Goal: Task Accomplishment & Management: Complete application form

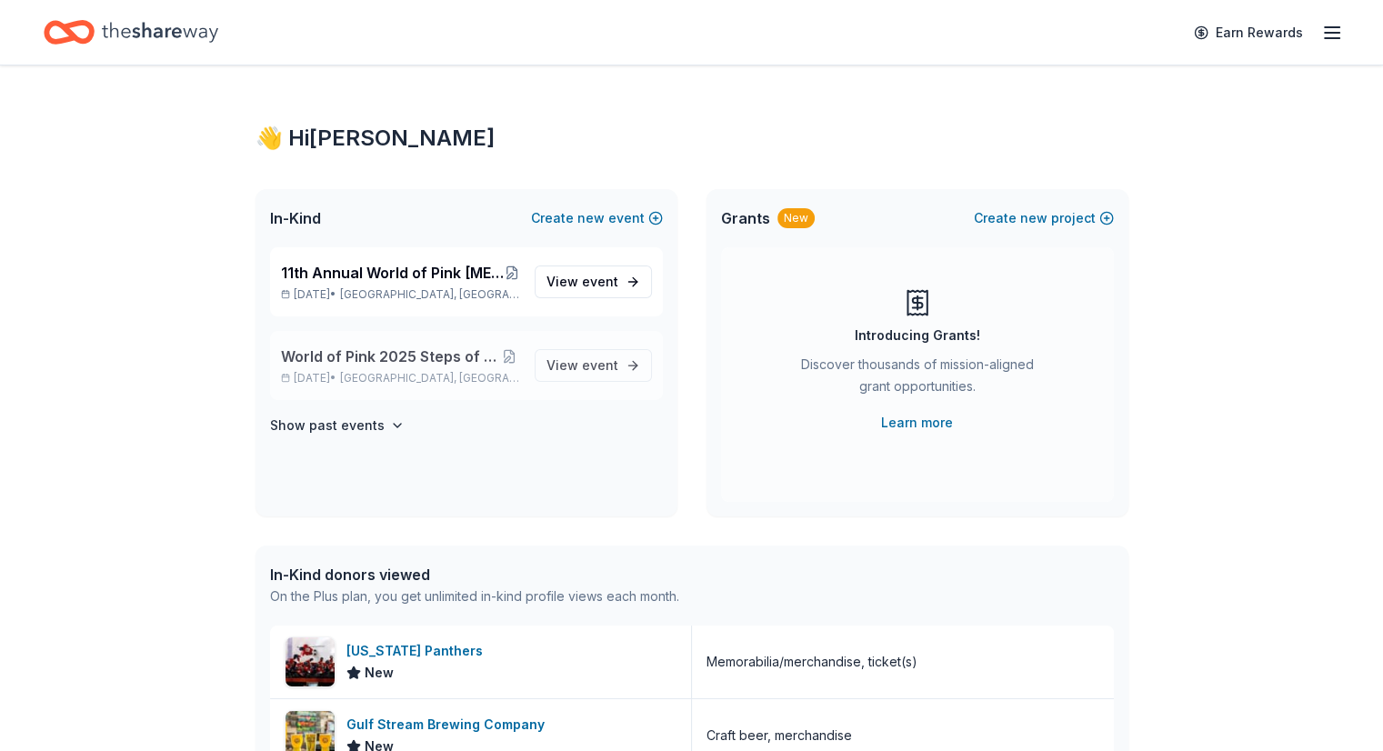
click at [446, 350] on span "World of Pink 2025 Steps of Strength Fashion Show" at bounding box center [389, 357] width 217 height 22
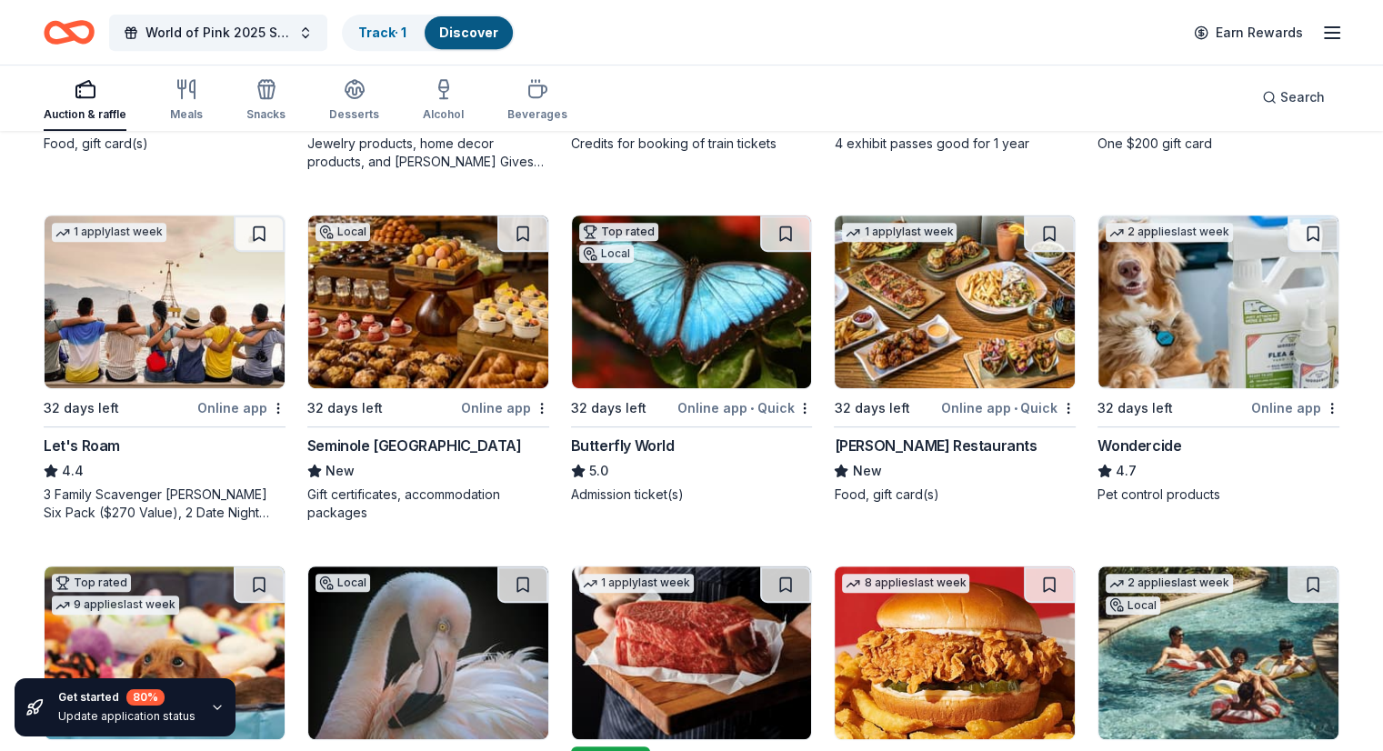
scroll to position [821, 0]
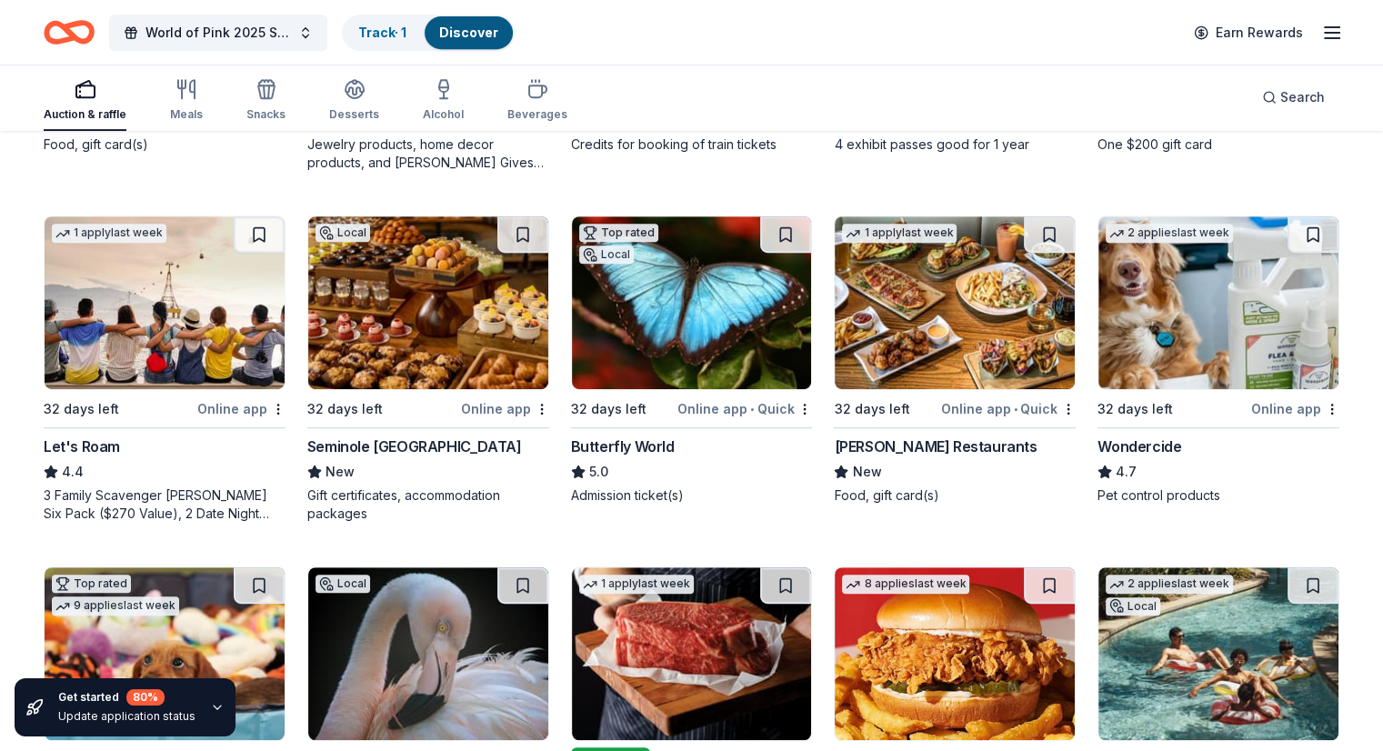
click at [456, 354] on img at bounding box center [428, 302] width 240 height 173
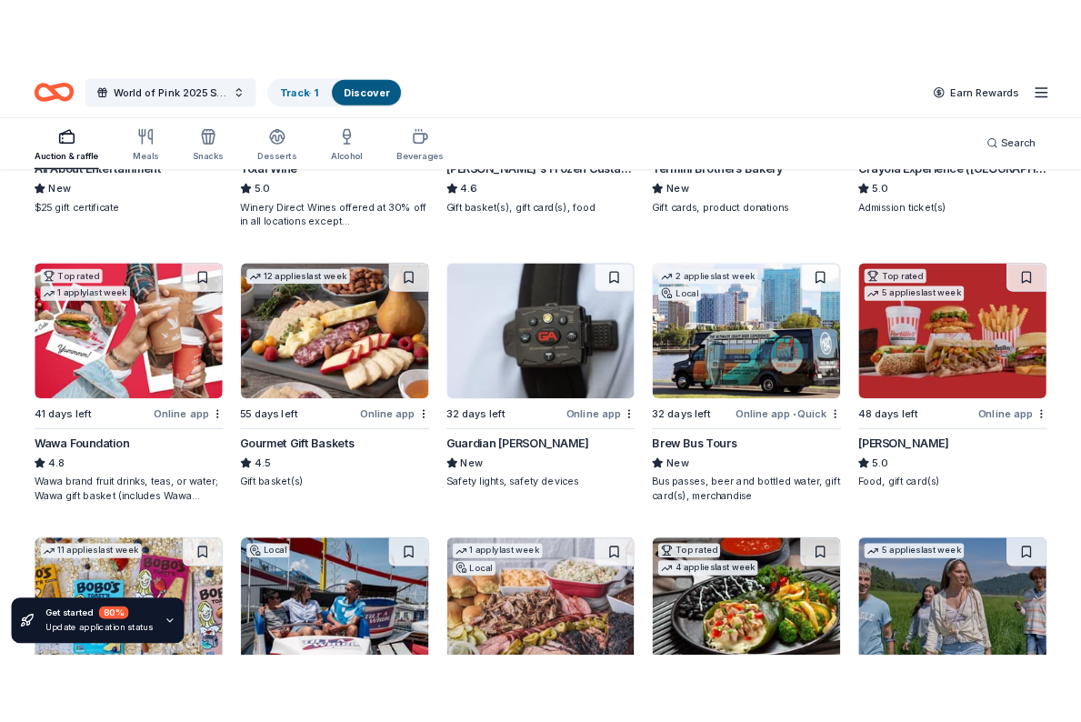
scroll to position [1841, 0]
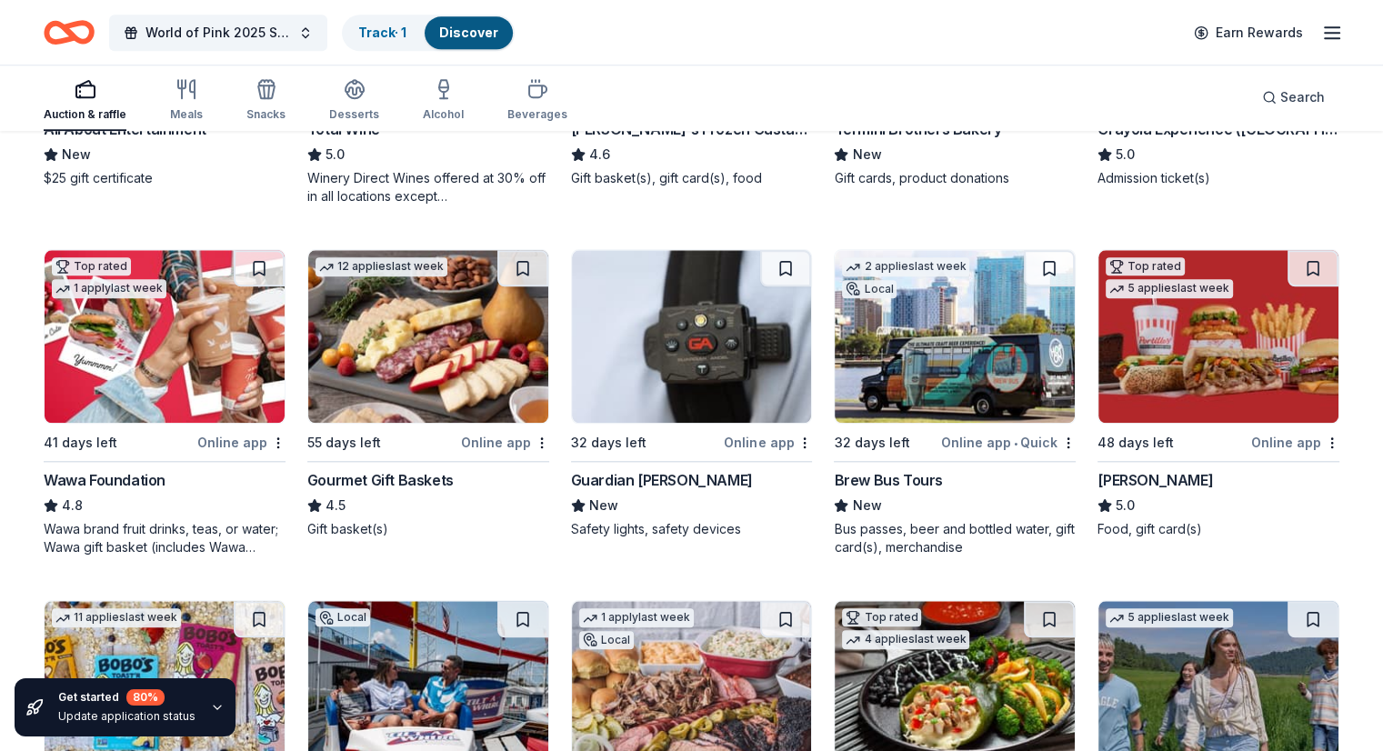
click at [139, 338] on img at bounding box center [165, 336] width 240 height 173
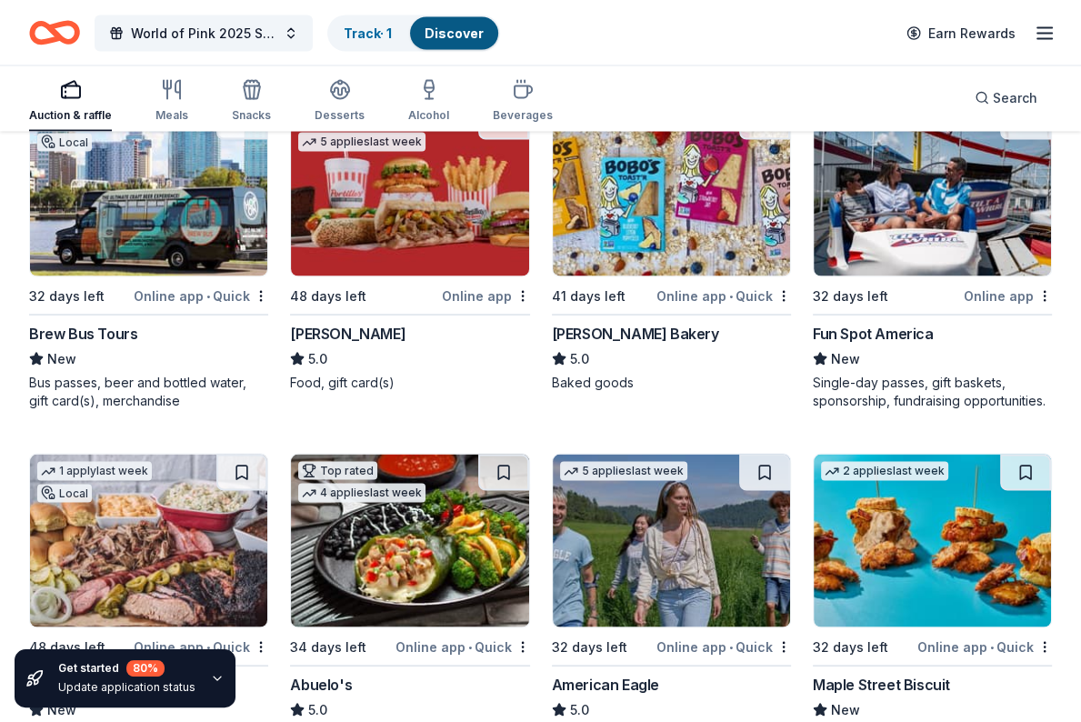
scroll to position [2670, 0]
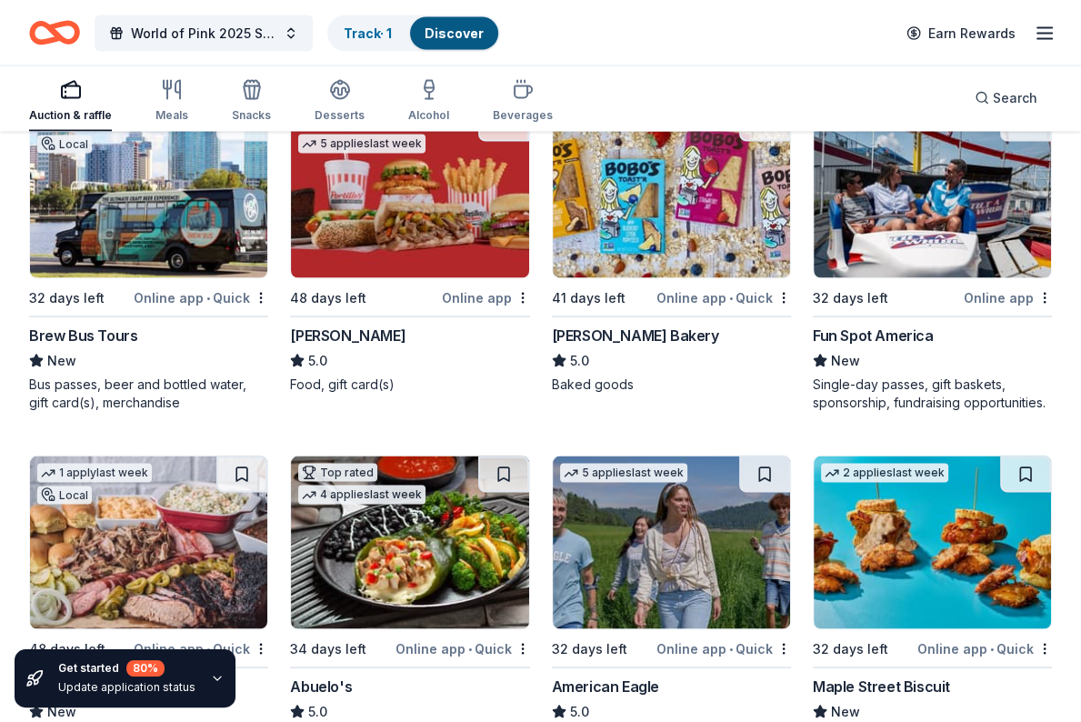
click at [917, 214] on img at bounding box center [932, 191] width 237 height 173
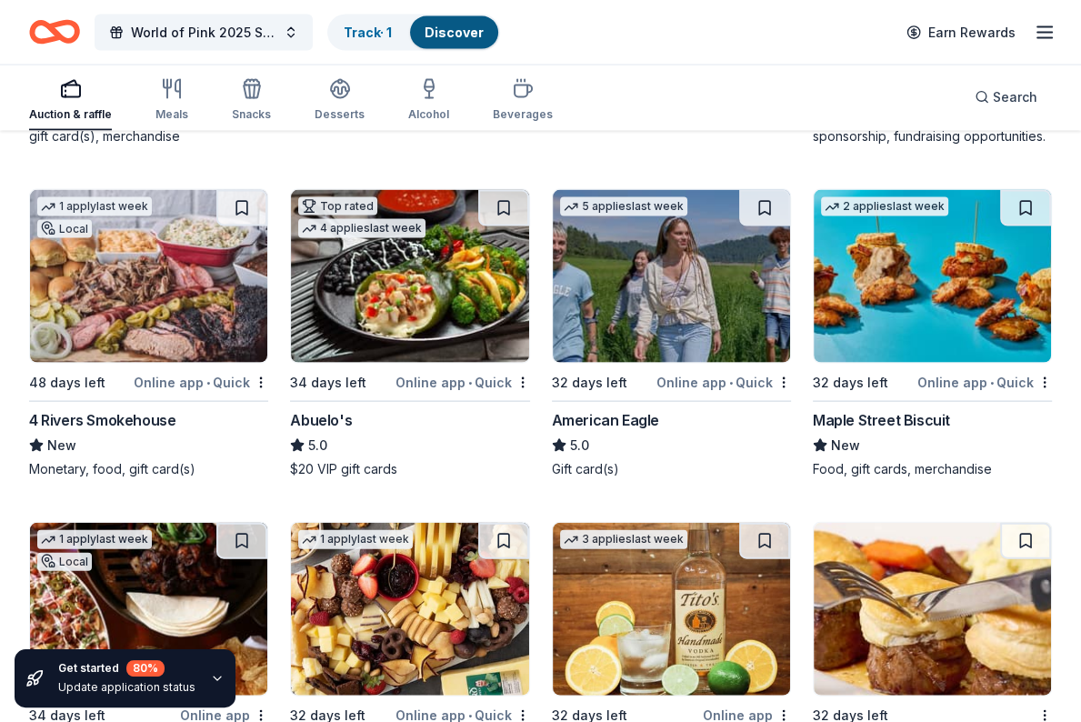
scroll to position [2941, 0]
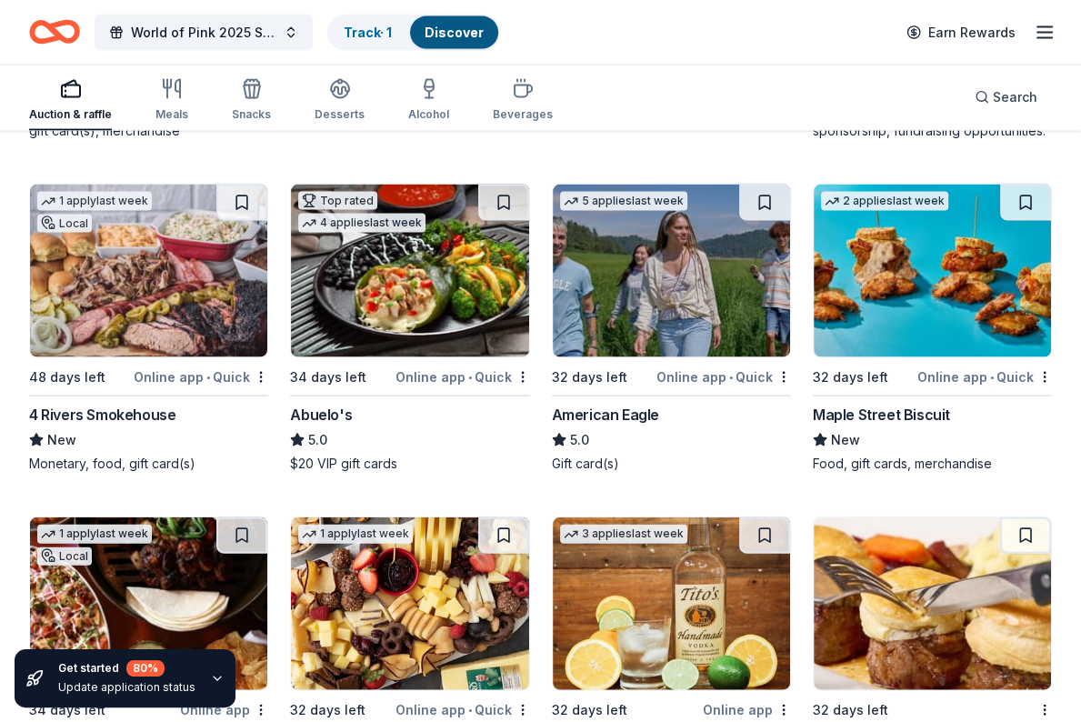
click at [145, 257] on img at bounding box center [148, 271] width 237 height 173
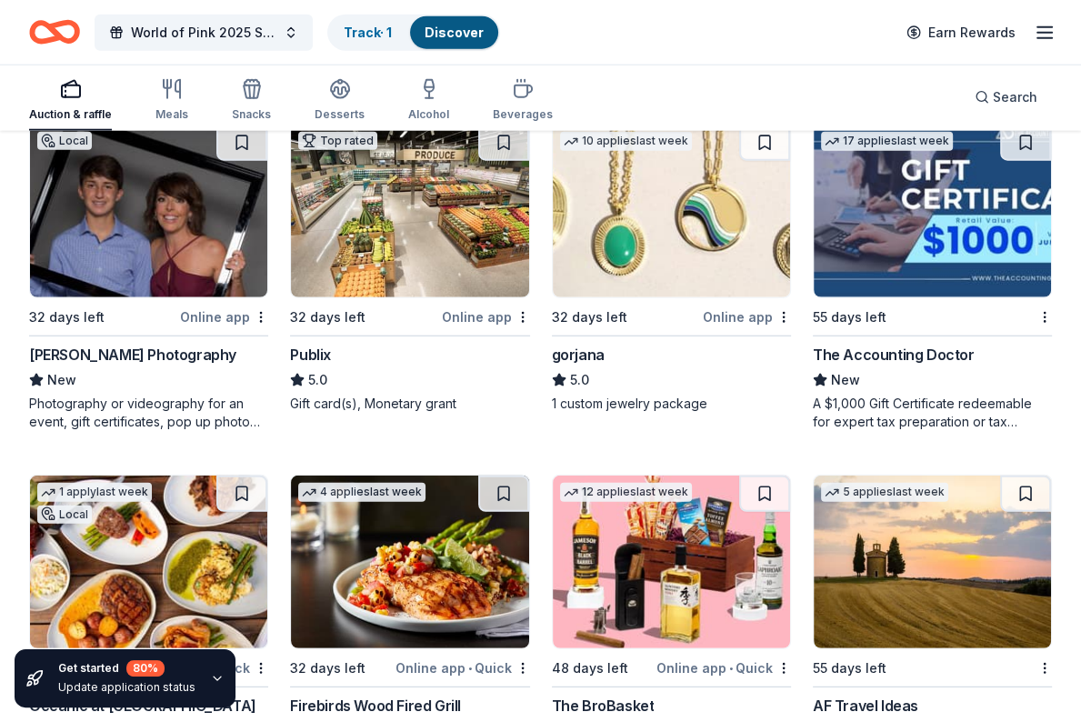
scroll to position [3669, 0]
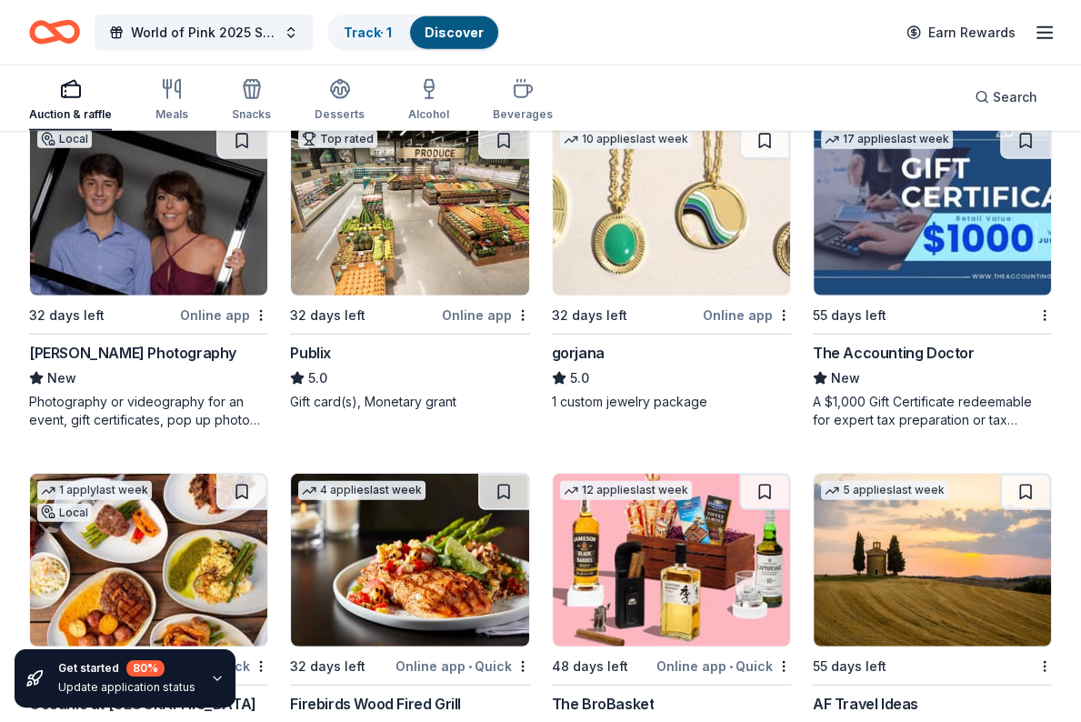
click at [902, 229] on img at bounding box center [932, 209] width 237 height 173
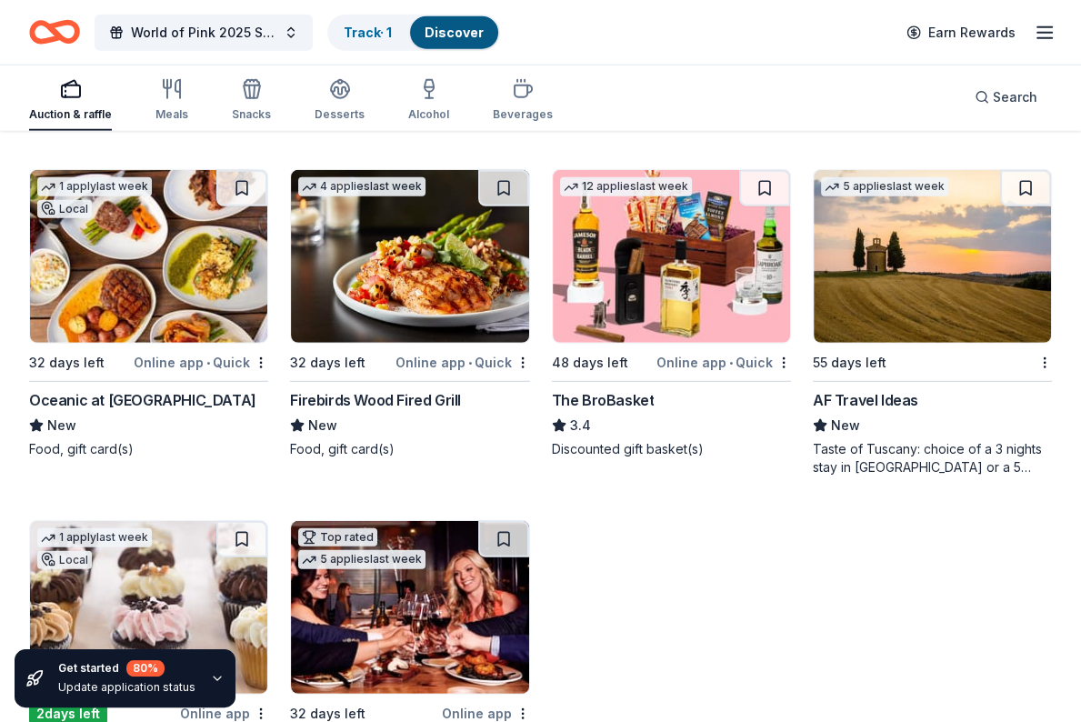
scroll to position [3974, 0]
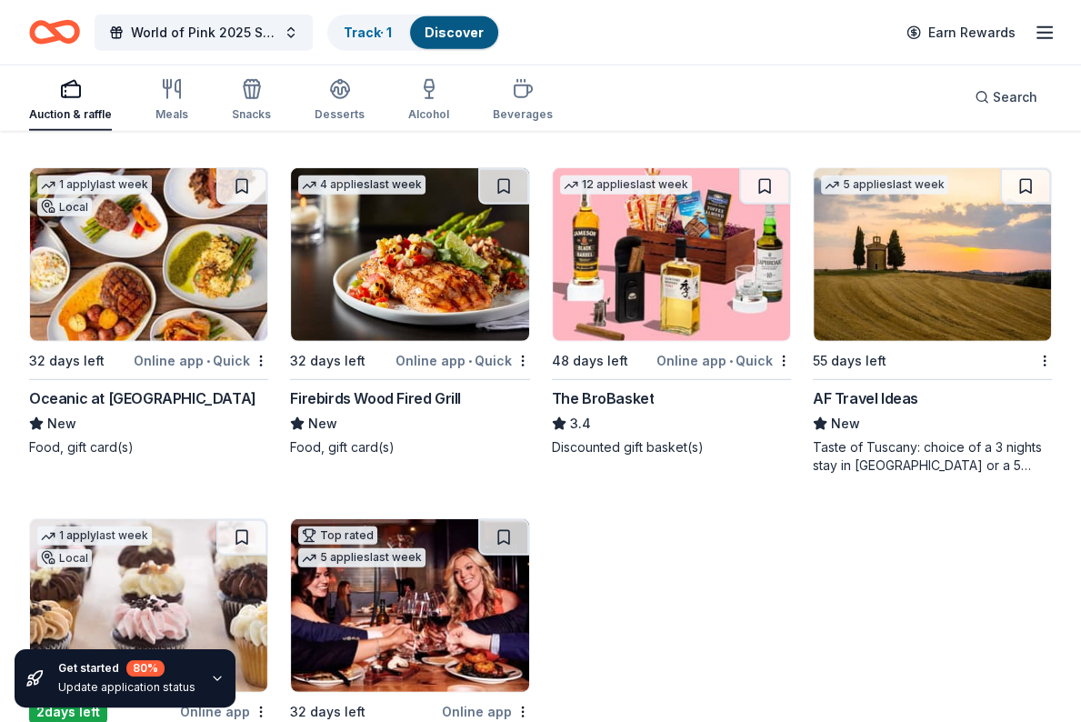
click at [145, 263] on img at bounding box center [148, 254] width 237 height 173
click at [397, 277] on img at bounding box center [409, 254] width 237 height 173
click at [638, 281] on img at bounding box center [671, 254] width 237 height 173
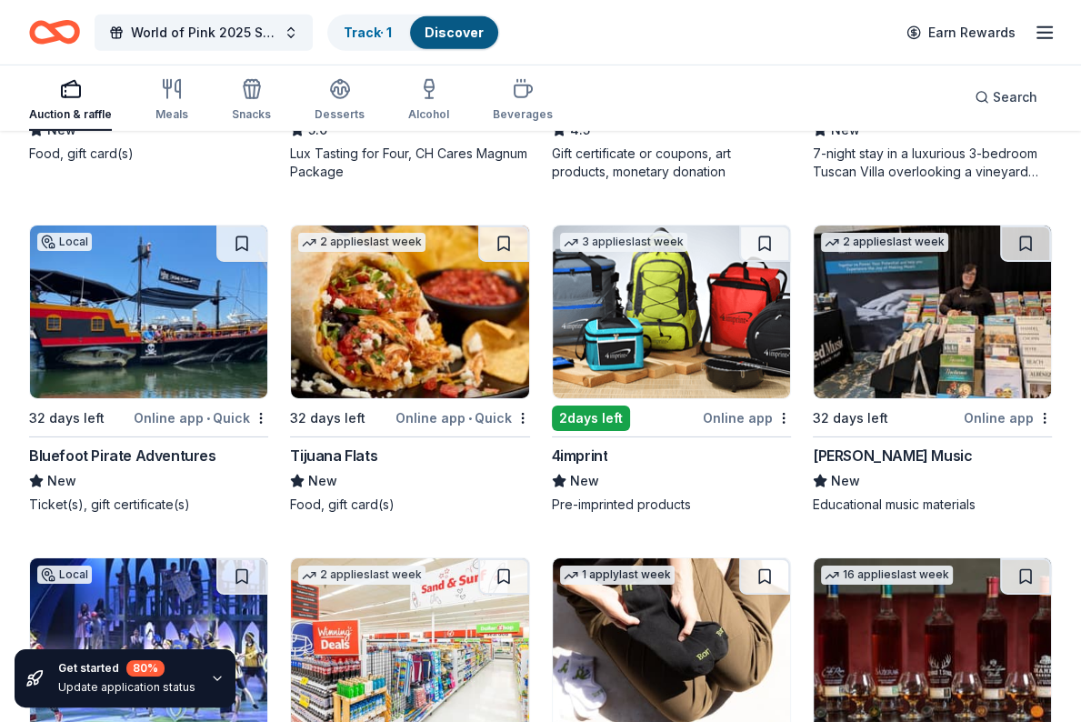
scroll to position [4625, 0]
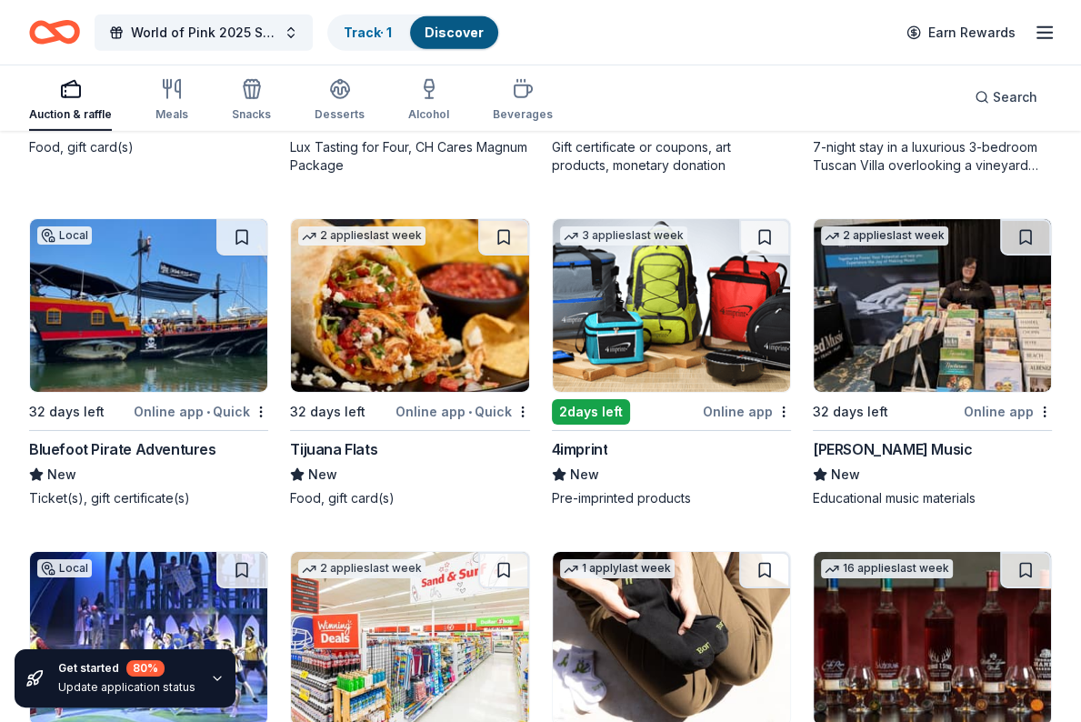
click at [134, 328] on img at bounding box center [148, 305] width 237 height 173
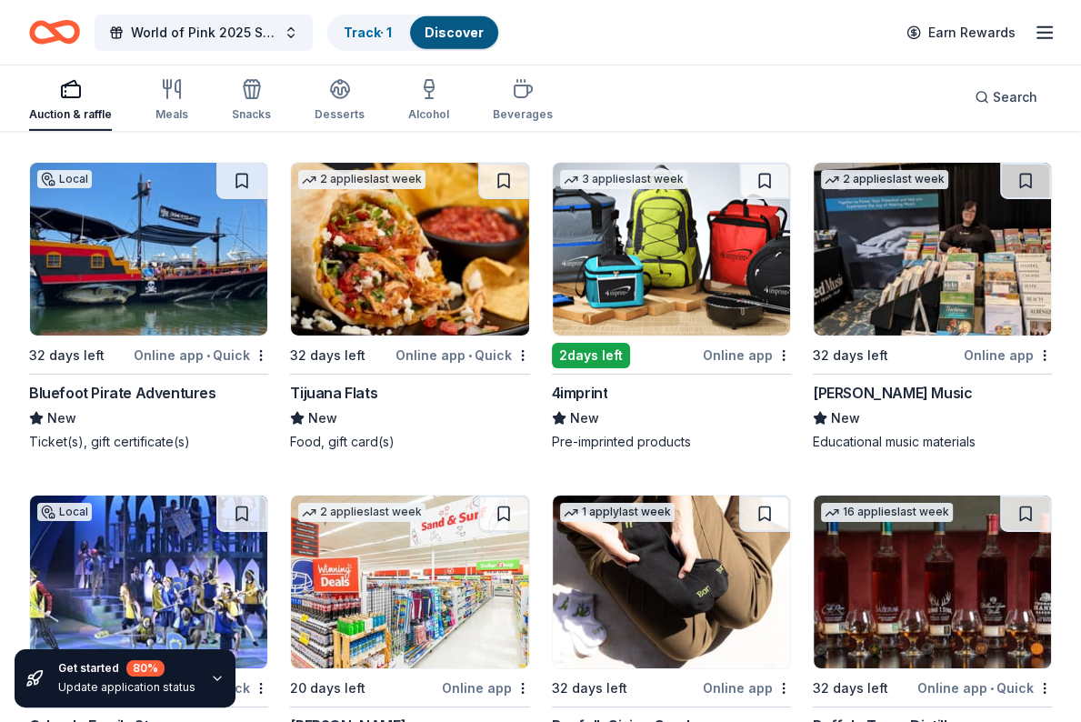
scroll to position [4683, 0]
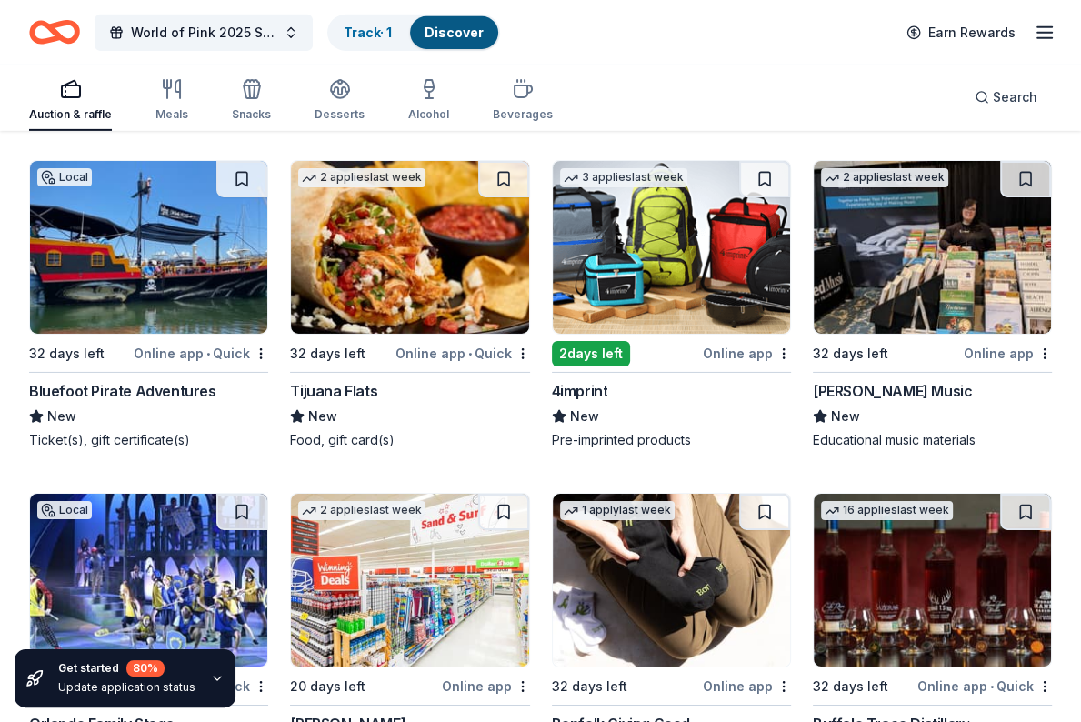
click at [907, 262] on img at bounding box center [932, 247] width 237 height 173
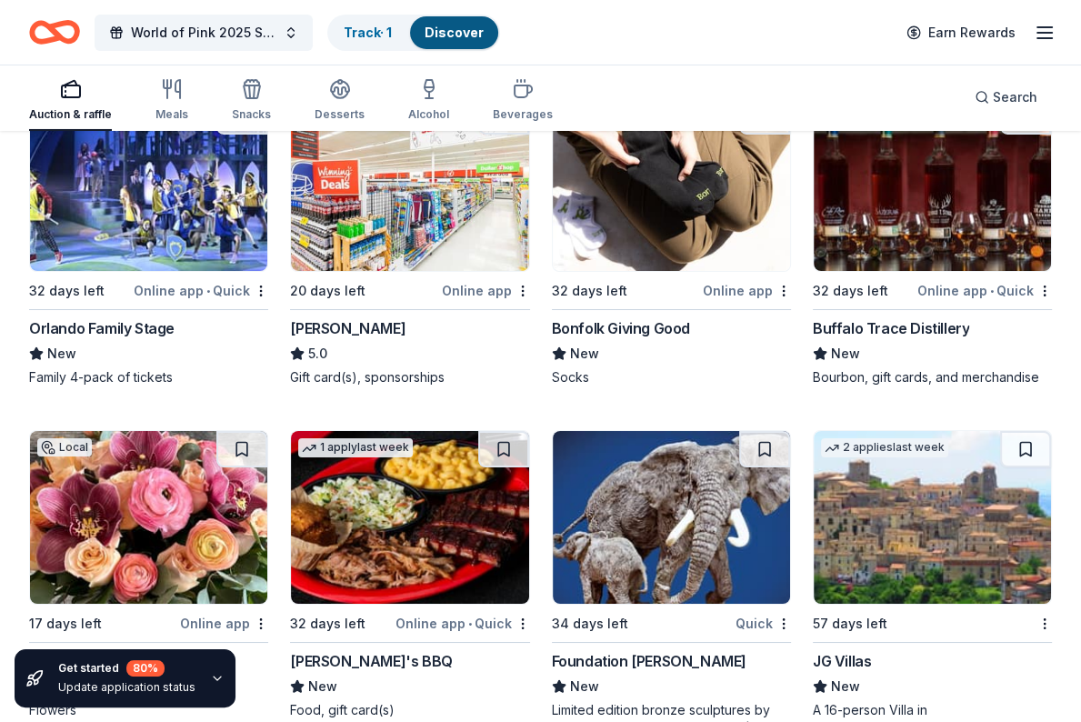
scroll to position [5083, 0]
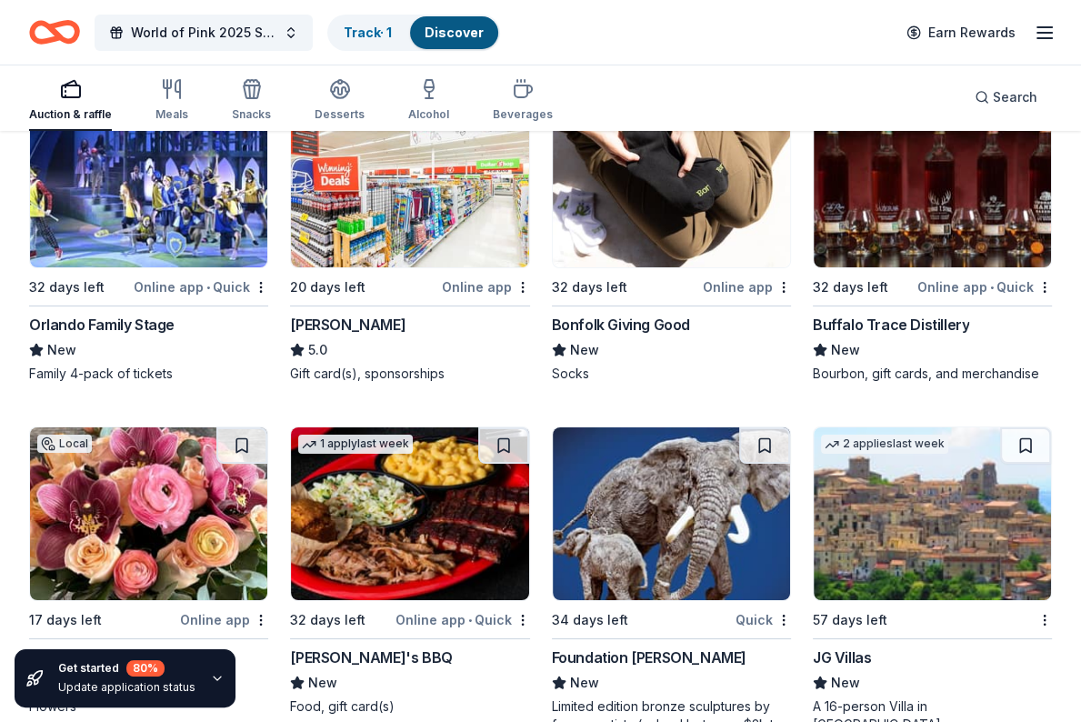
click at [907, 169] on img at bounding box center [932, 181] width 237 height 173
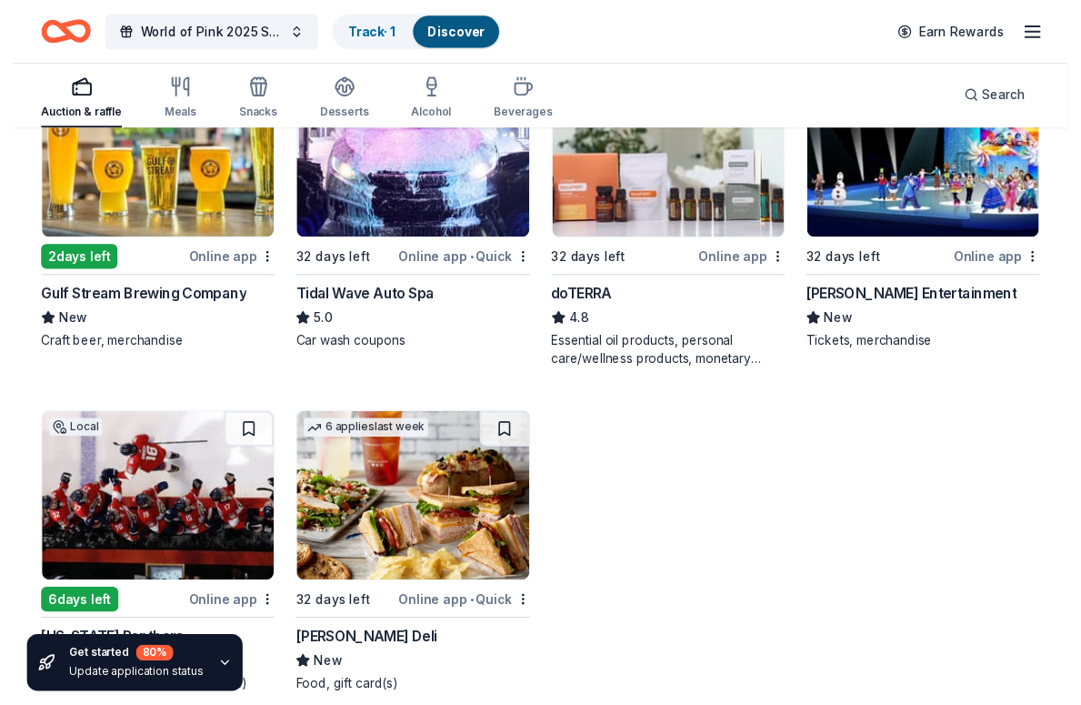
scroll to position [5791, 0]
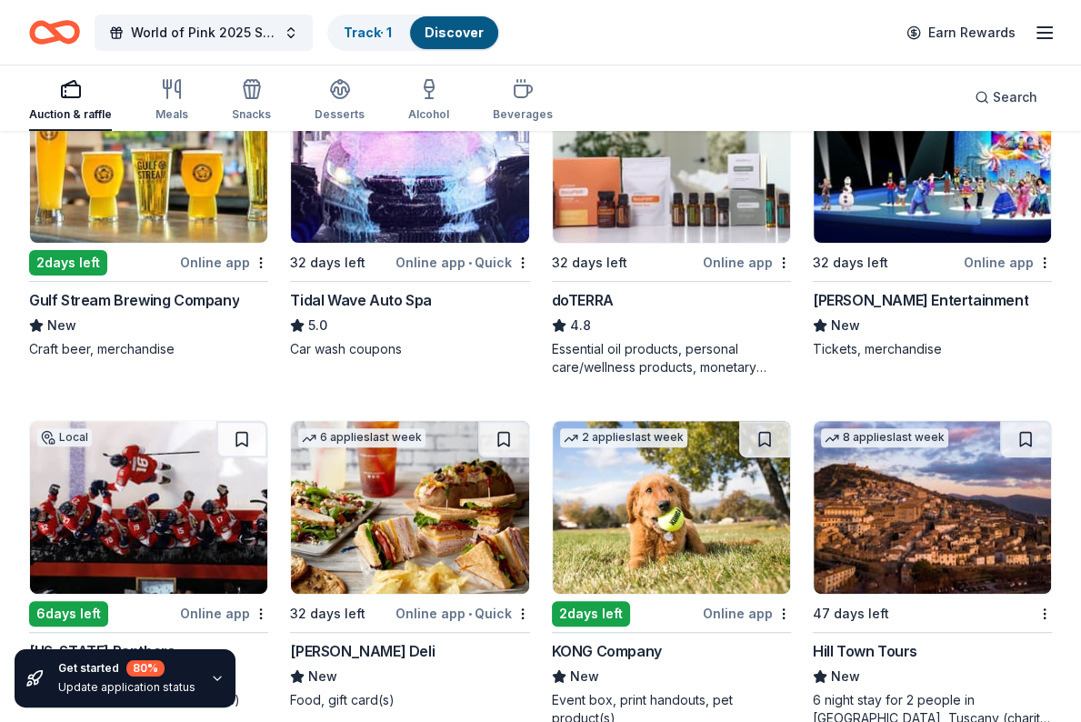
click at [651, 197] on img at bounding box center [671, 156] width 237 height 173
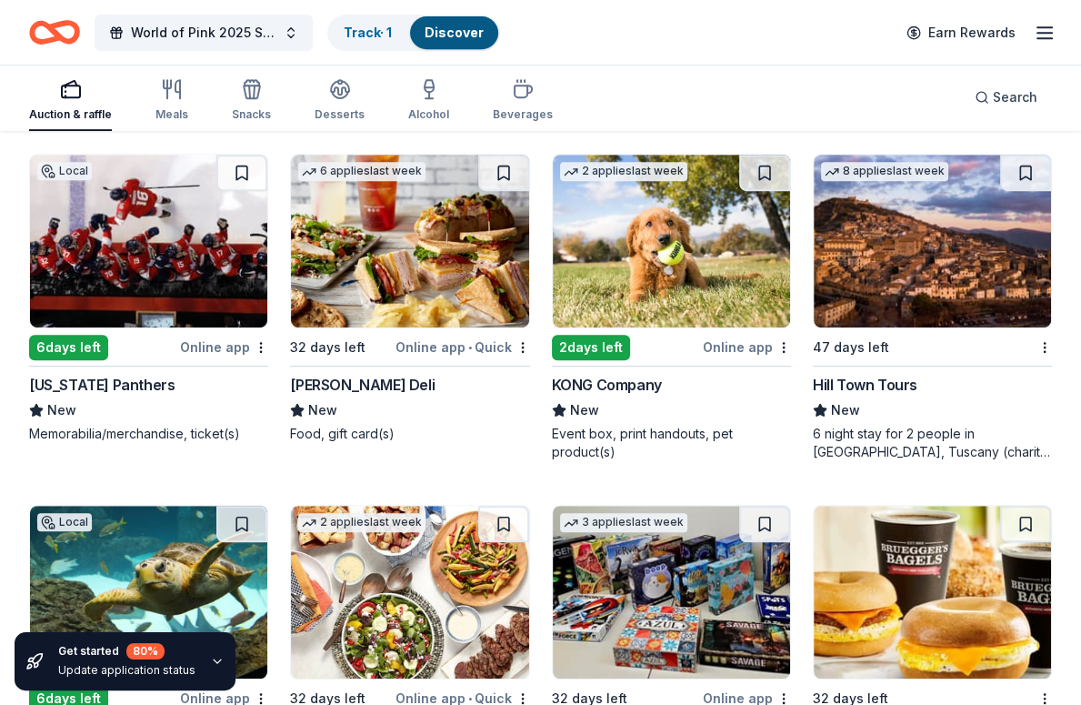
scroll to position [6060, 0]
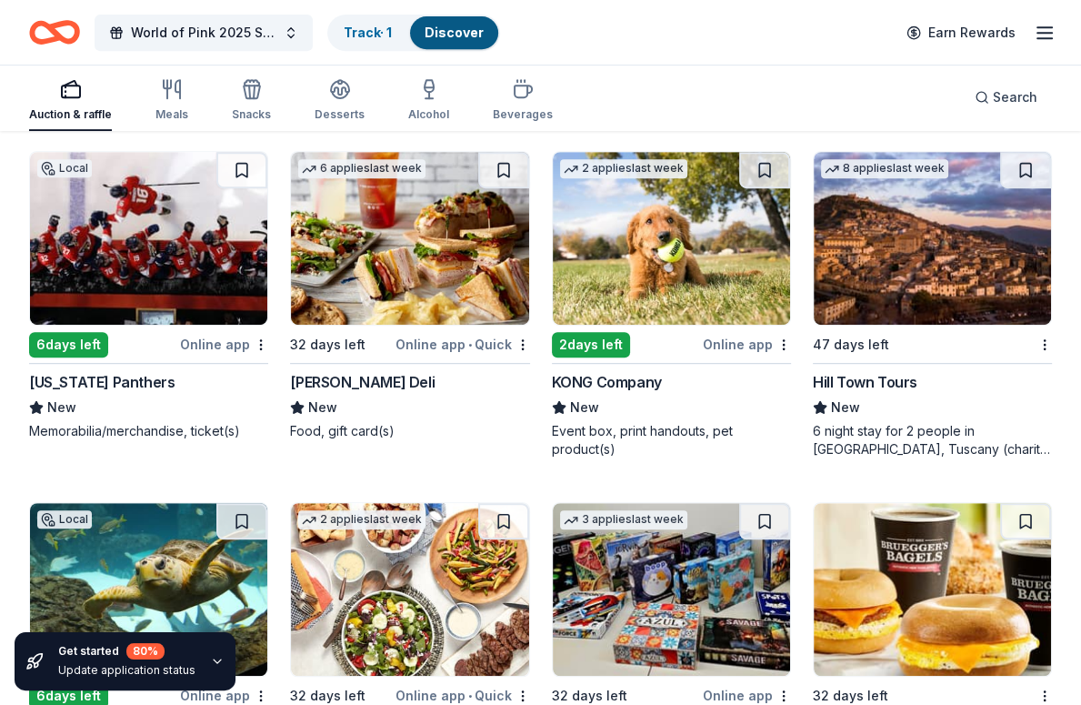
click at [121, 262] on img at bounding box center [148, 238] width 237 height 173
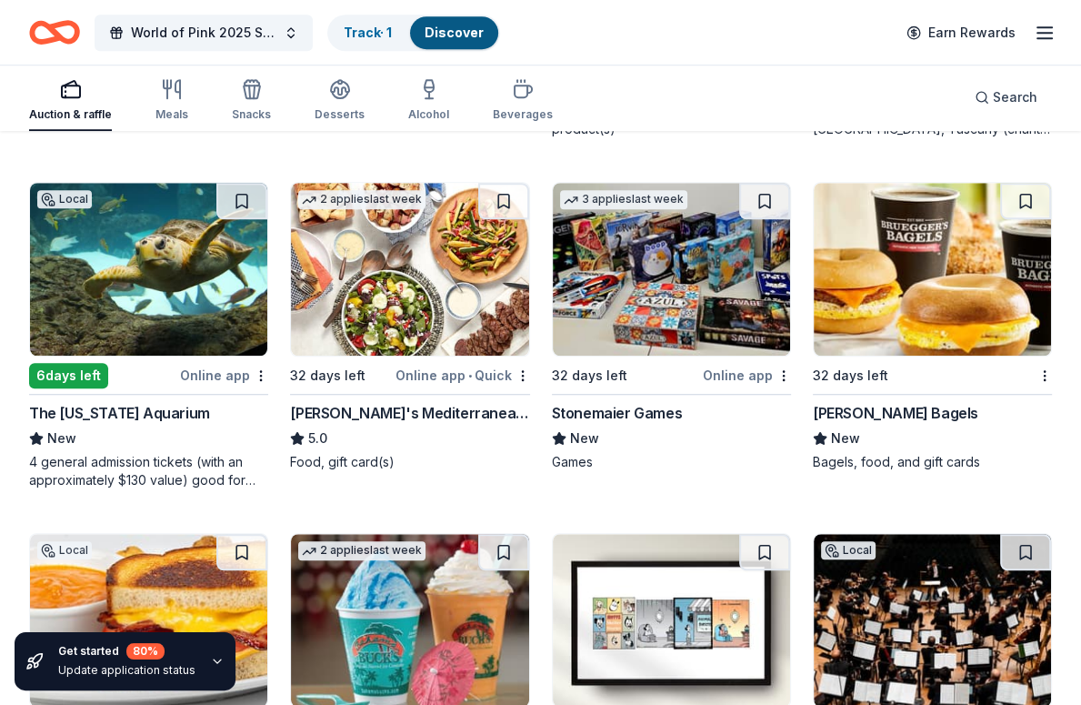
scroll to position [6380, 0]
click at [146, 263] on img at bounding box center [148, 269] width 237 height 173
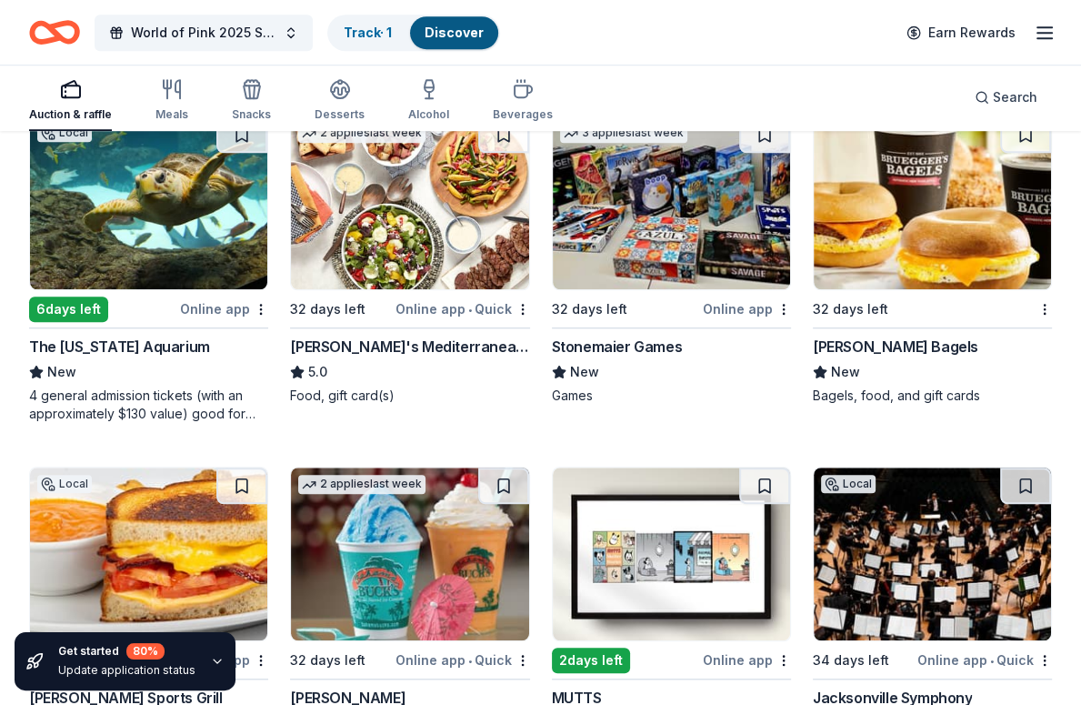
scroll to position [6464, 0]
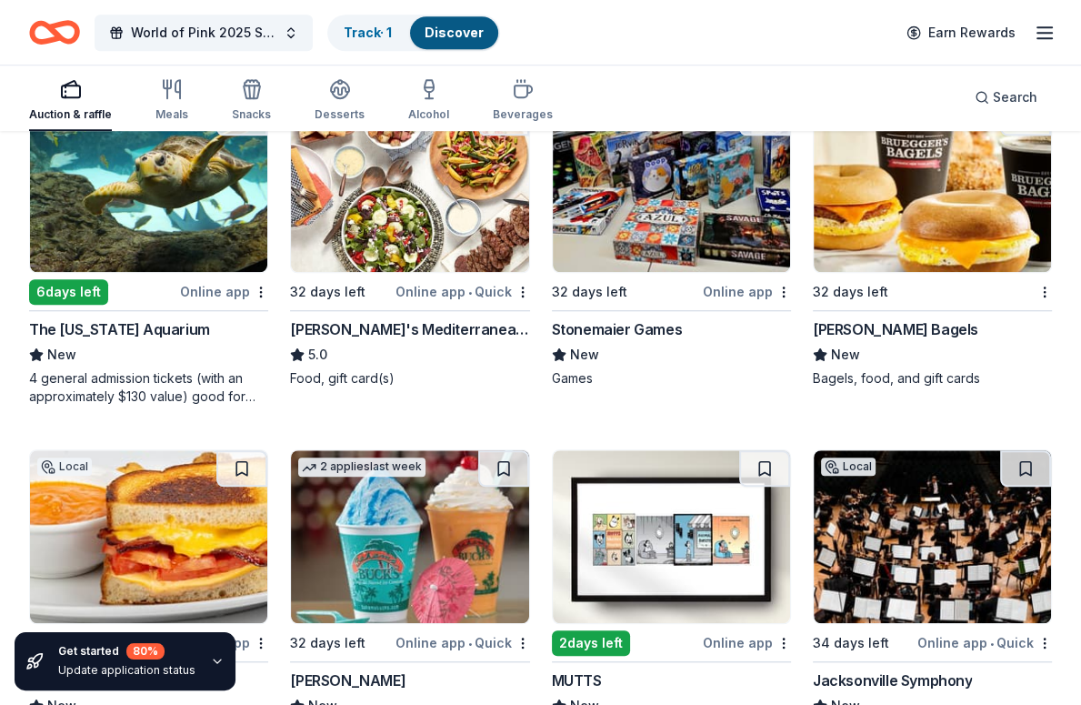
click at [658, 221] on img at bounding box center [671, 185] width 237 height 173
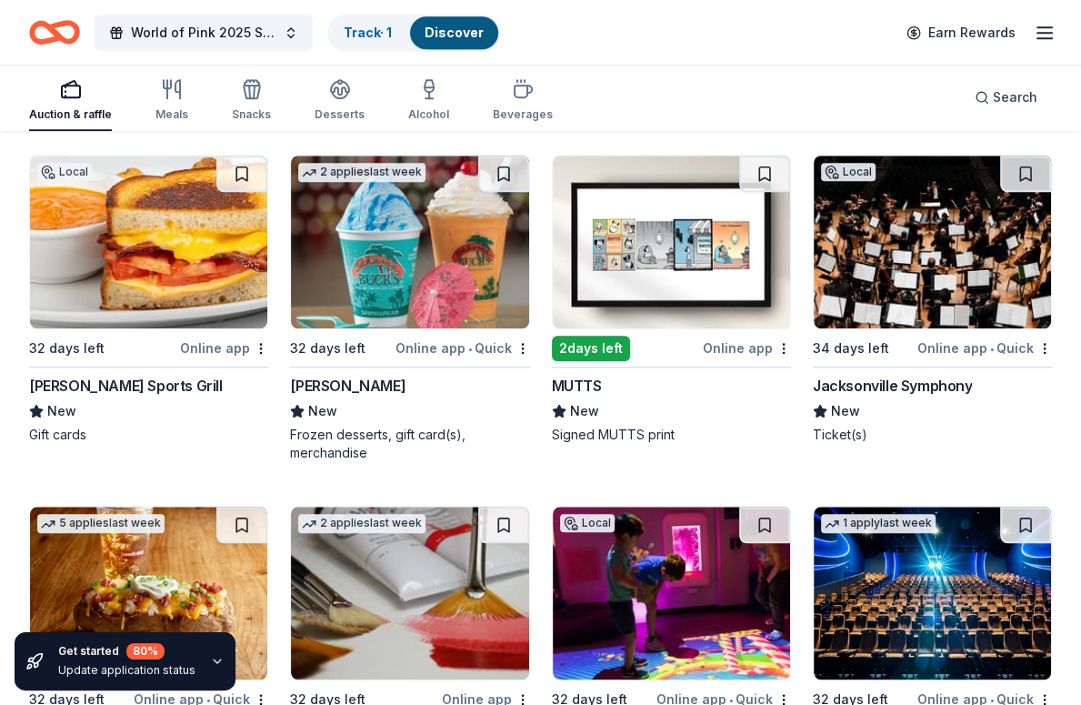
scroll to position [6777, 0]
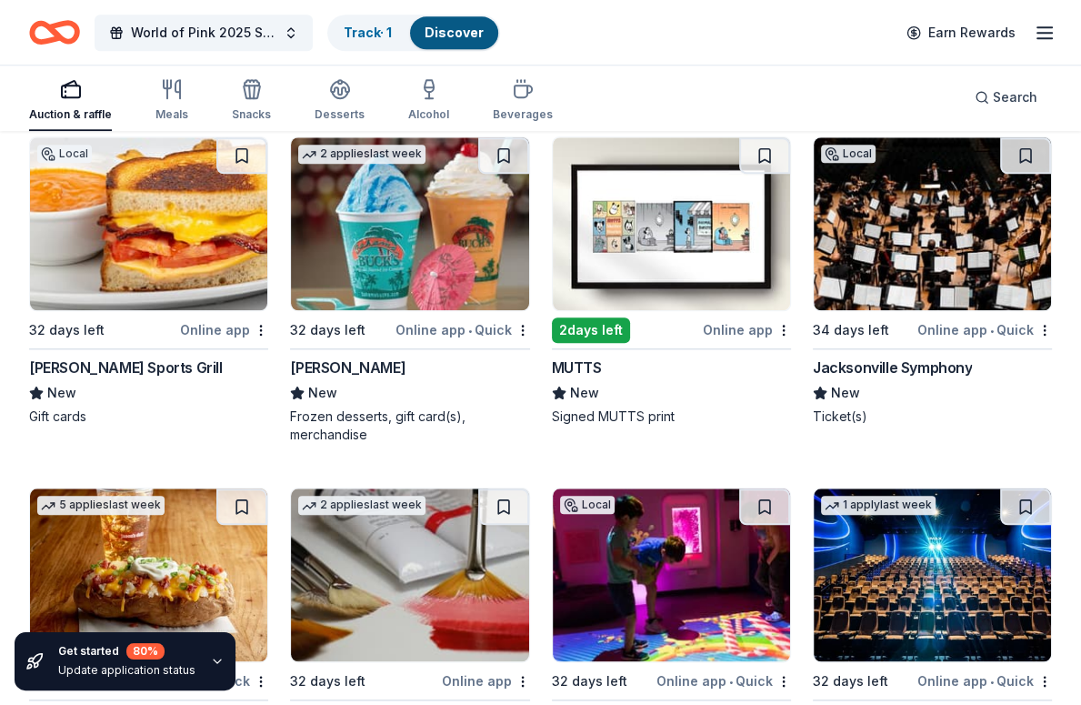
click at [658, 219] on img at bounding box center [671, 223] width 237 height 173
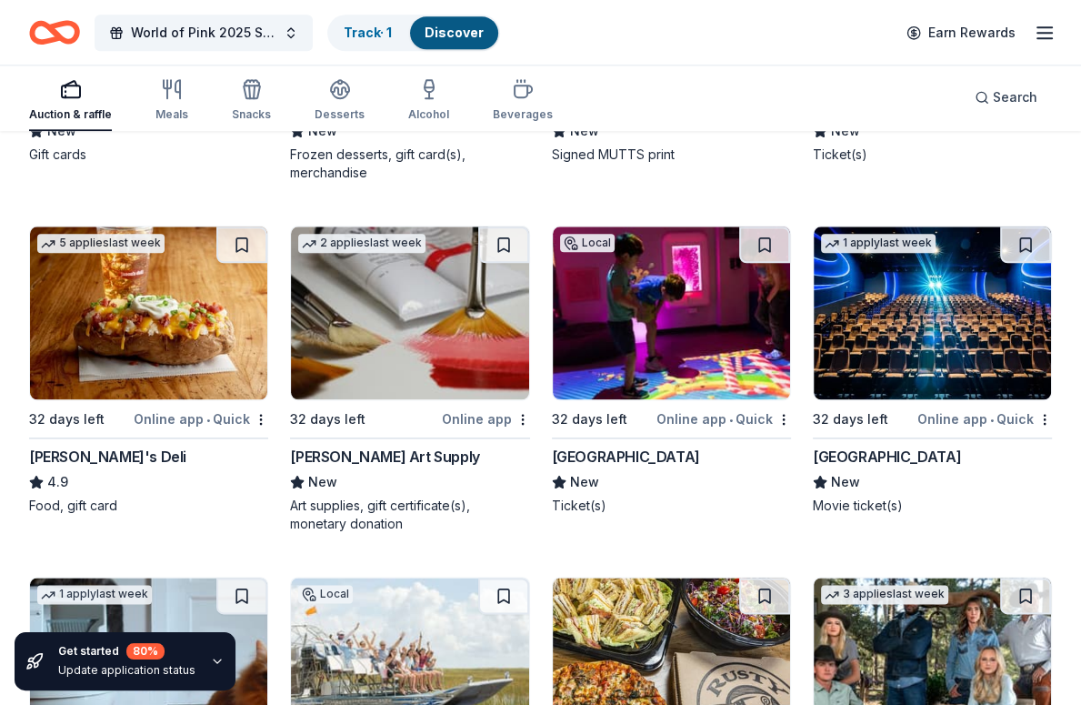
scroll to position [7051, 0]
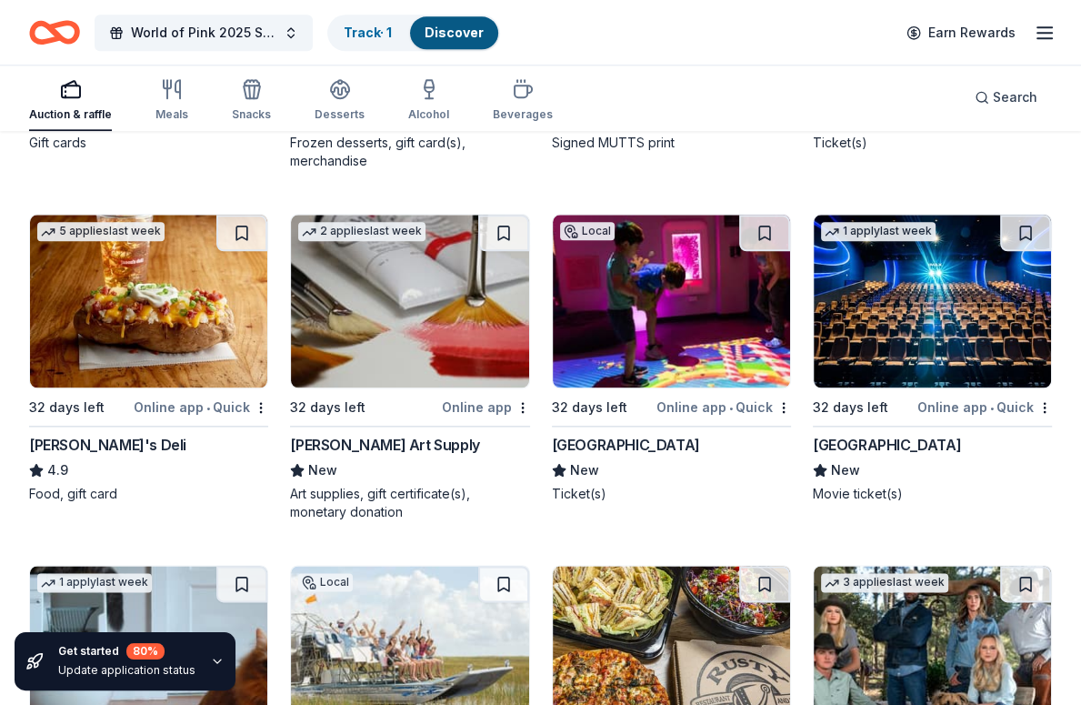
click at [678, 310] on img at bounding box center [671, 301] width 237 height 173
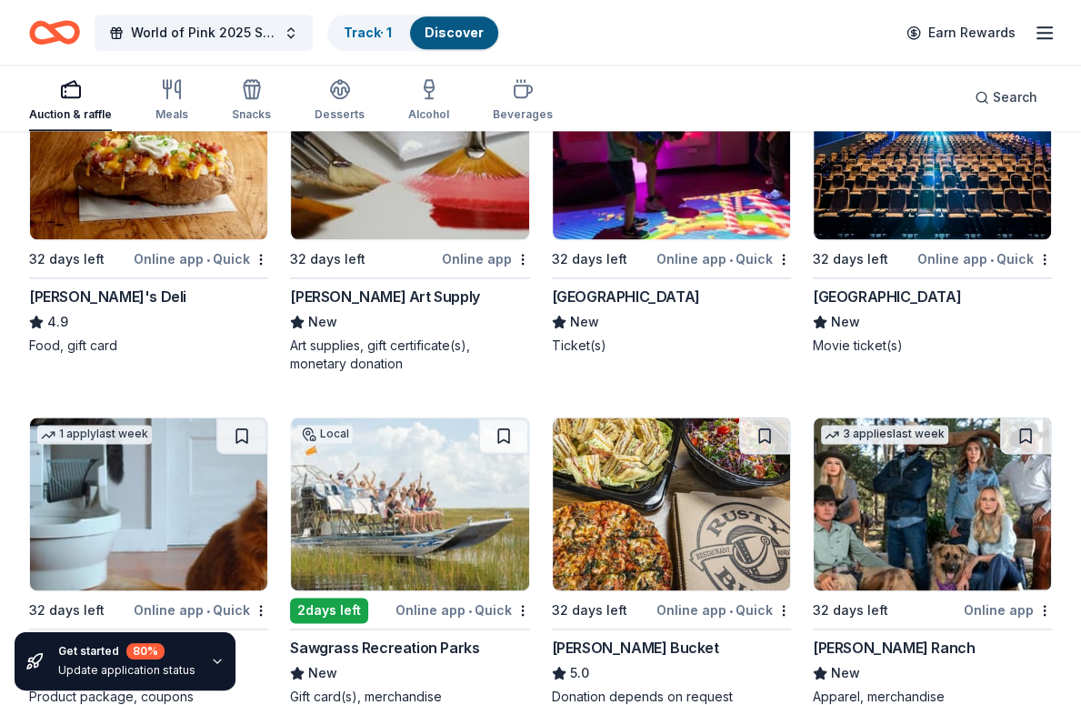
scroll to position [7200, 0]
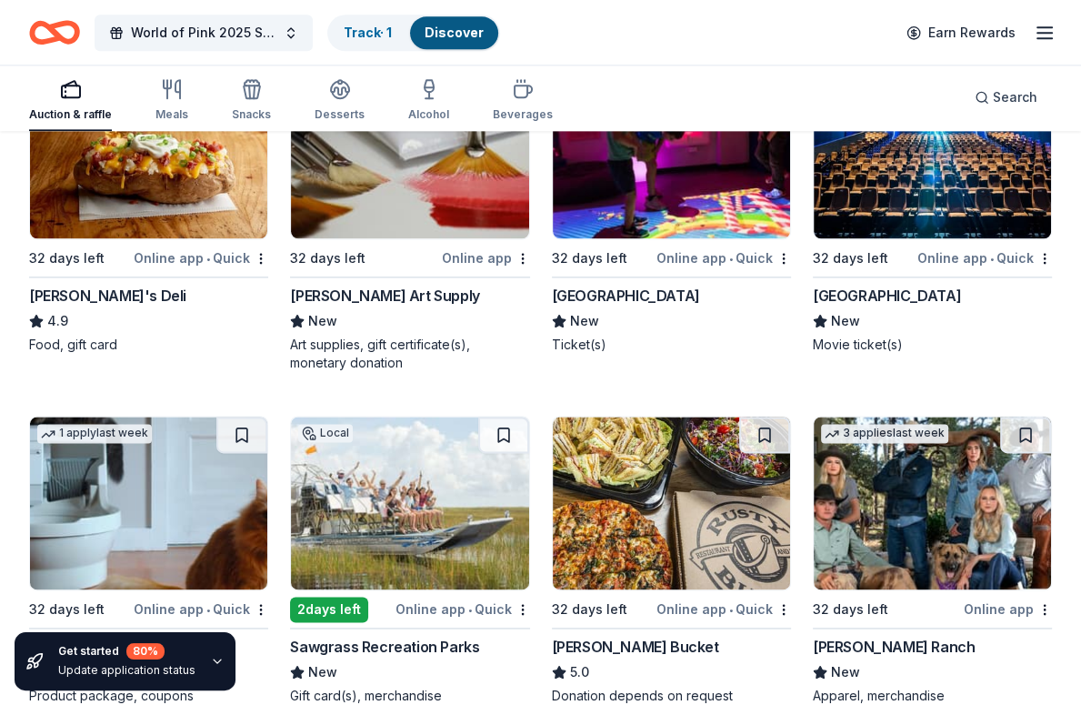
click at [905, 174] on img at bounding box center [932, 151] width 237 height 173
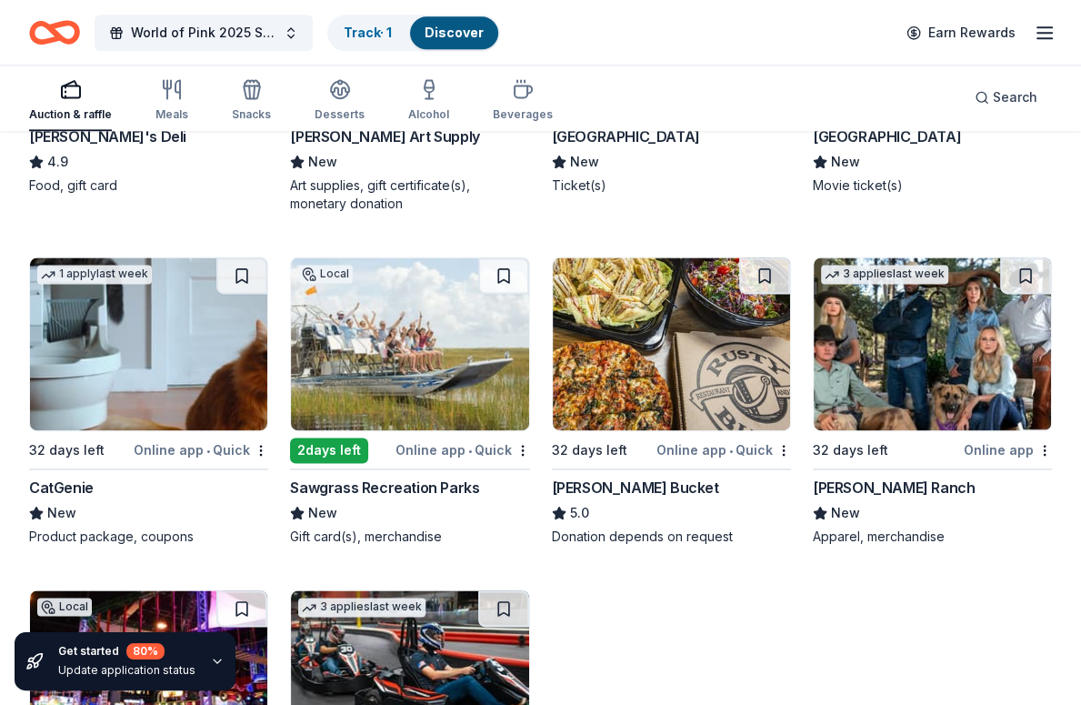
scroll to position [7359, 0]
click at [375, 366] on img at bounding box center [409, 343] width 237 height 173
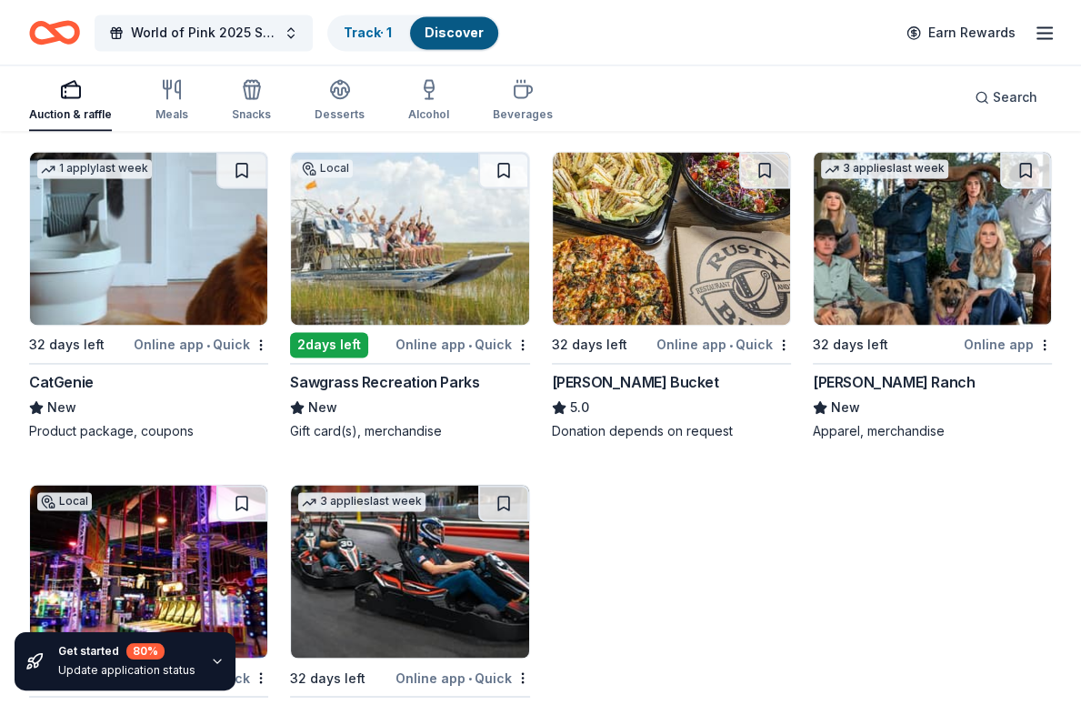
scroll to position [7473, 0]
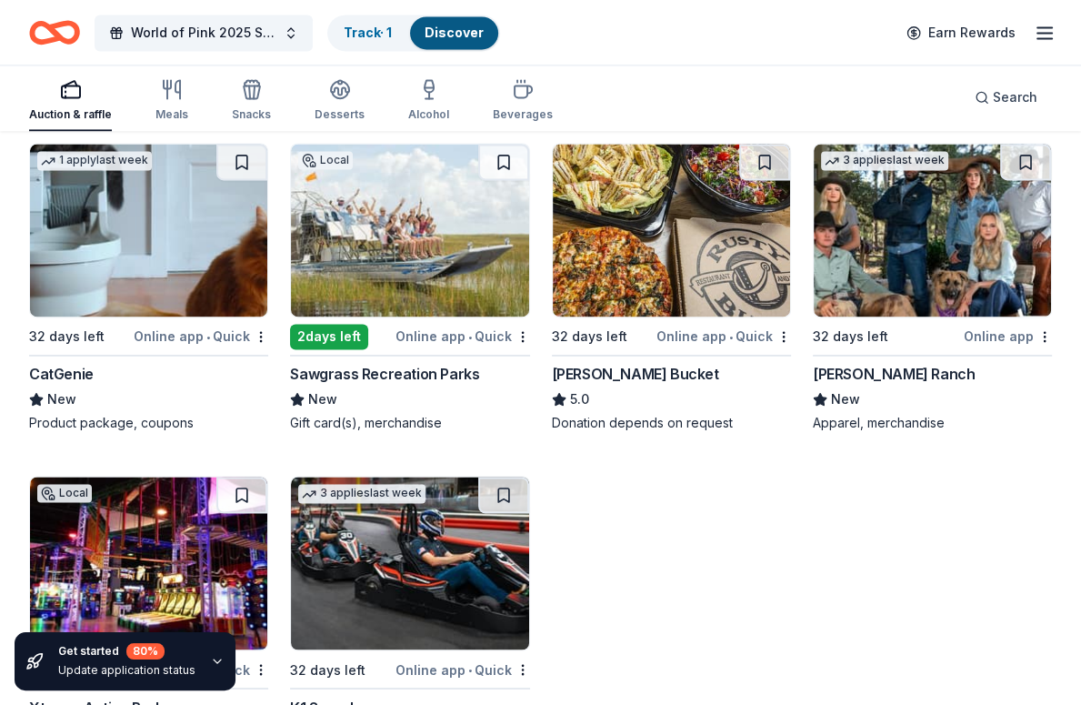
click at [921, 246] on img at bounding box center [932, 230] width 237 height 173
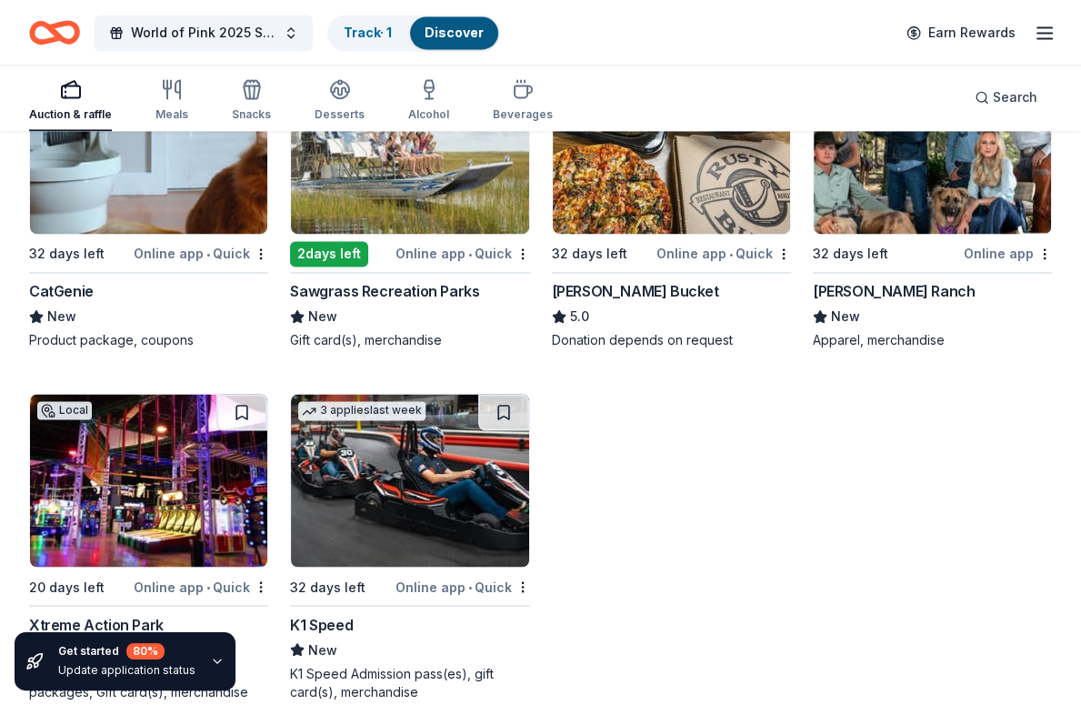
scroll to position [7691, 0]
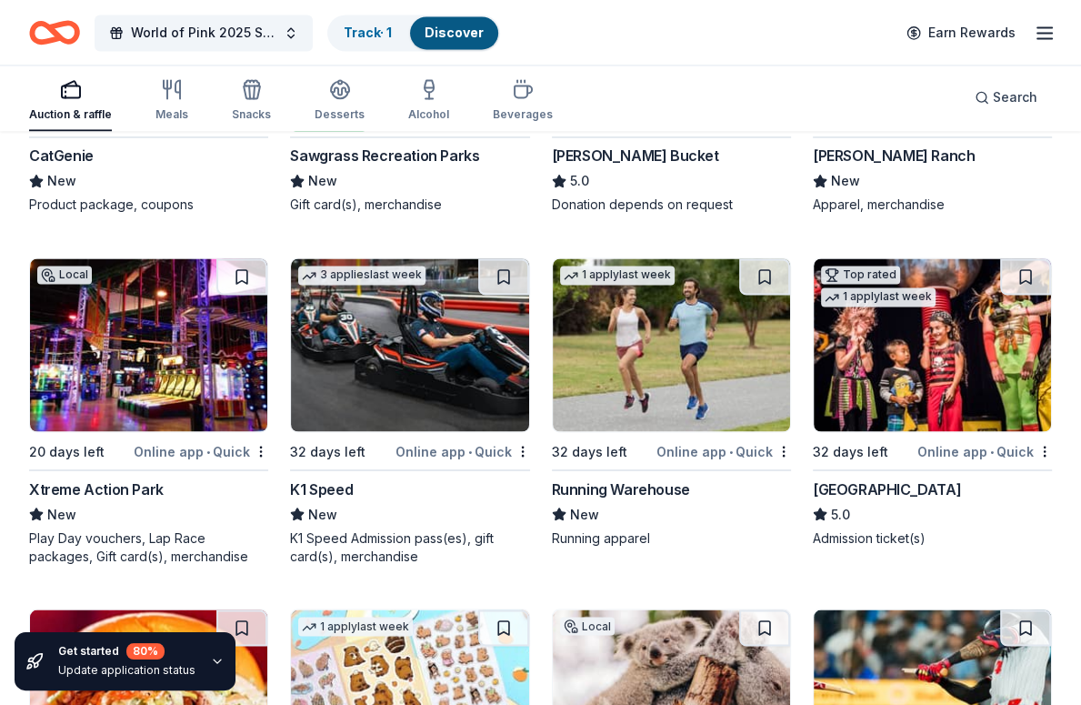
click at [179, 349] on img at bounding box center [148, 344] width 237 height 173
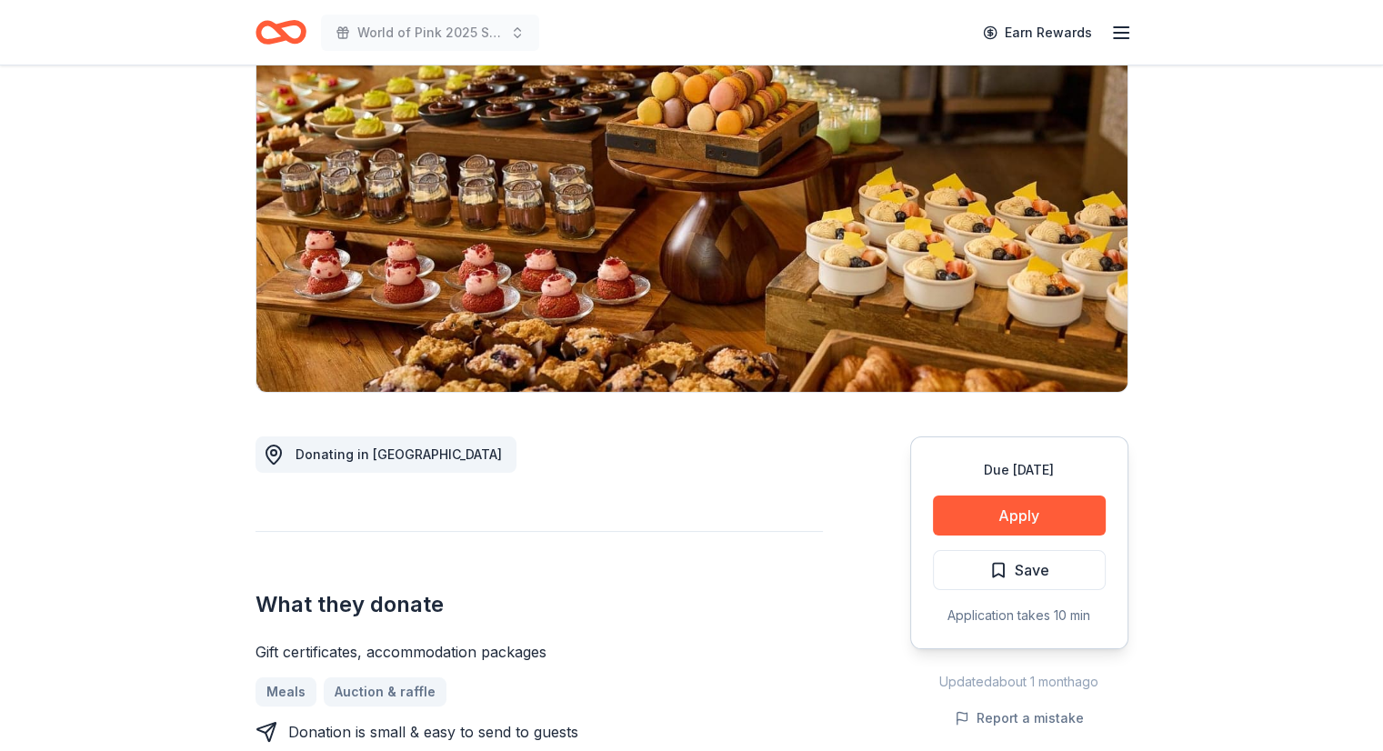
scroll to position [148, 0]
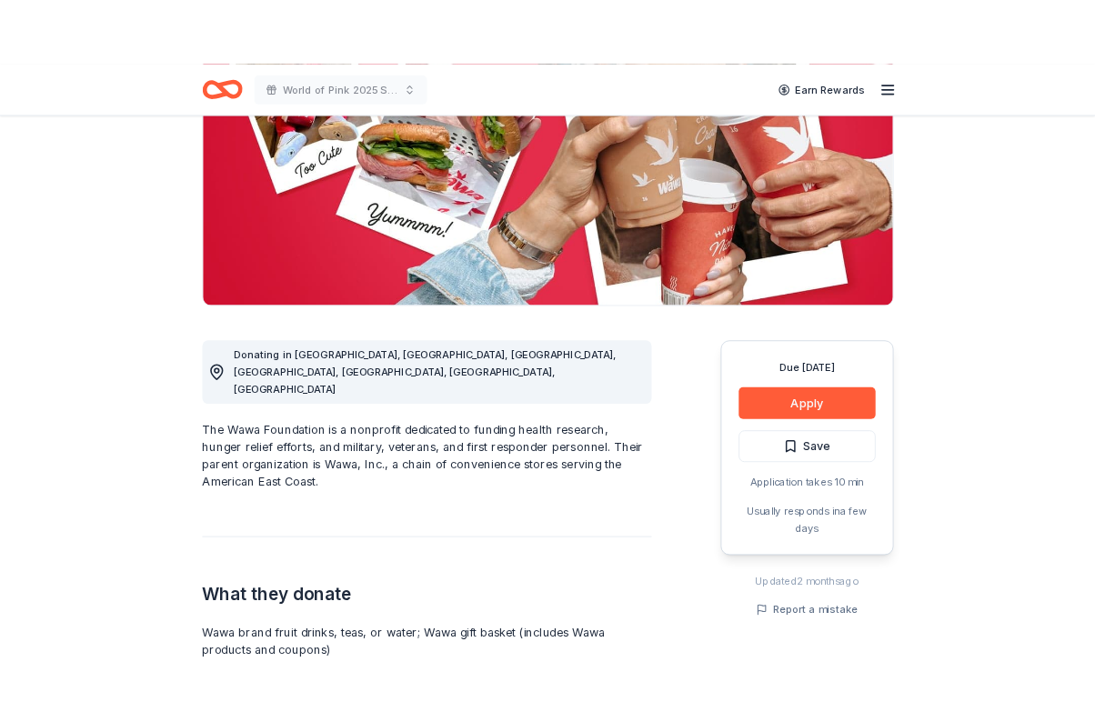
scroll to position [247, 0]
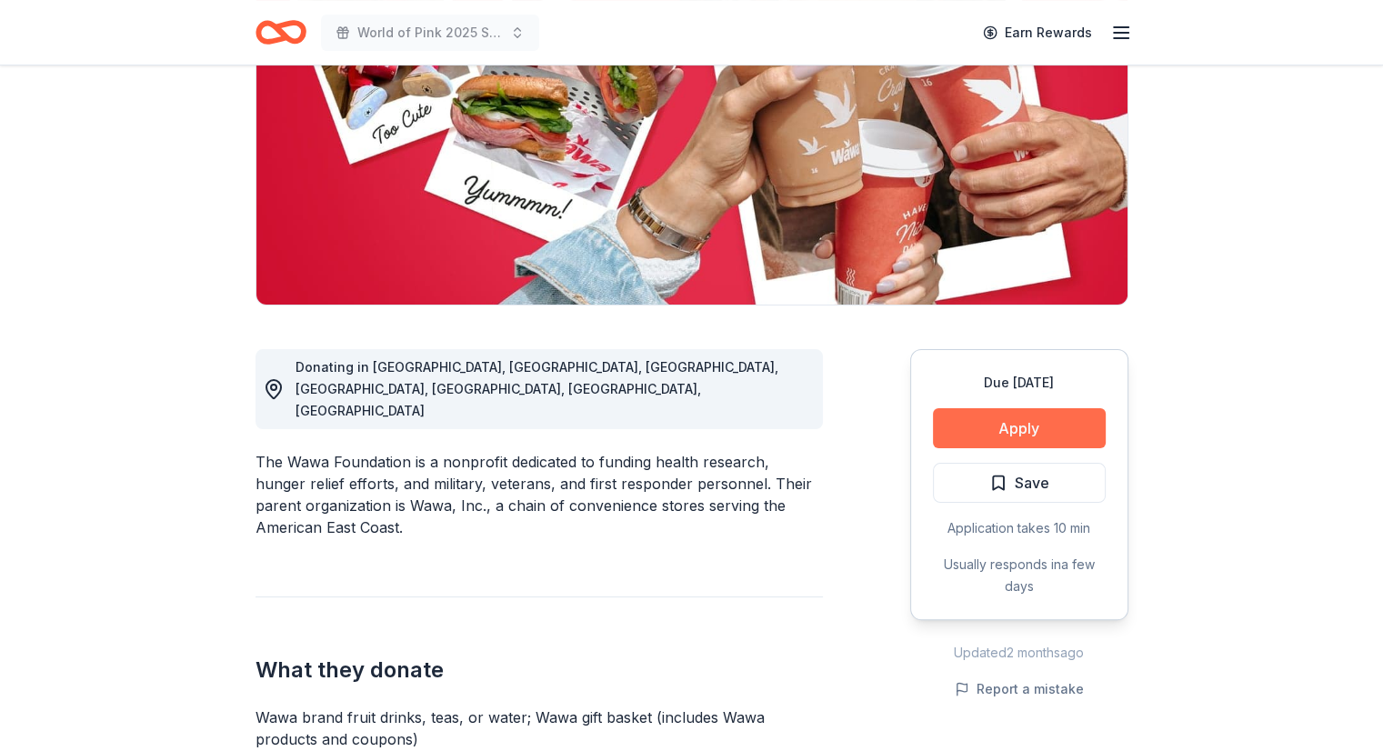
click at [1013, 425] on button "Apply" at bounding box center [1019, 428] width 173 height 40
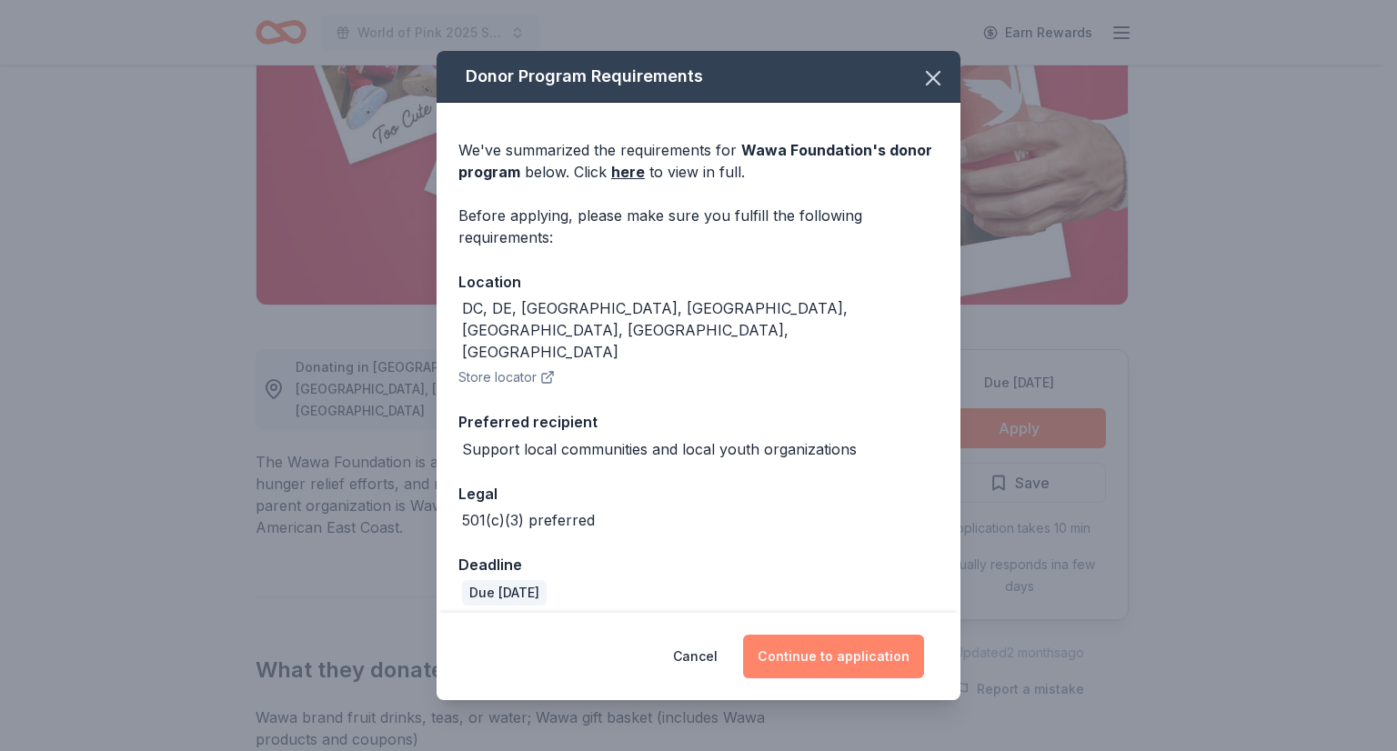
click at [818, 635] on button "Continue to application" at bounding box center [833, 657] width 181 height 44
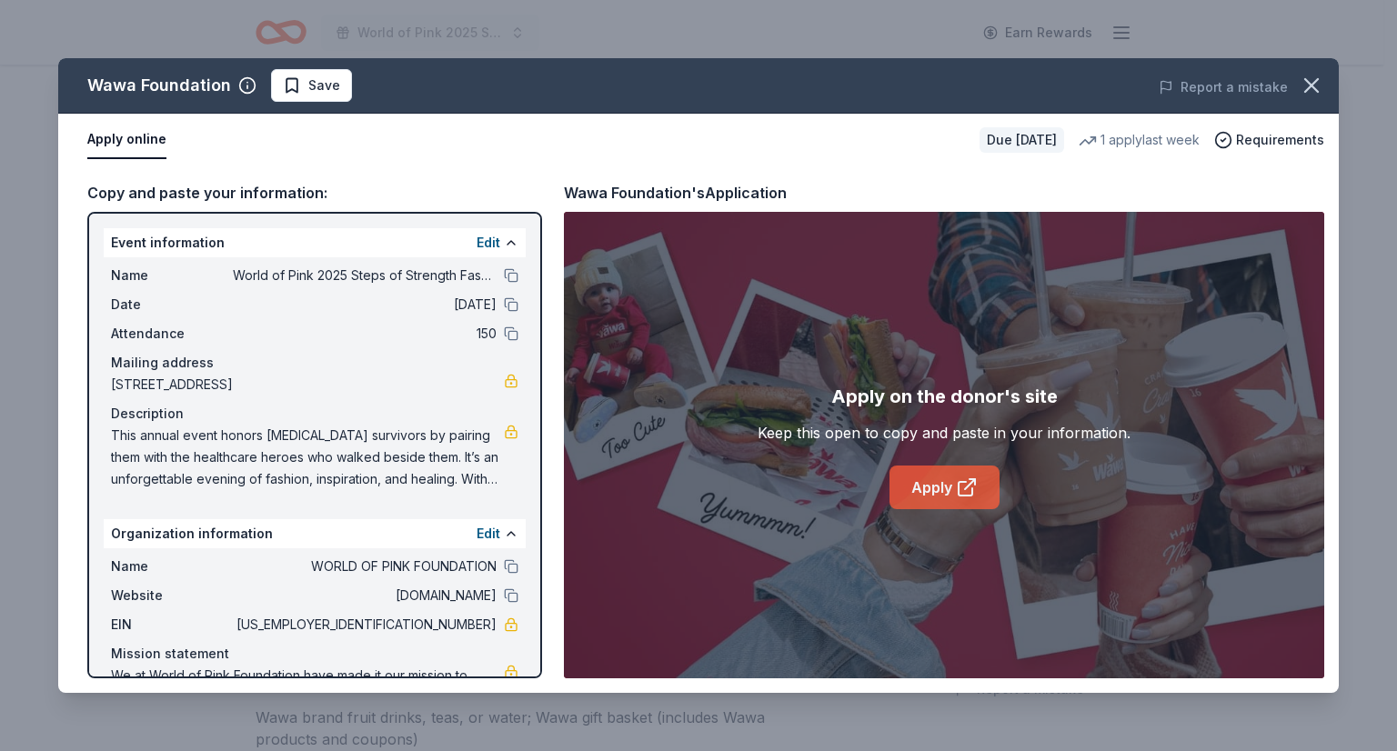
click at [929, 480] on link "Apply" at bounding box center [944, 488] width 110 height 44
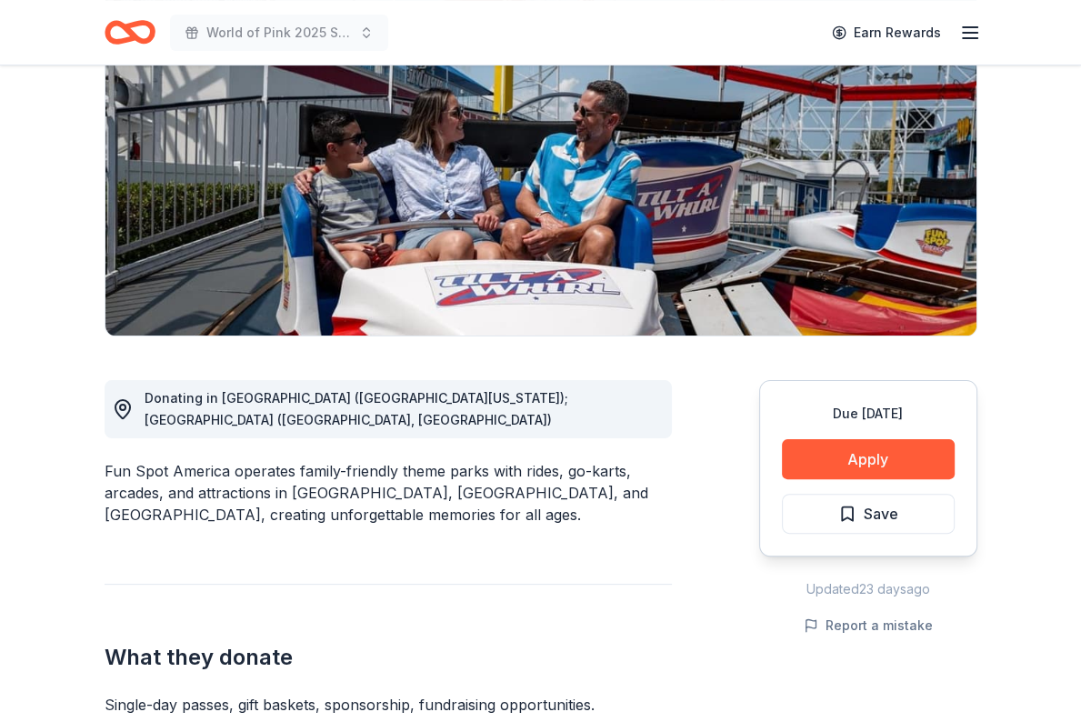
scroll to position [226, 0]
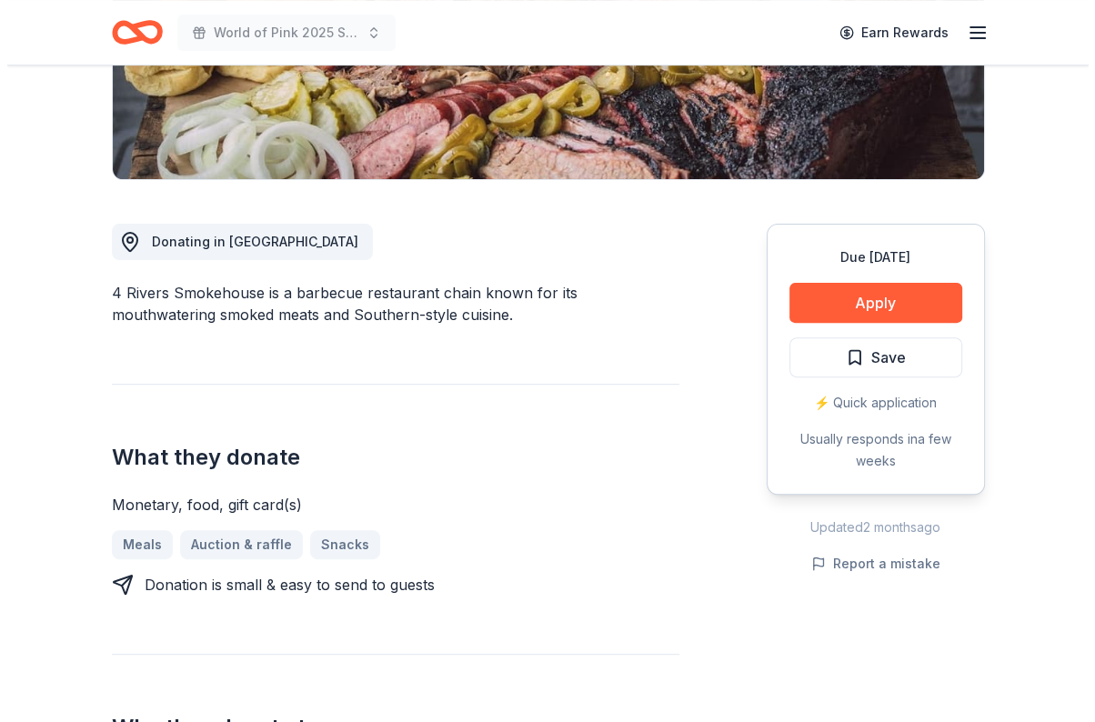
scroll to position [376, 0]
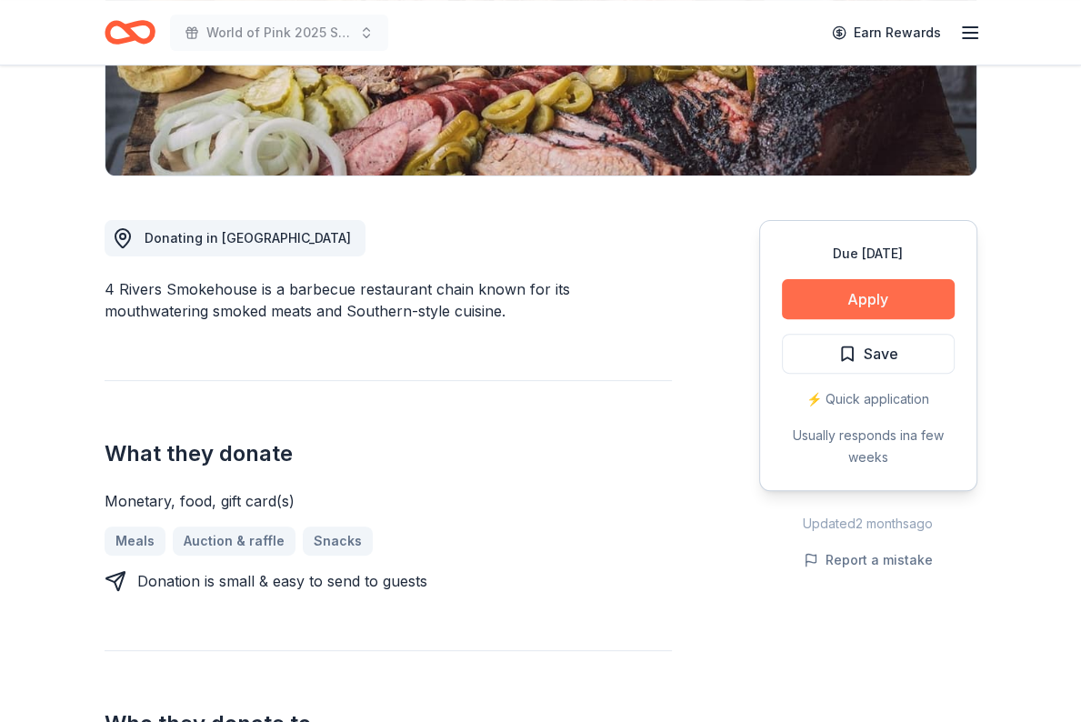
click at [852, 288] on button "Apply" at bounding box center [868, 299] width 173 height 40
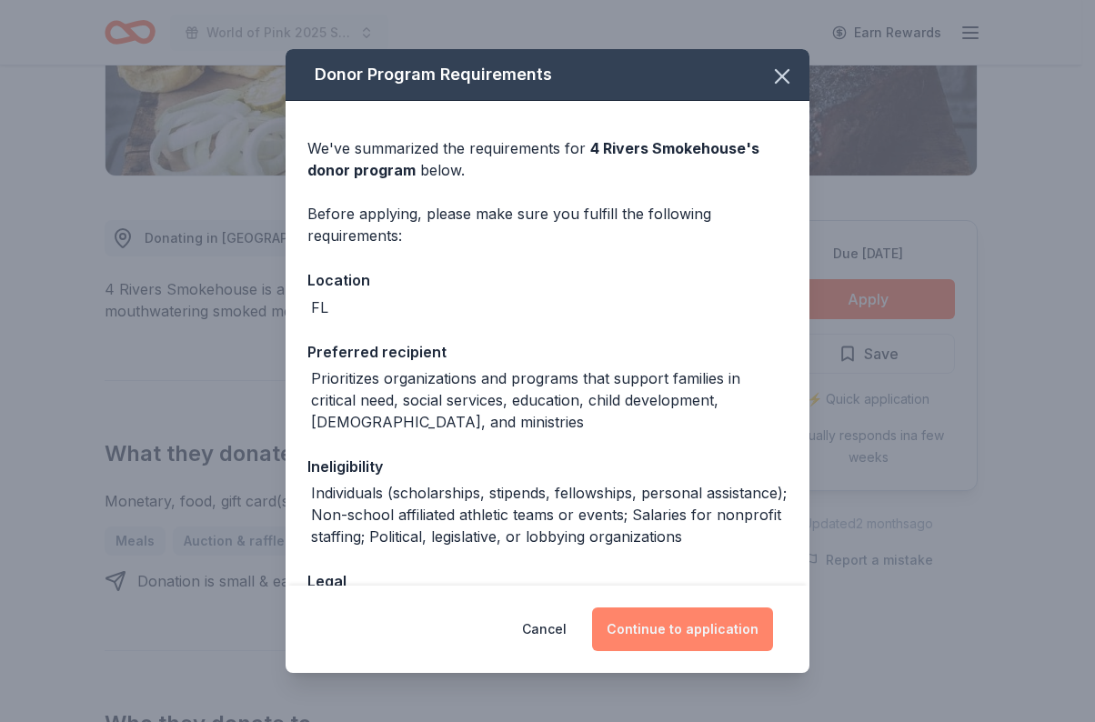
click at [685, 622] on button "Continue to application" at bounding box center [682, 629] width 181 height 44
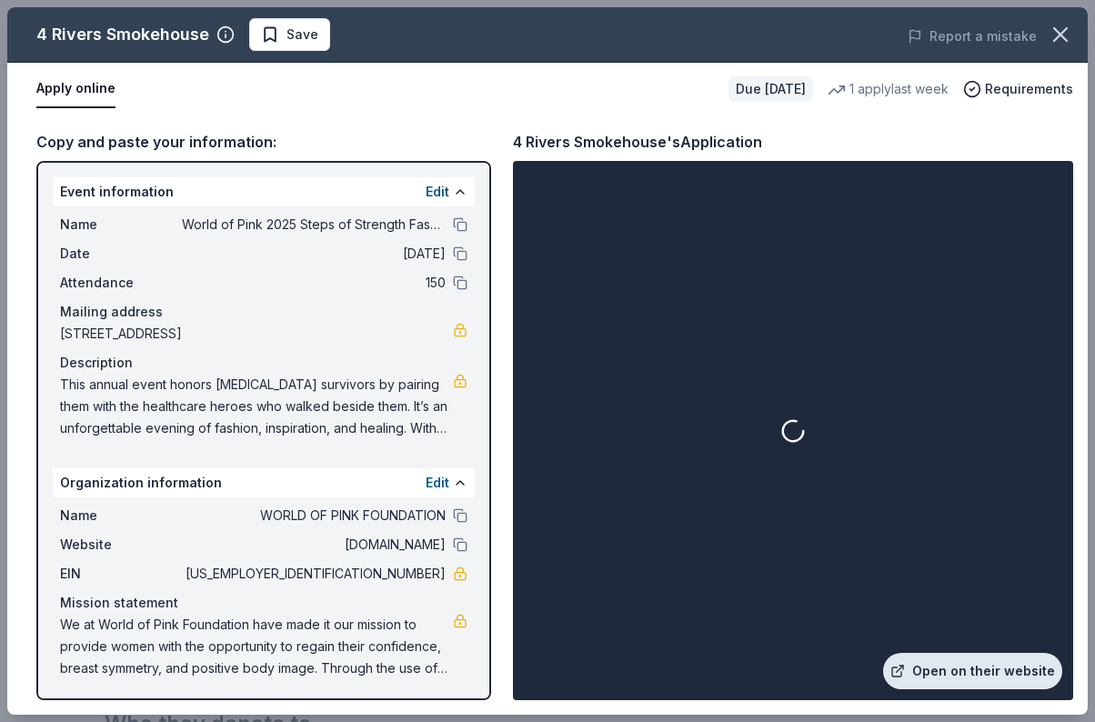
click at [941, 672] on link "Open on their website" at bounding box center [972, 671] width 179 height 36
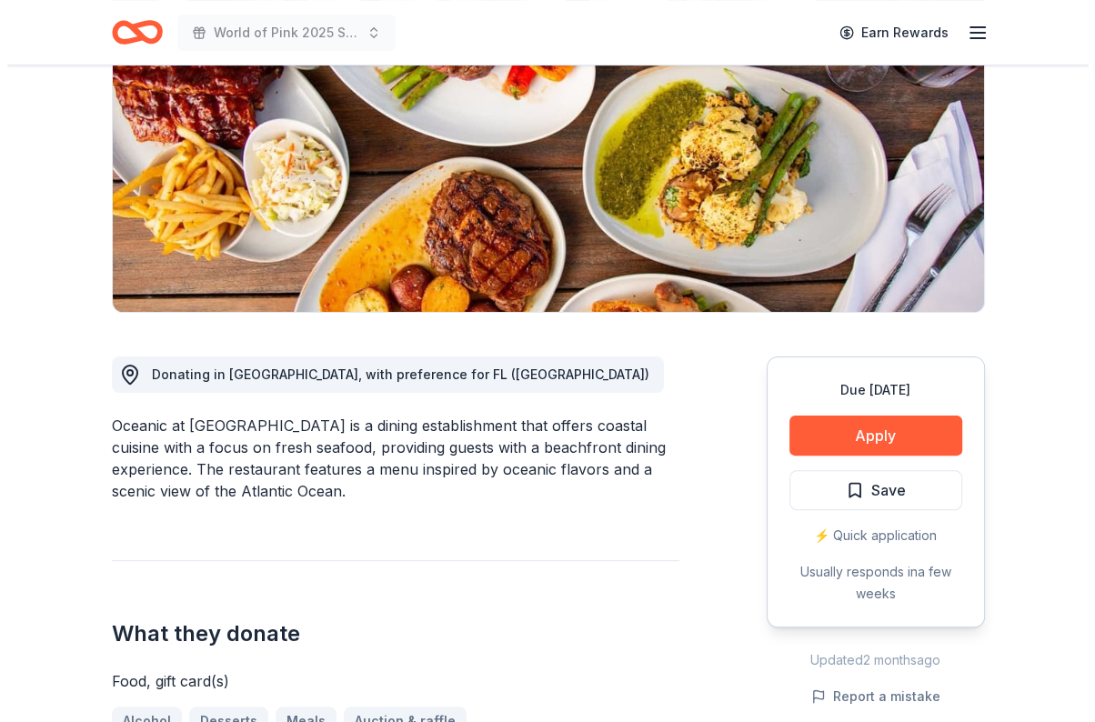
scroll to position [251, 0]
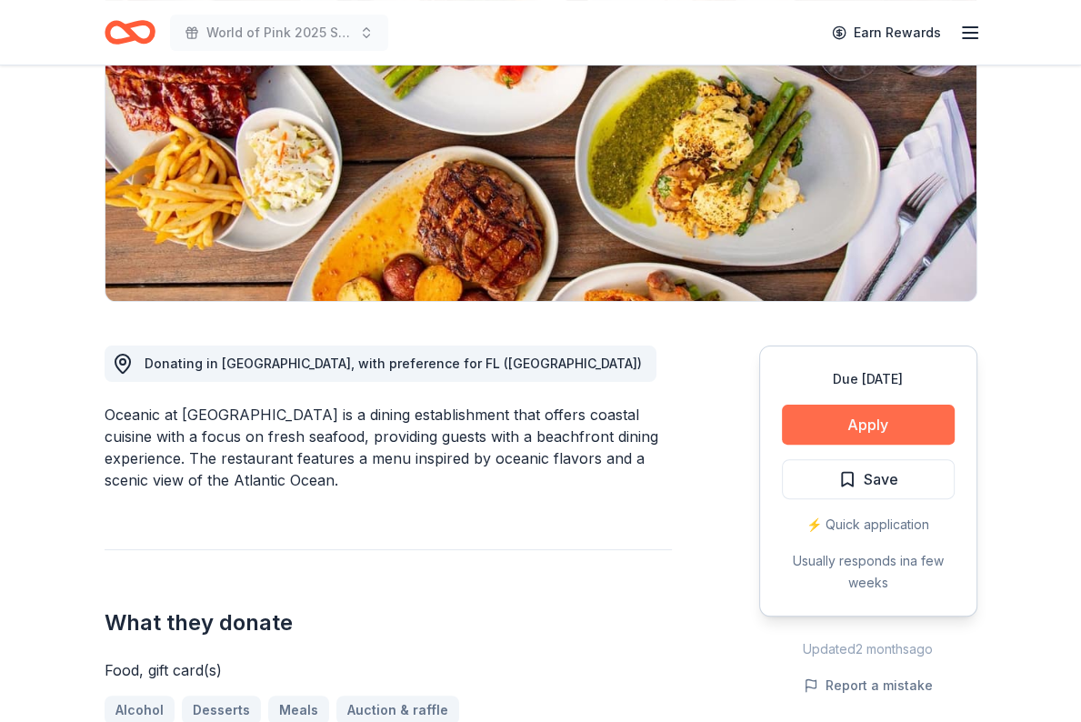
click at [848, 419] on button "Apply" at bounding box center [868, 425] width 173 height 40
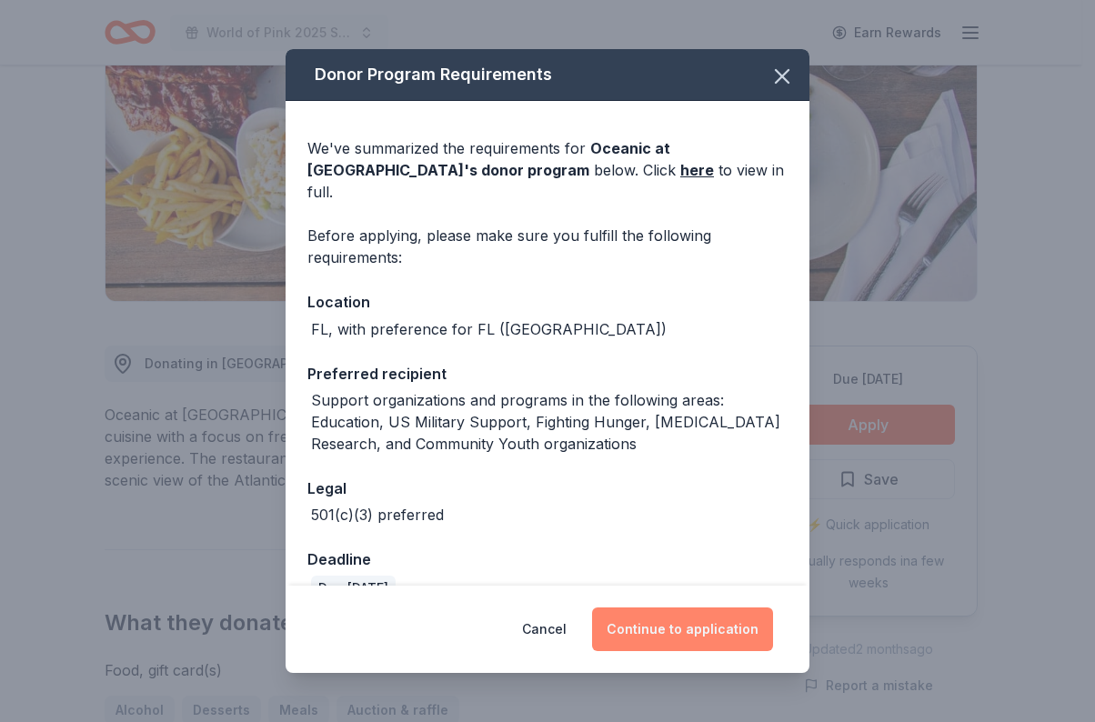
click at [688, 637] on button "Continue to application" at bounding box center [682, 629] width 181 height 44
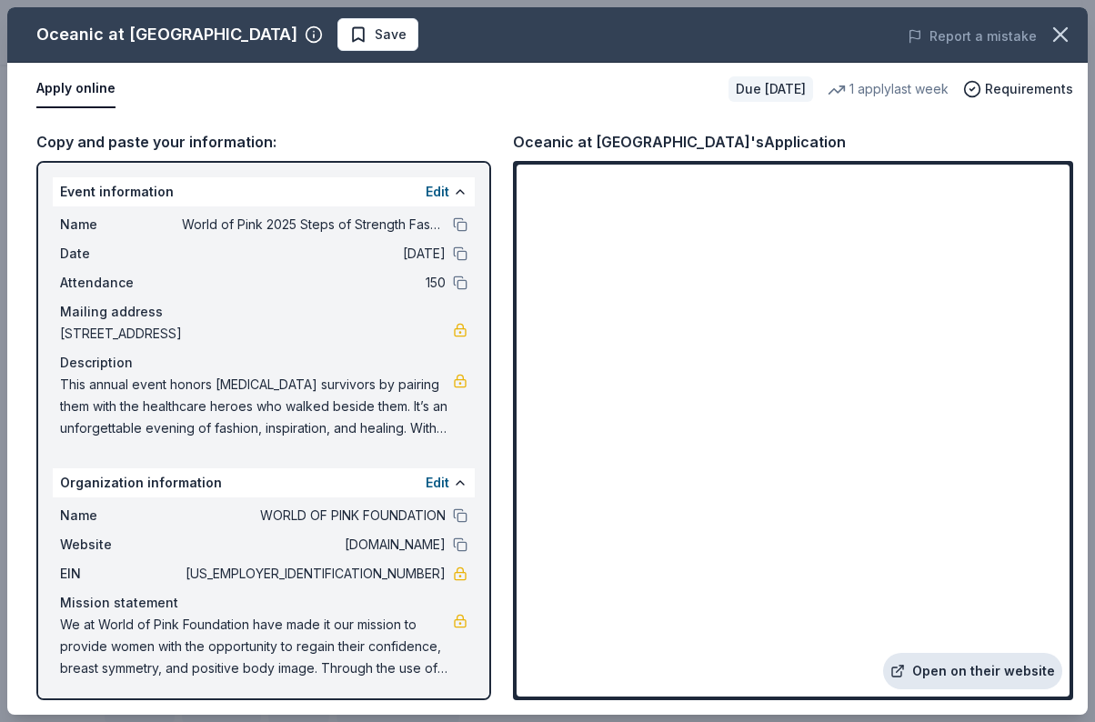
click at [942, 665] on link "Open on their website" at bounding box center [972, 671] width 179 height 36
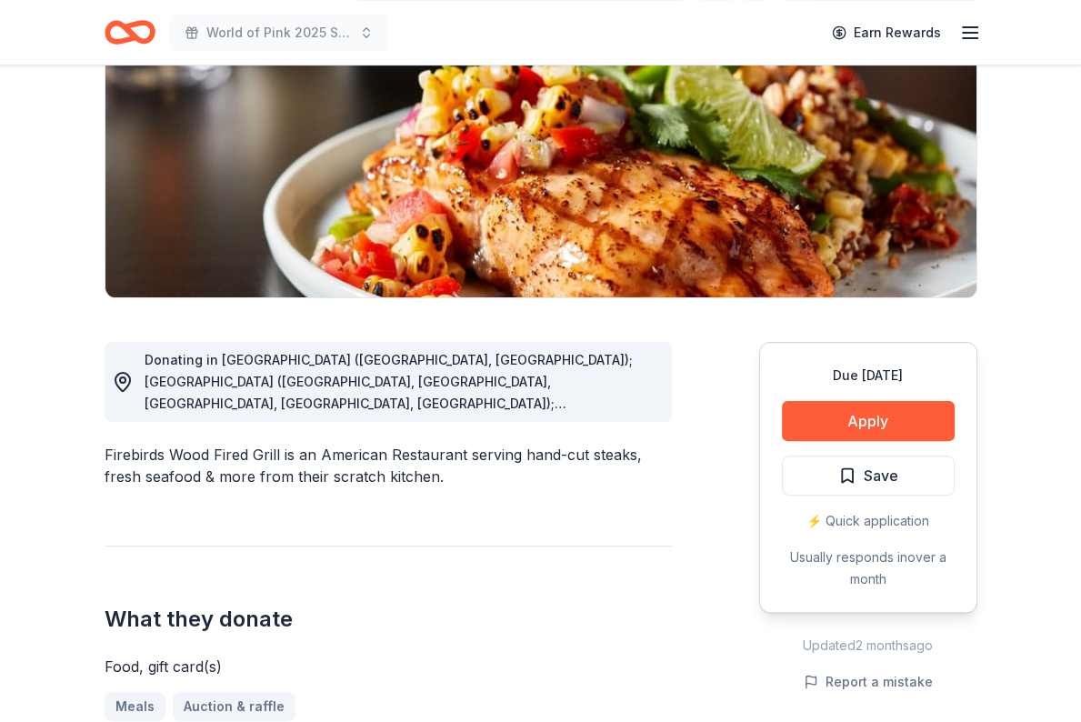
scroll to position [256, 0]
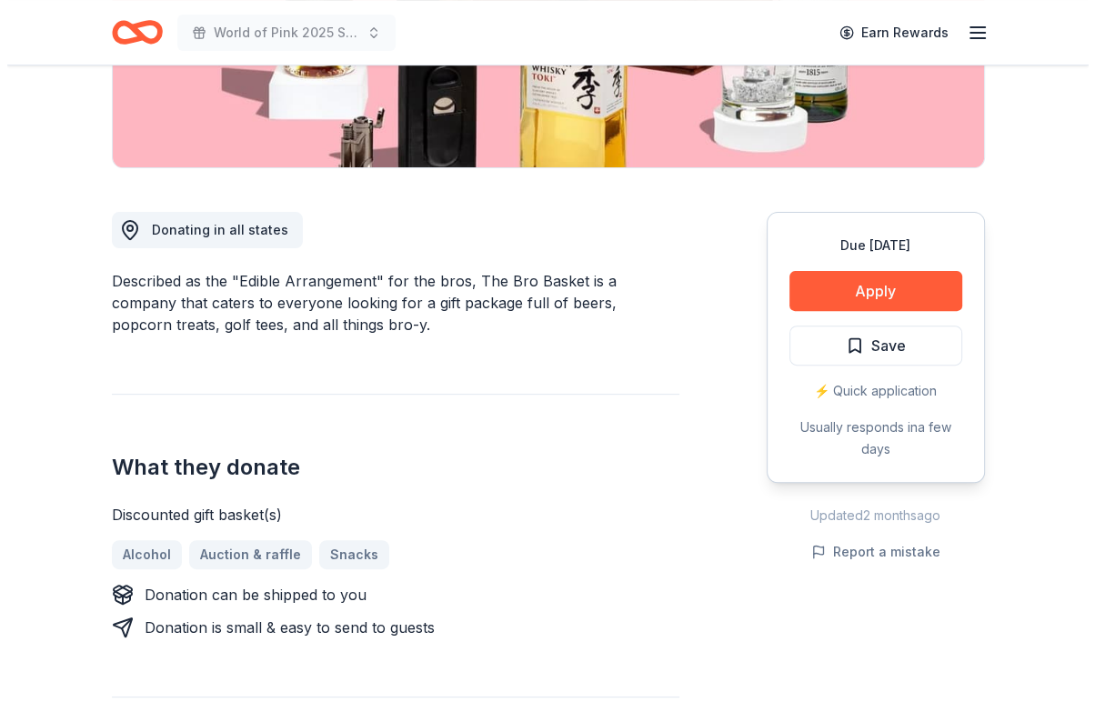
scroll to position [386, 0]
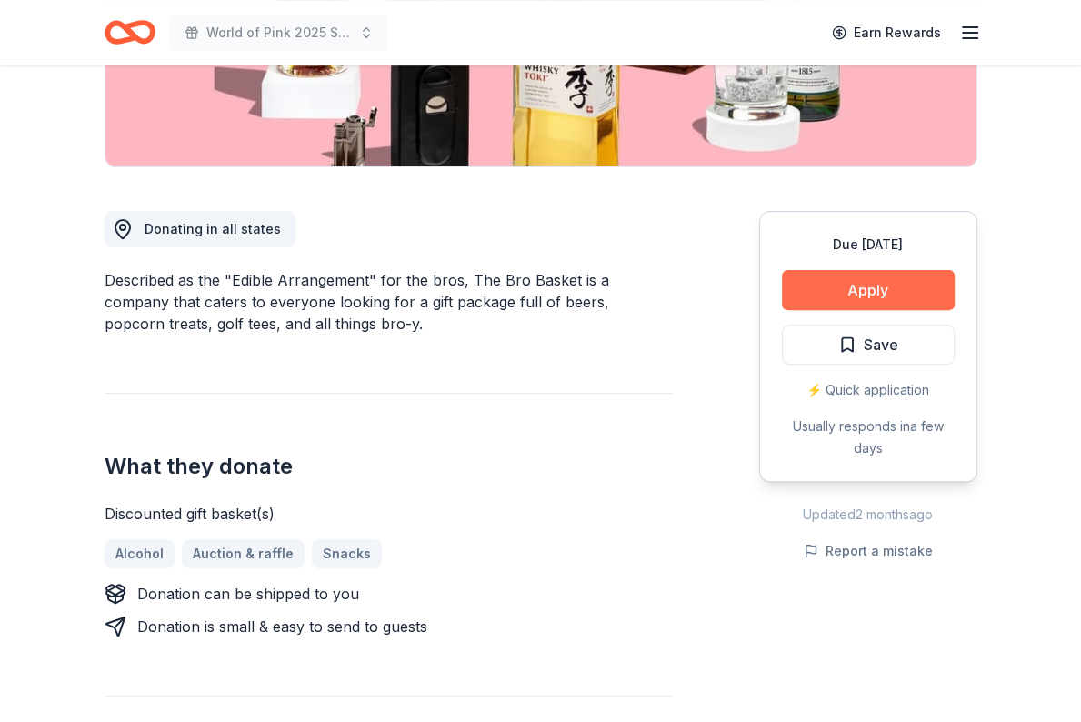
click at [888, 278] on button "Apply" at bounding box center [868, 290] width 173 height 40
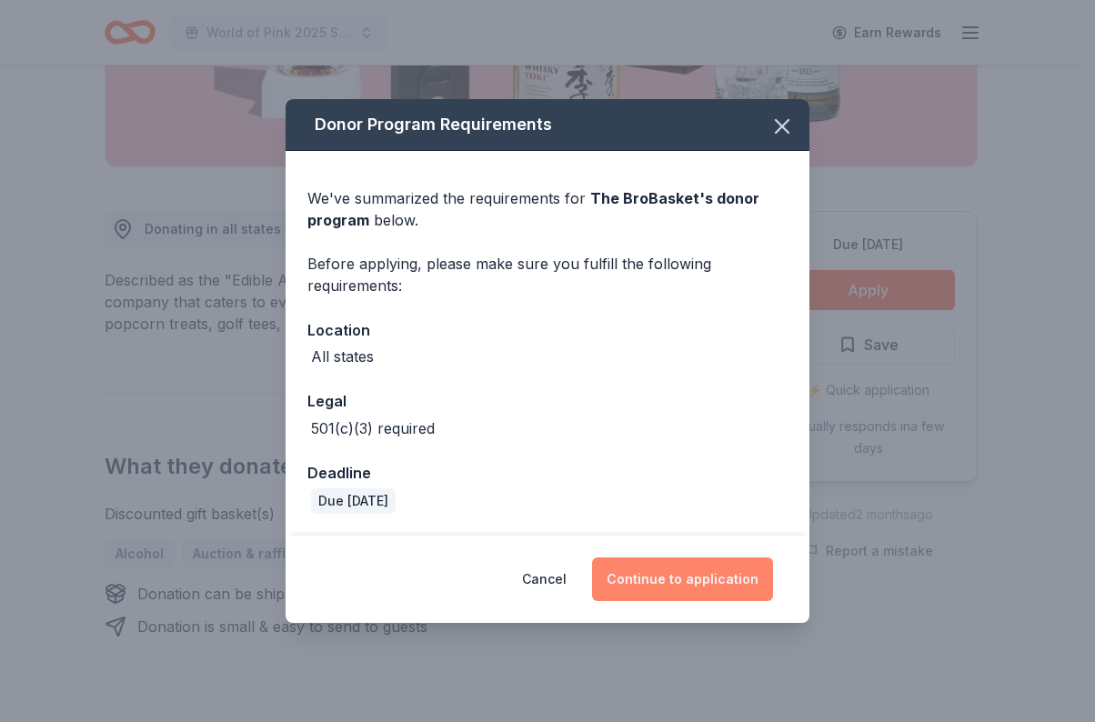
click at [699, 584] on button "Continue to application" at bounding box center [682, 579] width 181 height 44
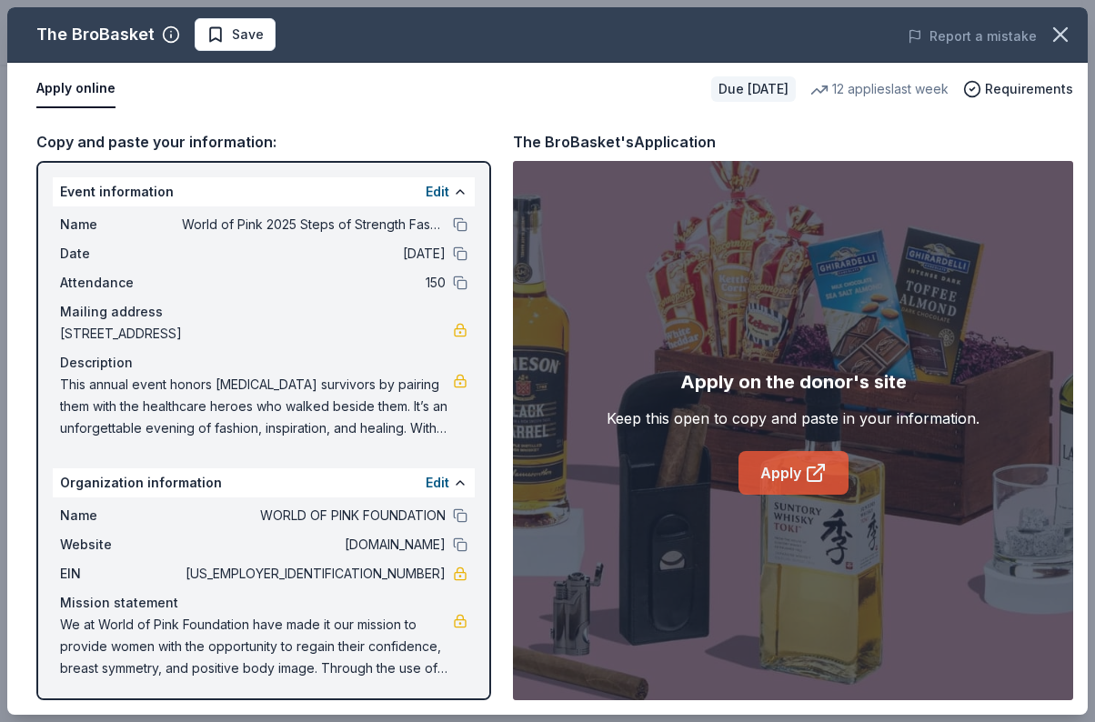
click at [798, 485] on link "Apply" at bounding box center [793, 473] width 110 height 44
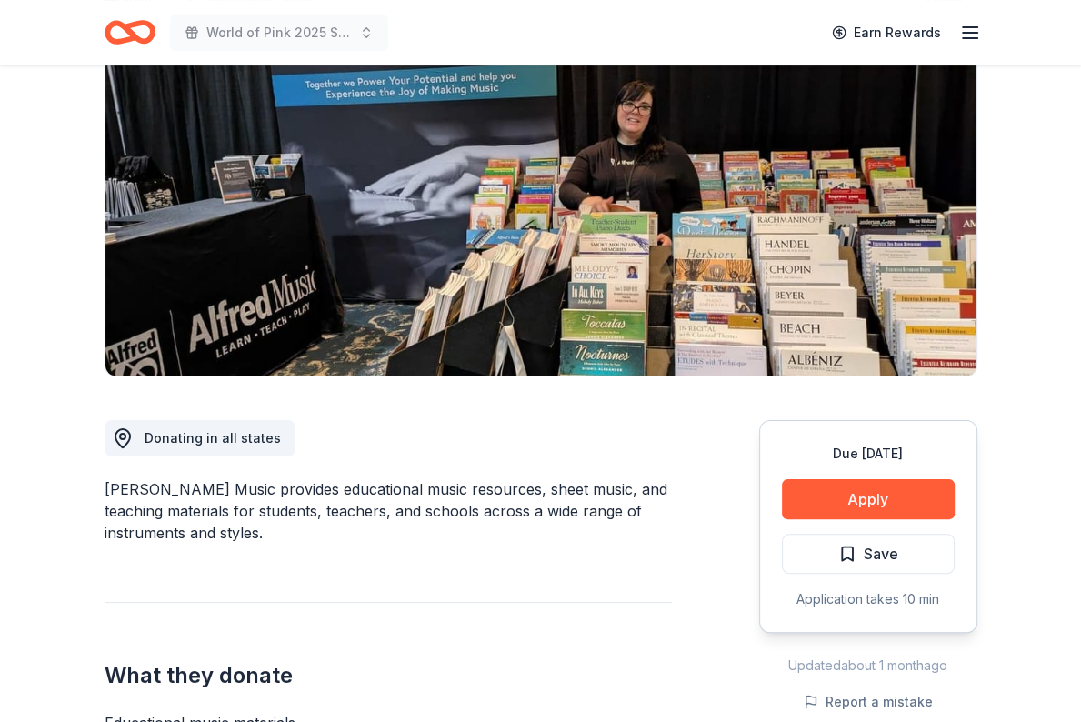
scroll to position [178, 0]
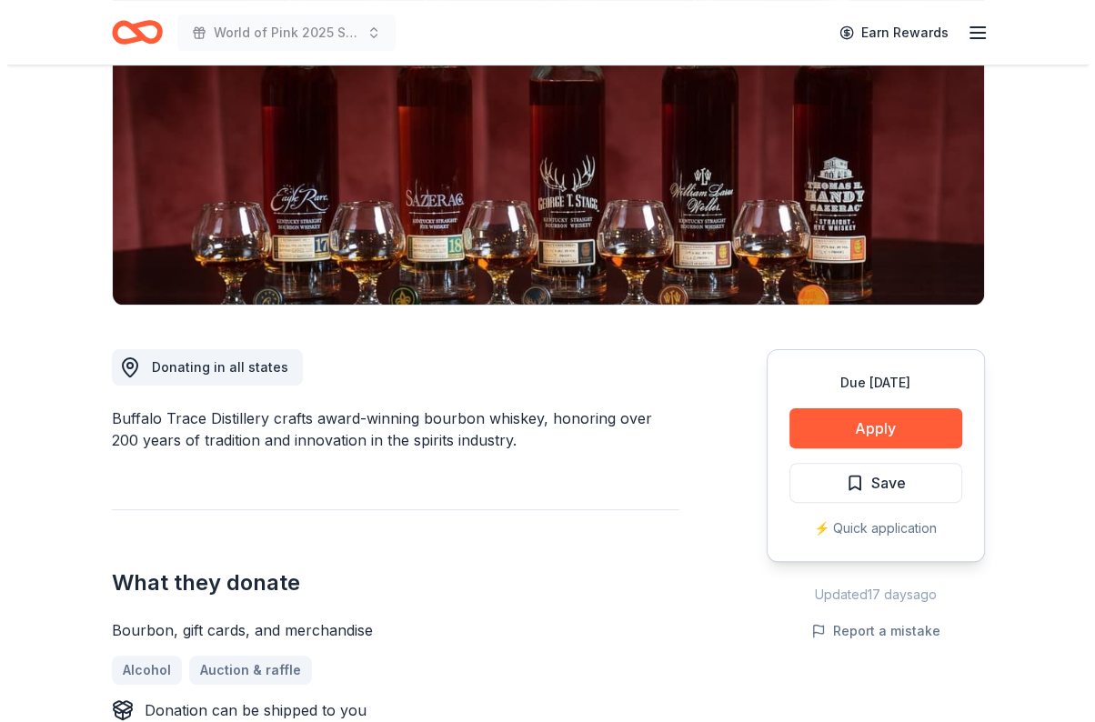
scroll to position [254, 0]
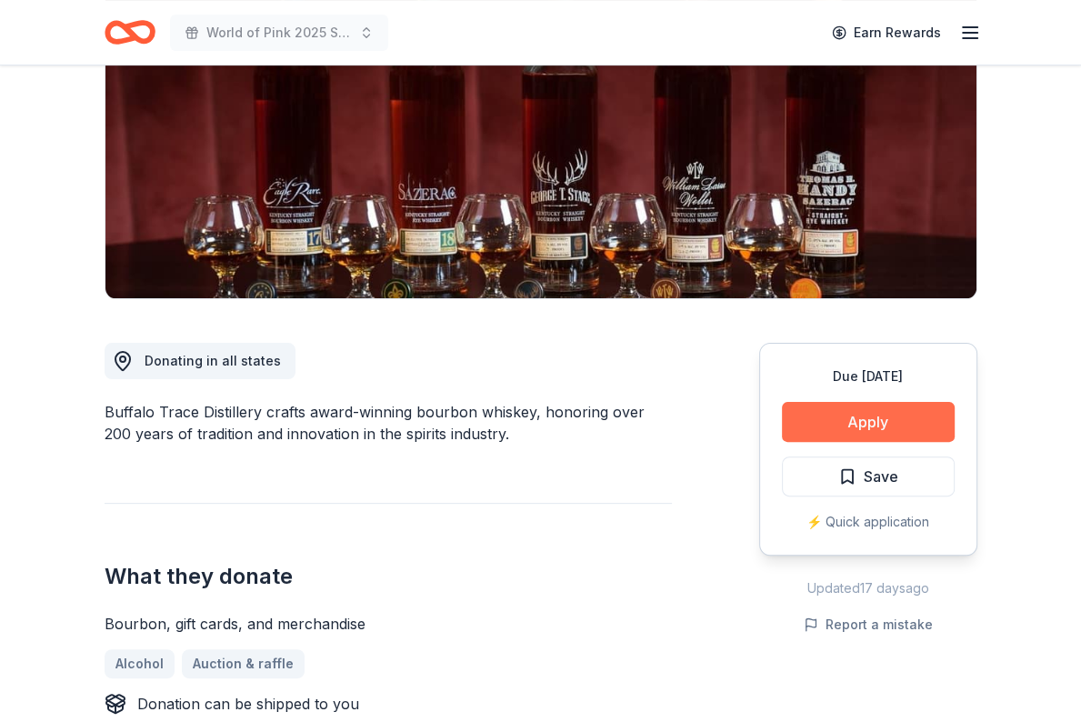
click at [821, 407] on button "Apply" at bounding box center [868, 422] width 173 height 40
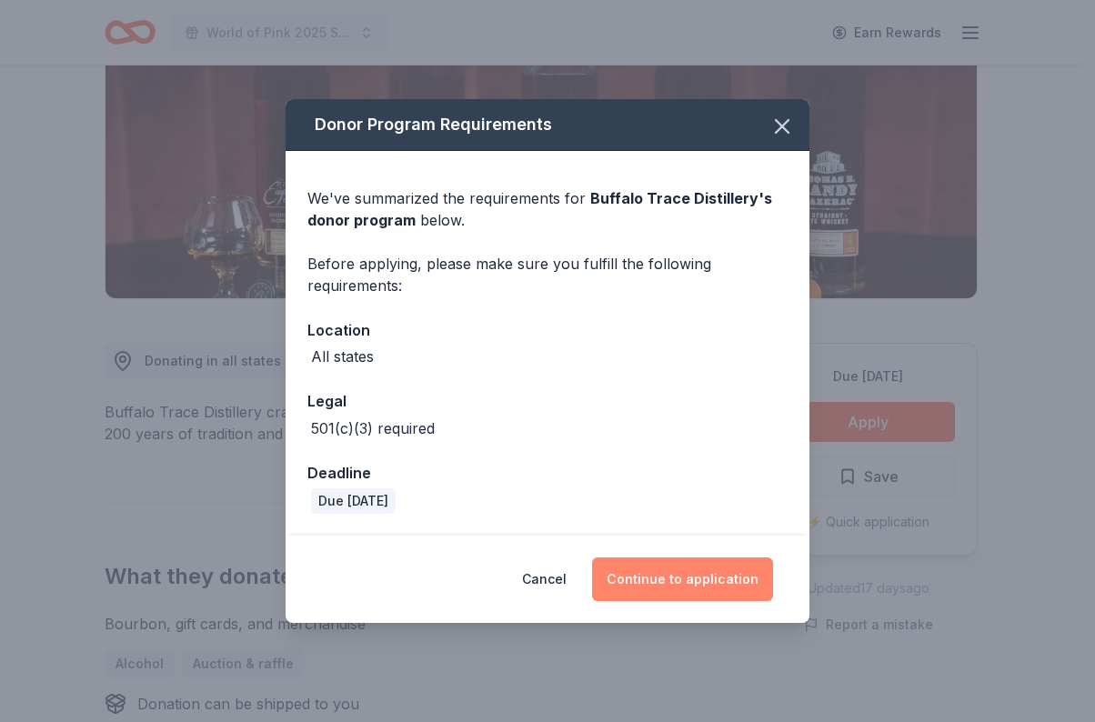
click at [678, 570] on button "Continue to application" at bounding box center [682, 579] width 181 height 44
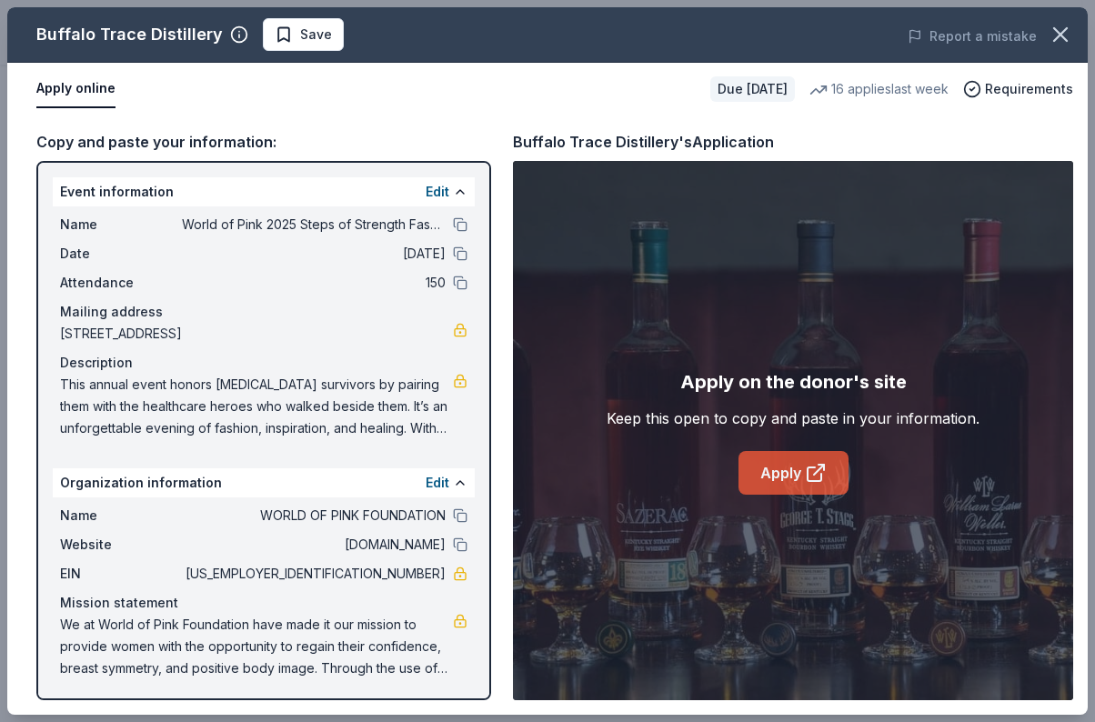
click at [771, 467] on link "Apply" at bounding box center [793, 473] width 110 height 44
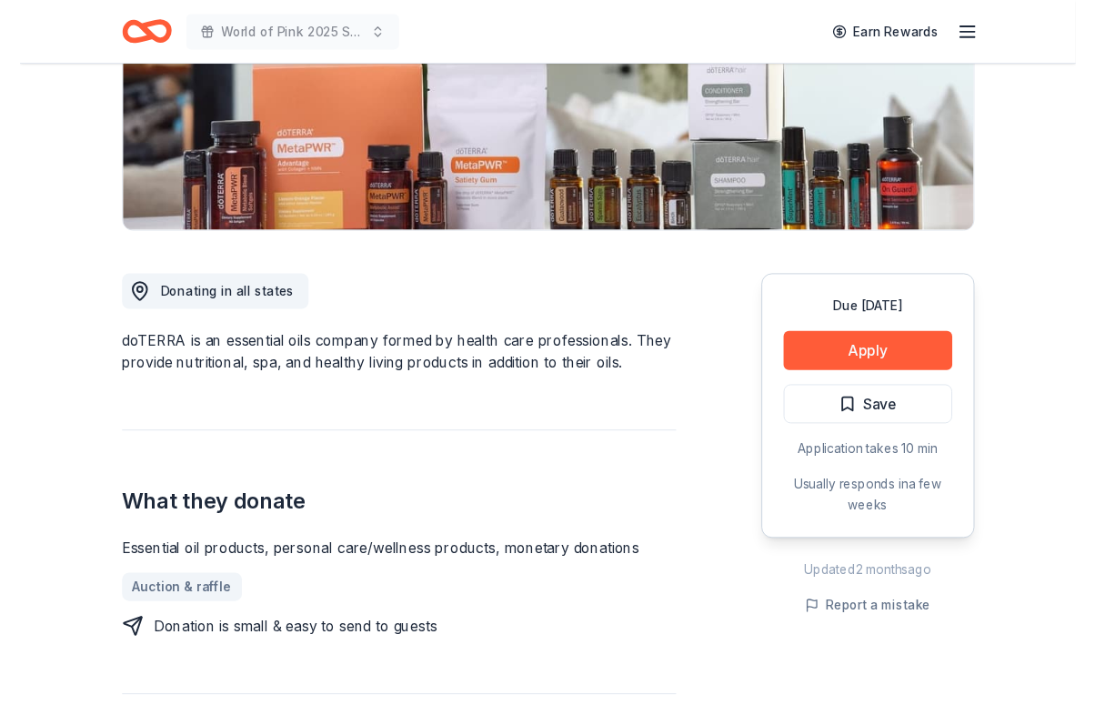
scroll to position [318, 0]
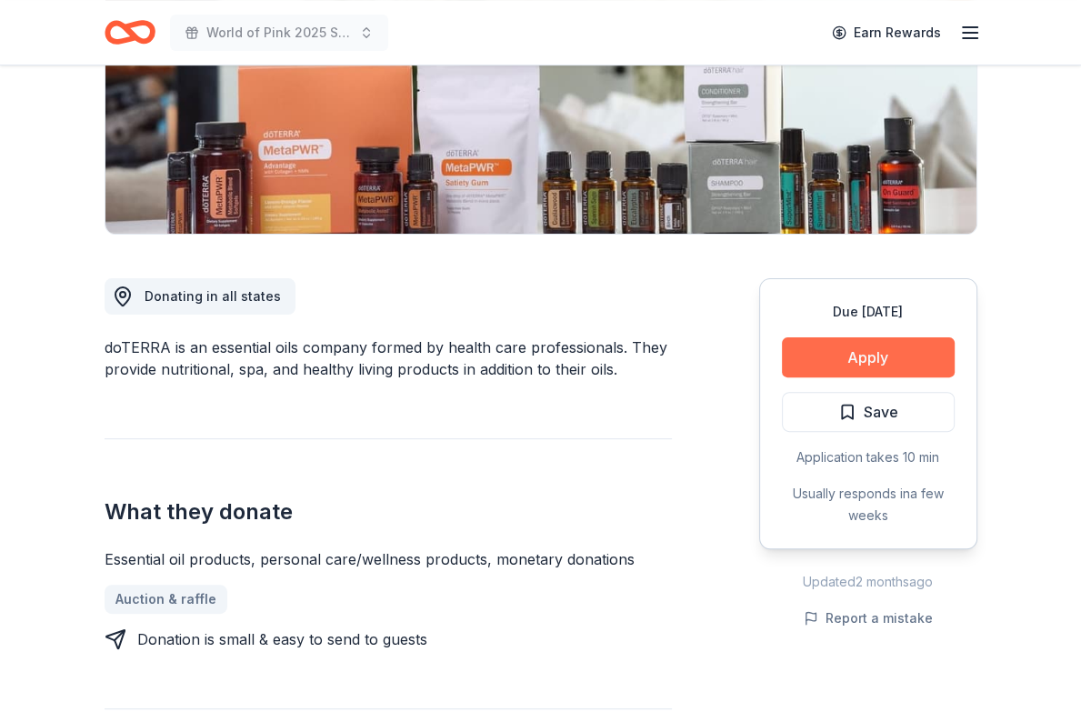
click at [907, 358] on button "Apply" at bounding box center [868, 357] width 173 height 40
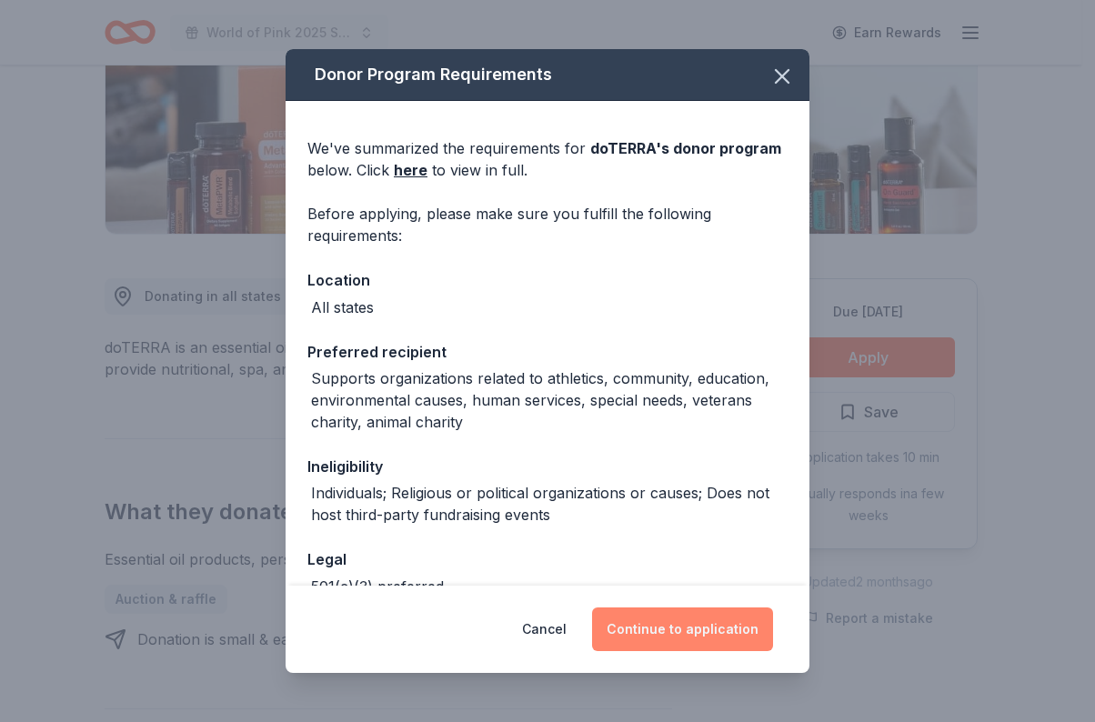
click at [666, 626] on button "Continue to application" at bounding box center [682, 629] width 181 height 44
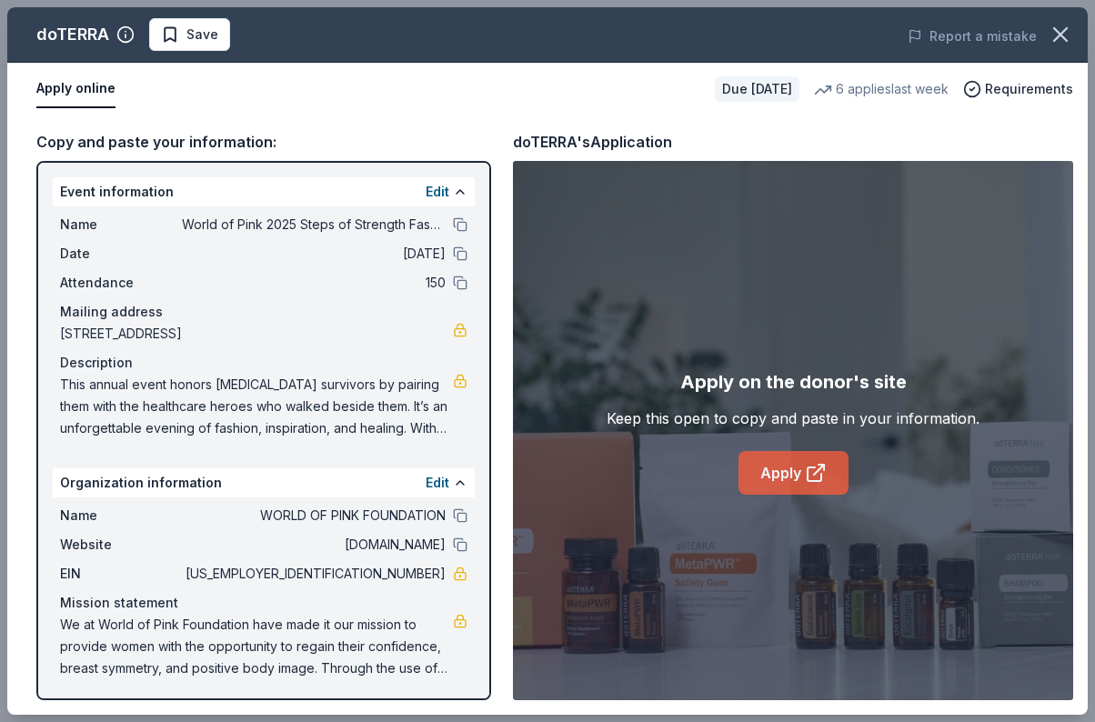
click at [794, 471] on link "Apply" at bounding box center [793, 473] width 110 height 44
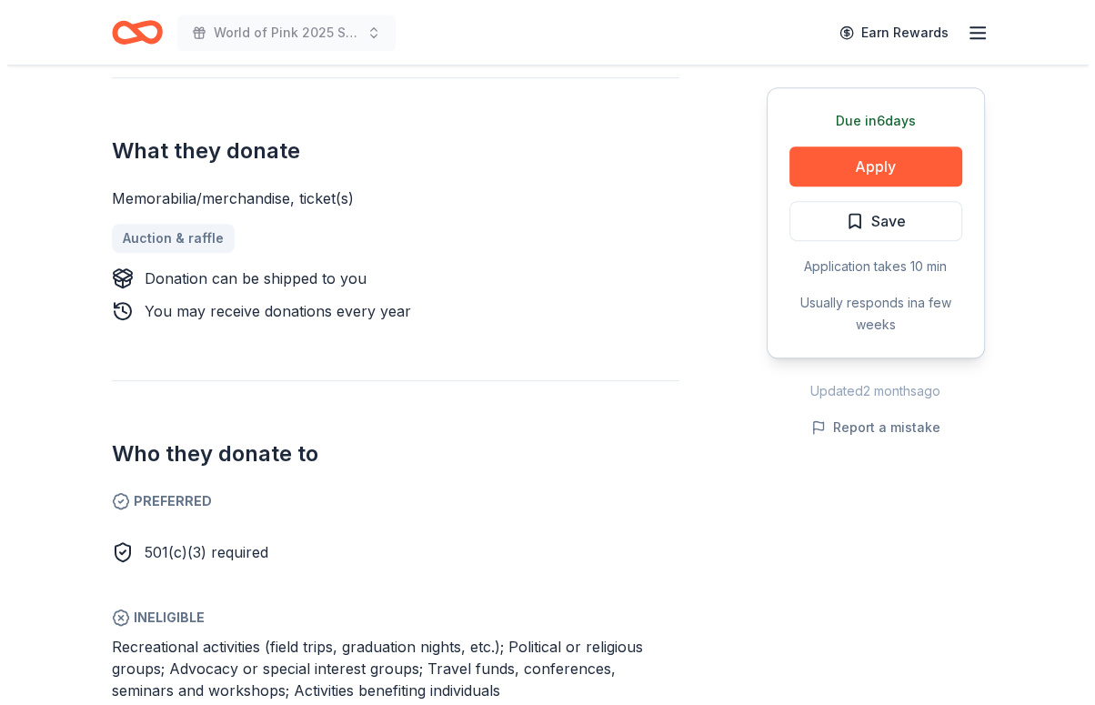
scroll to position [697, 0]
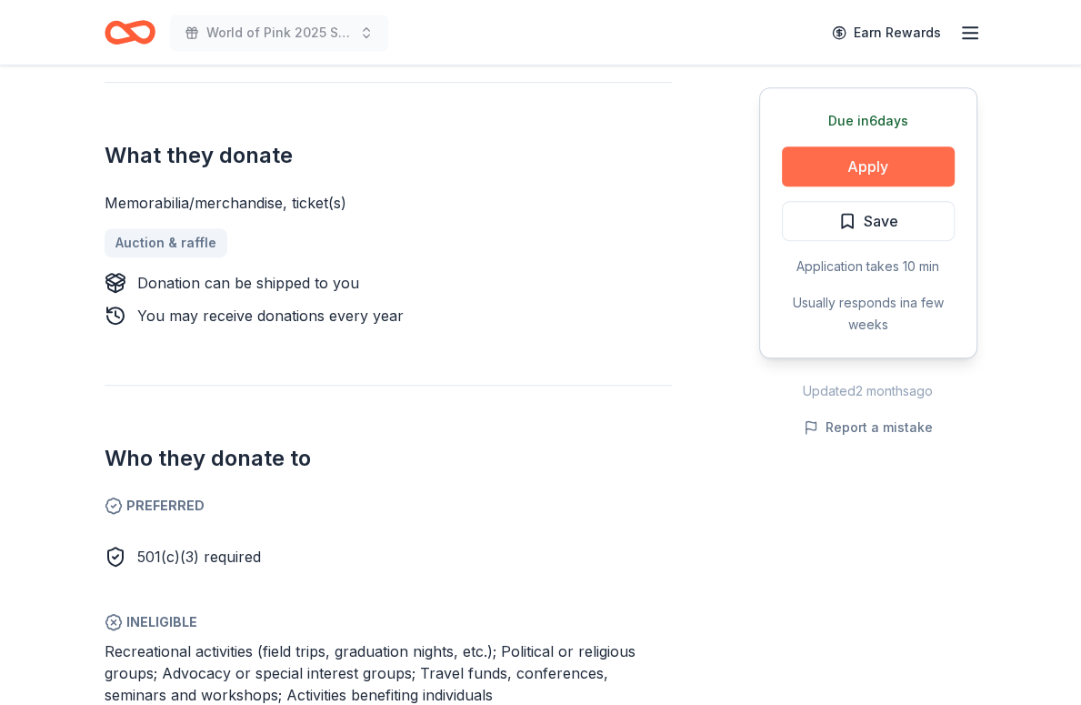
click at [835, 162] on button "Apply" at bounding box center [868, 166] width 173 height 40
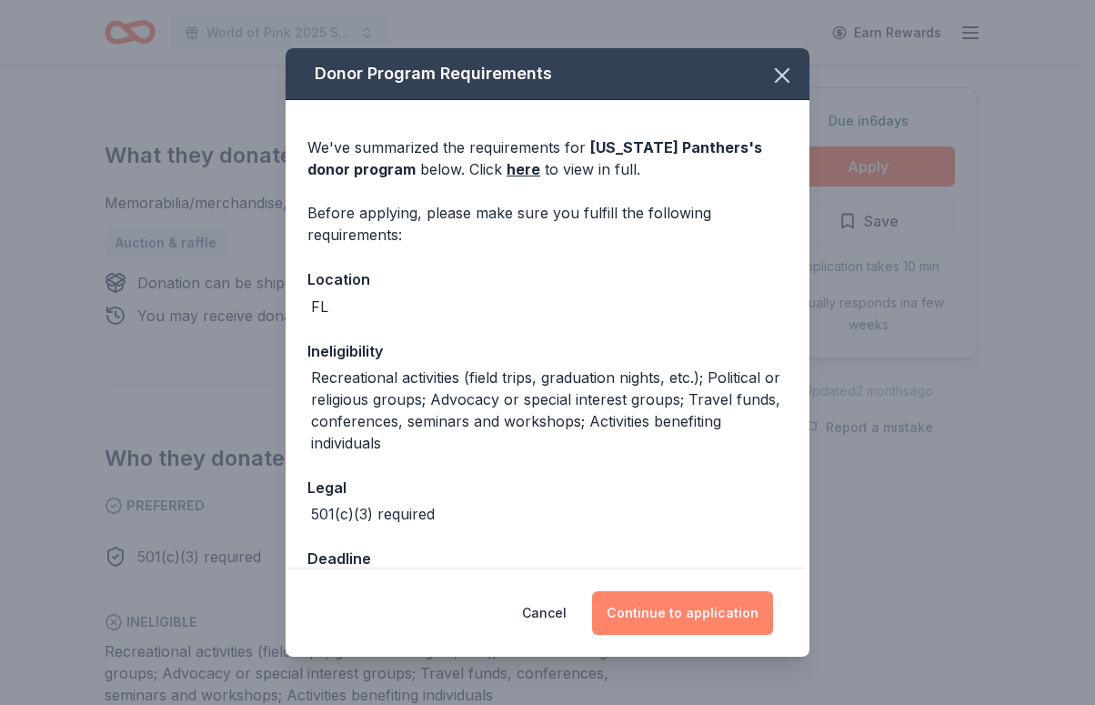
click at [703, 622] on button "Continue to application" at bounding box center [682, 613] width 181 height 44
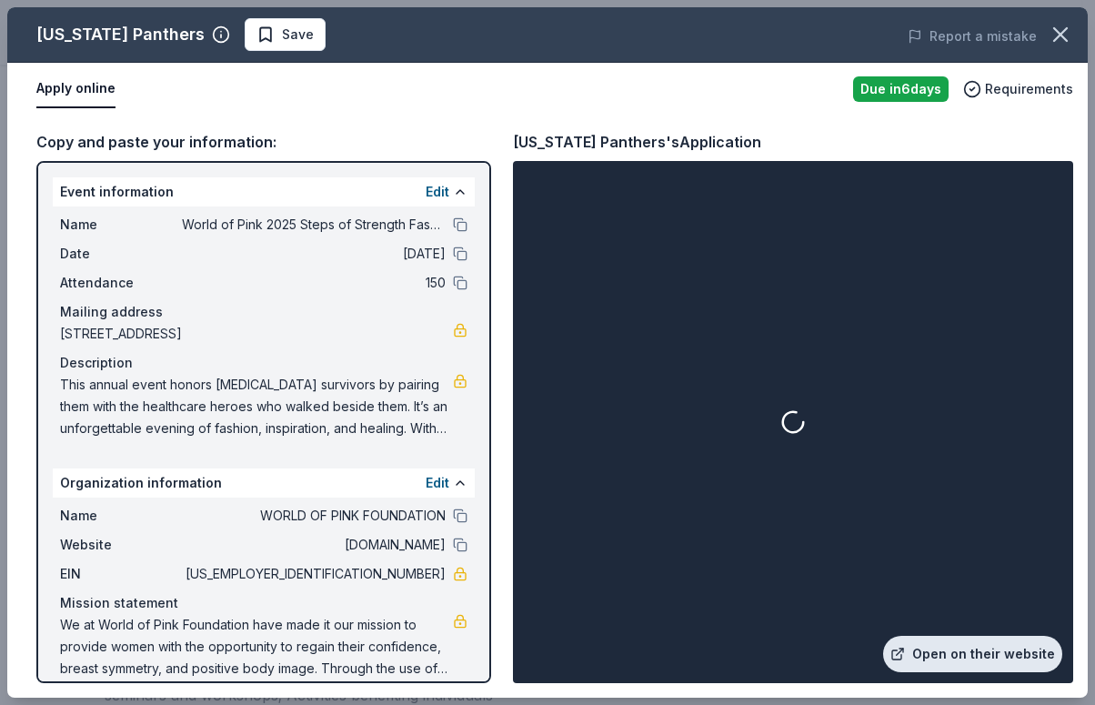
click at [943, 647] on link "Open on their website" at bounding box center [972, 654] width 179 height 36
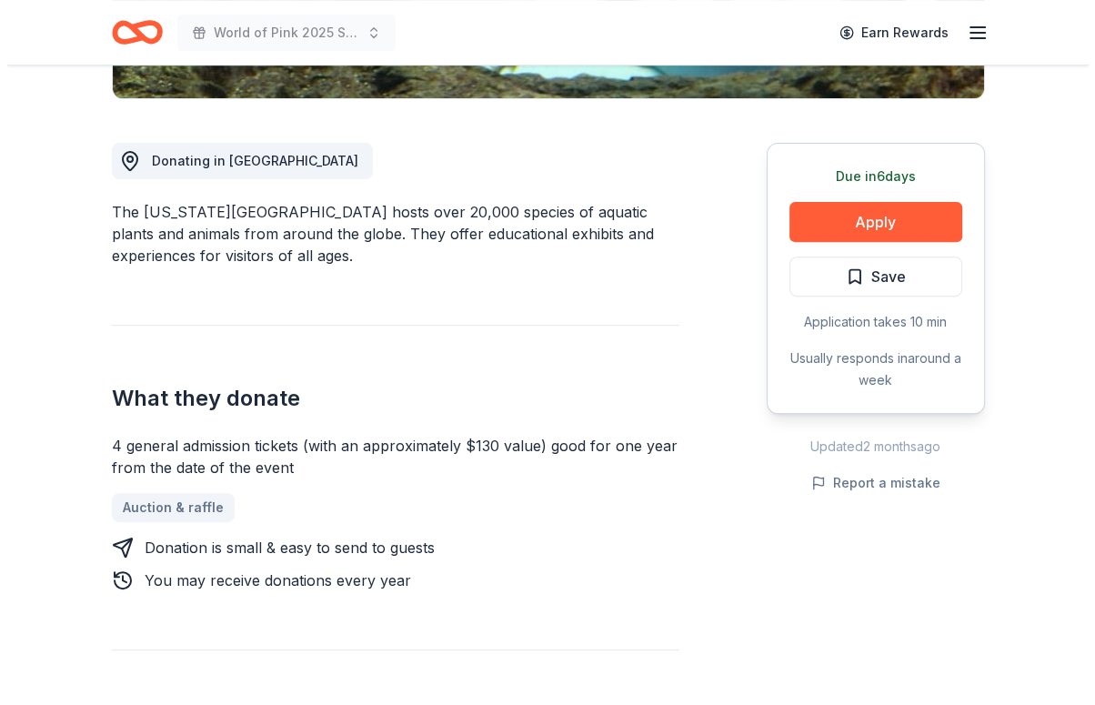
scroll to position [462, 0]
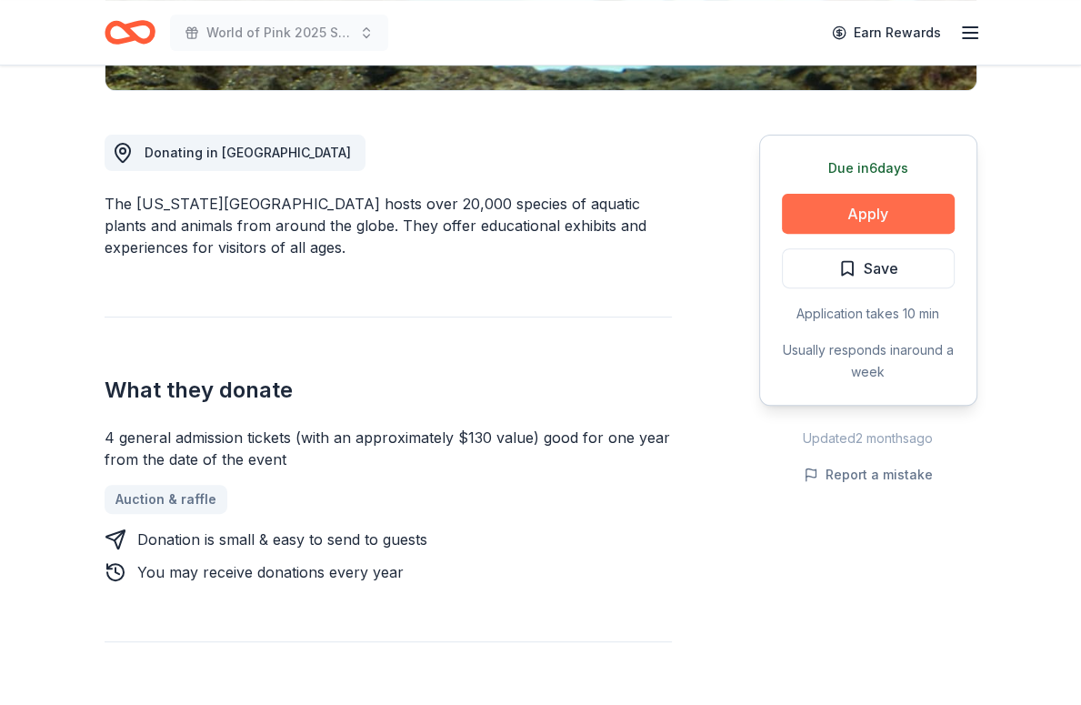
click at [906, 219] on button "Apply" at bounding box center [868, 214] width 173 height 40
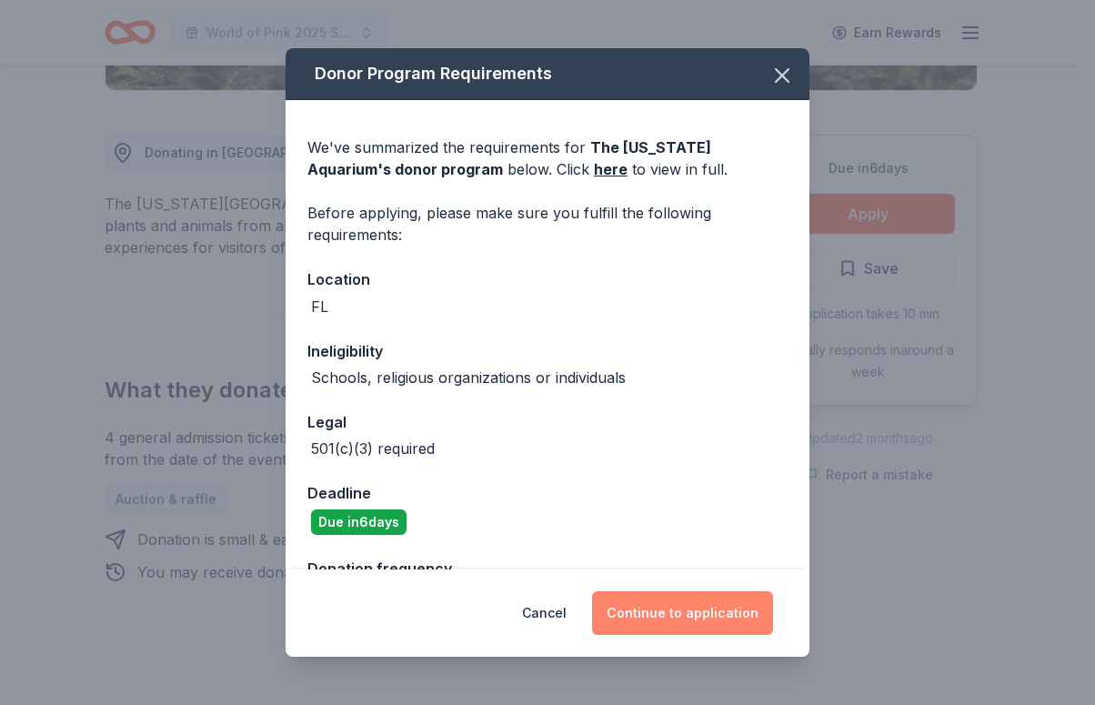
click at [668, 616] on button "Continue to application" at bounding box center [682, 613] width 181 height 44
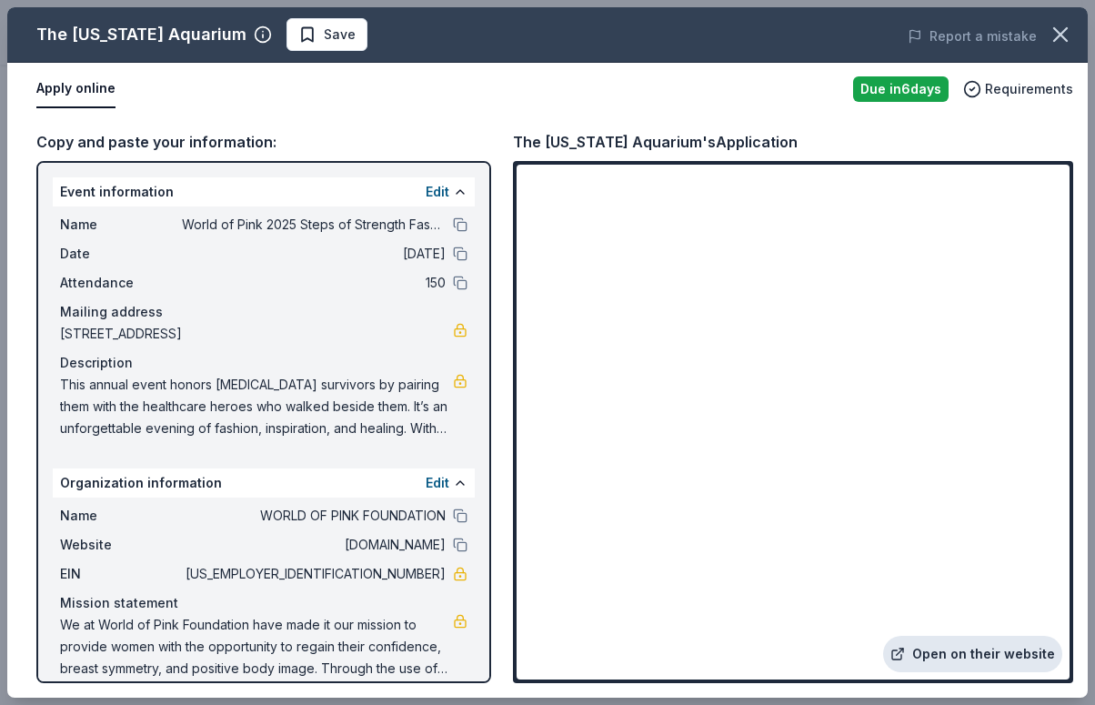
click at [972, 652] on link "Open on their website" at bounding box center [972, 654] width 179 height 36
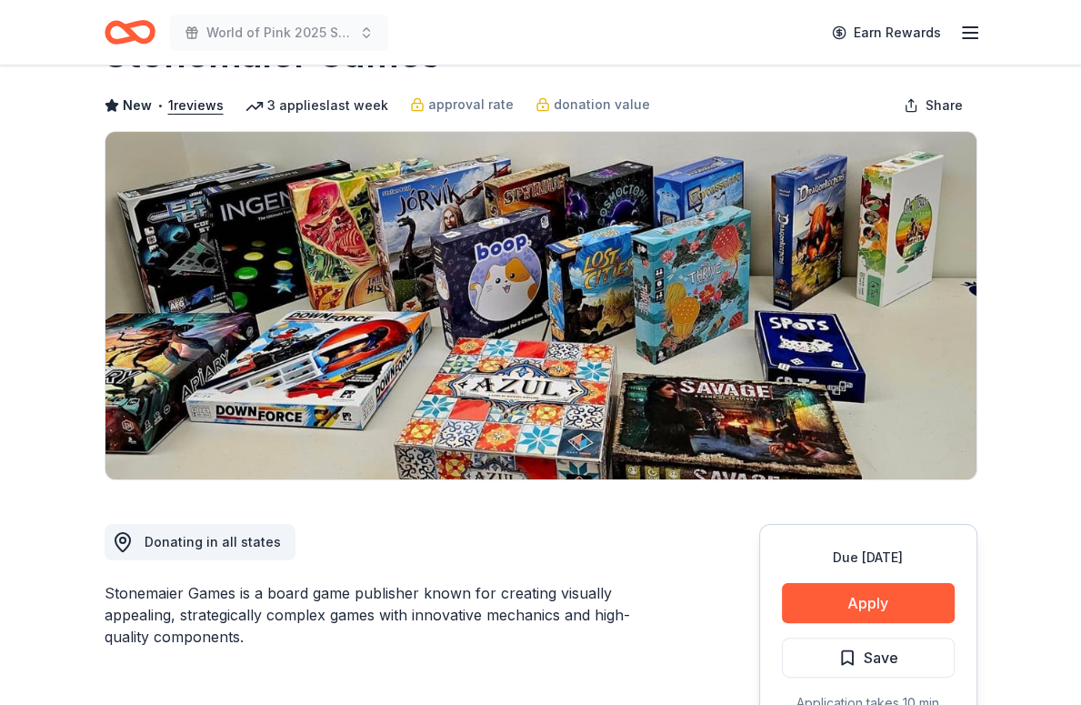
scroll to position [75, 0]
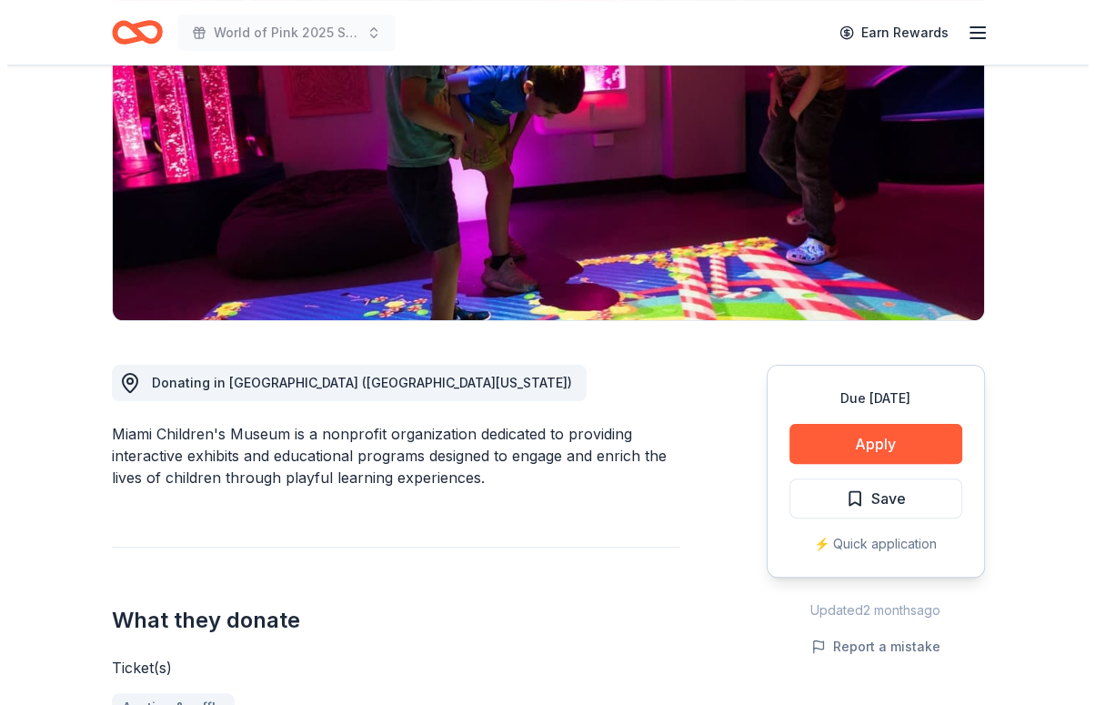
scroll to position [276, 0]
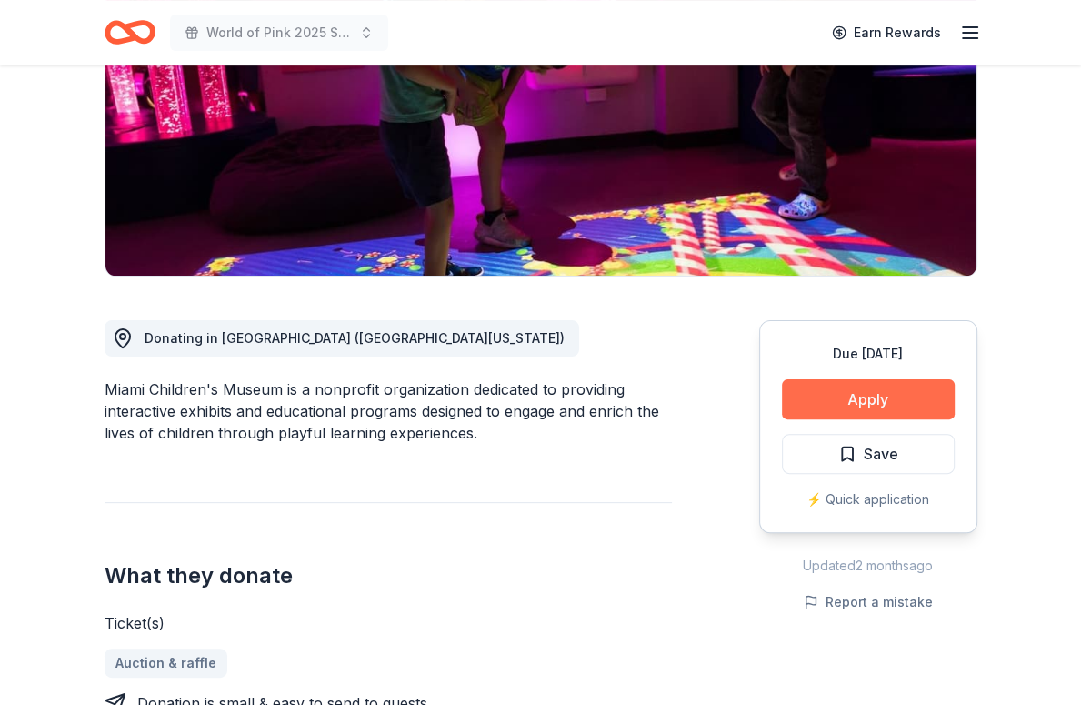
click at [863, 405] on button "Apply" at bounding box center [868, 399] width 173 height 40
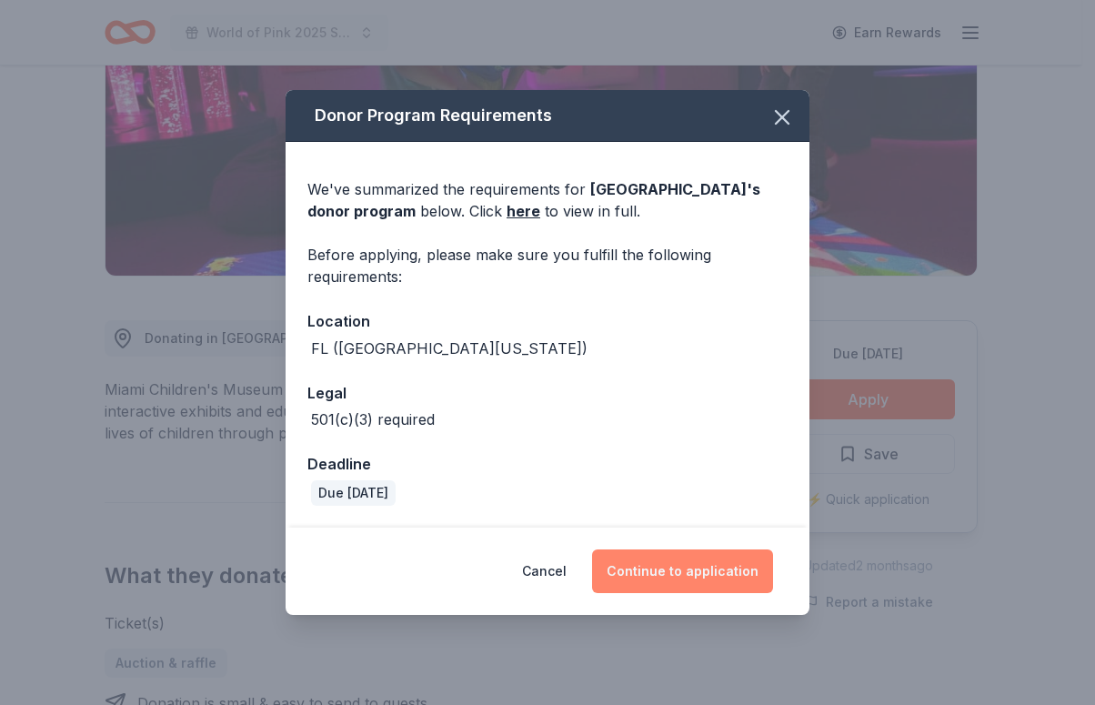
click at [676, 572] on button "Continue to application" at bounding box center [682, 571] width 181 height 44
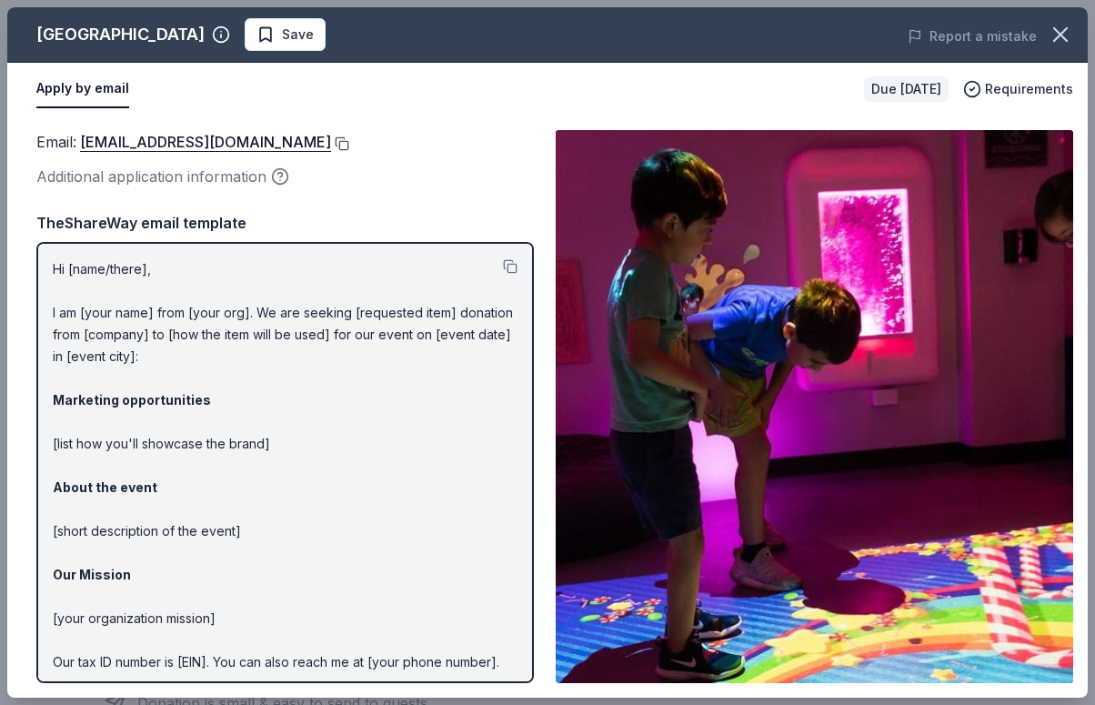
click at [349, 140] on button at bounding box center [340, 143] width 18 height 15
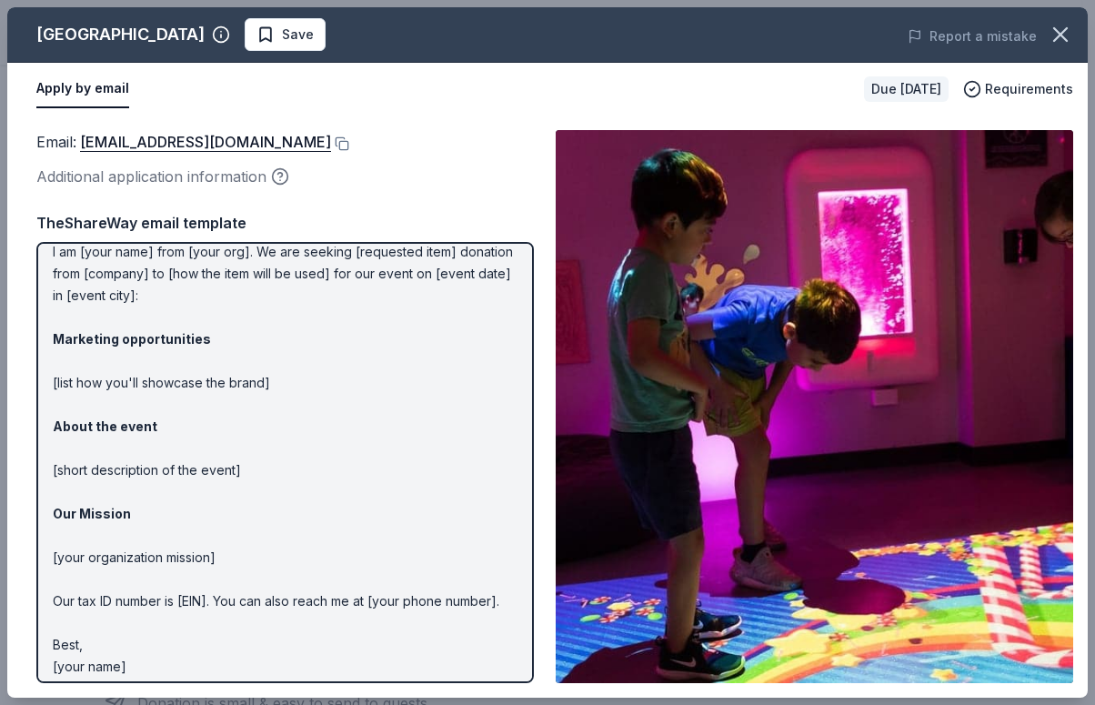
scroll to position [70, 0]
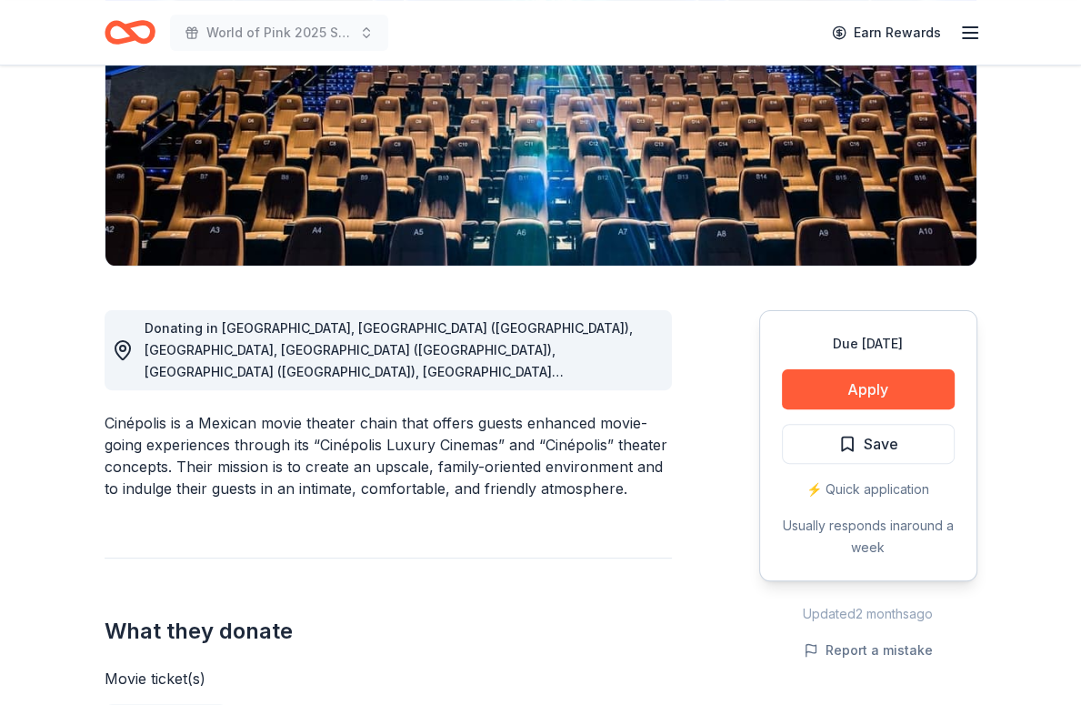
scroll to position [287, 0]
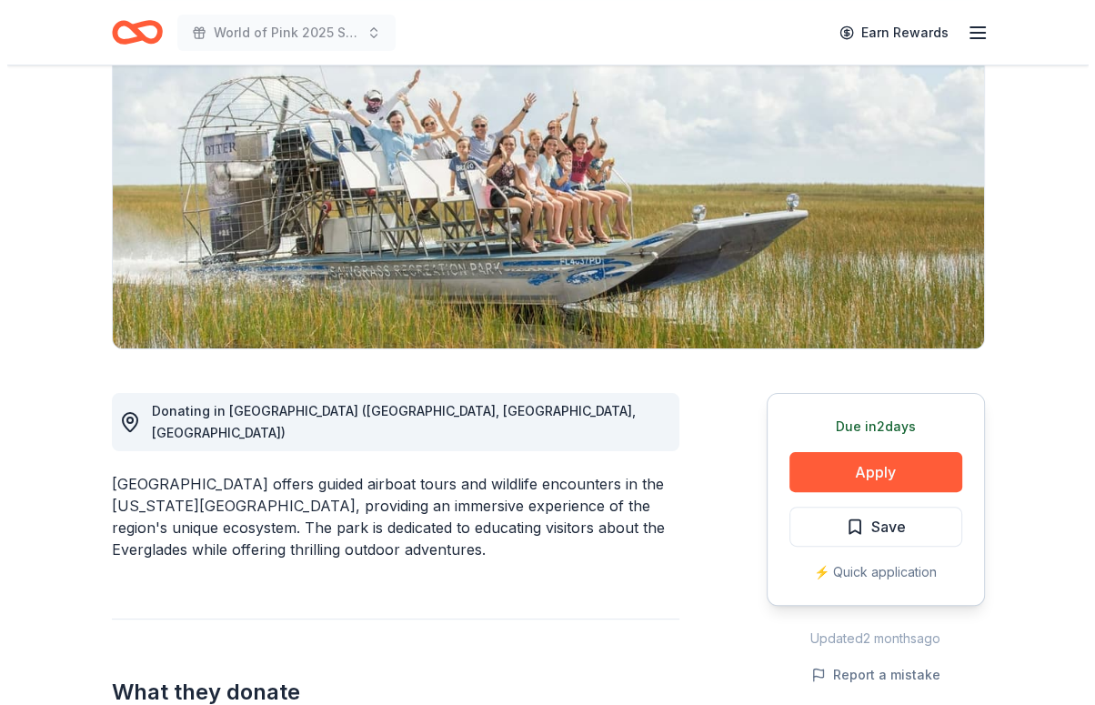
scroll to position [211, 0]
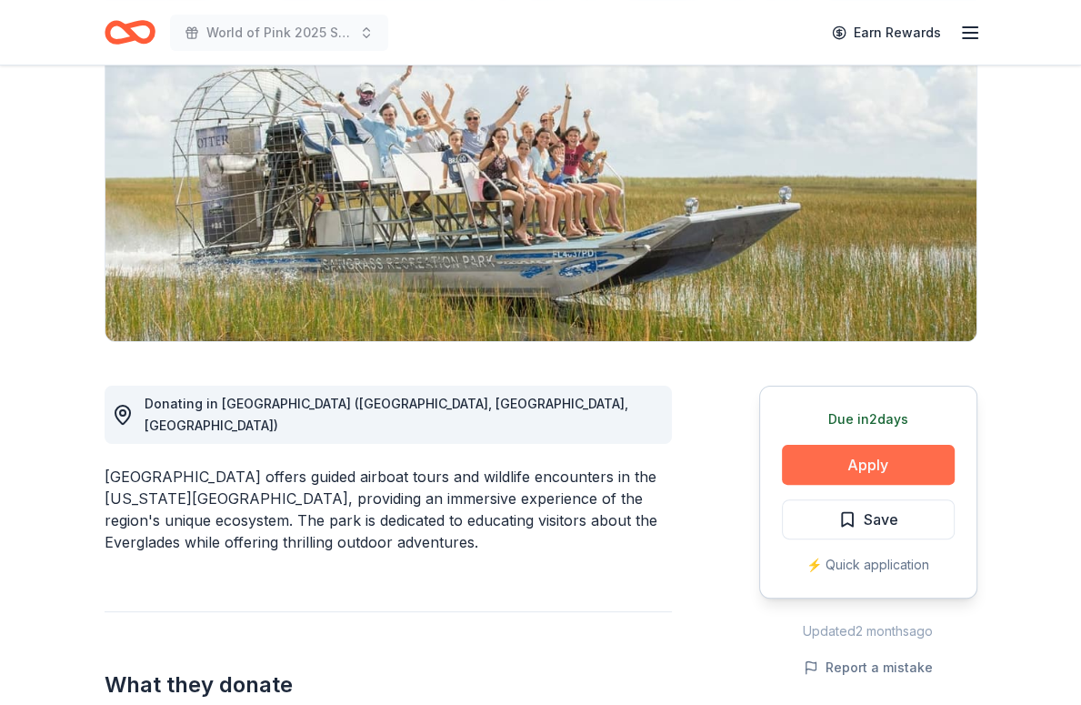
click at [898, 461] on button "Apply" at bounding box center [868, 465] width 173 height 40
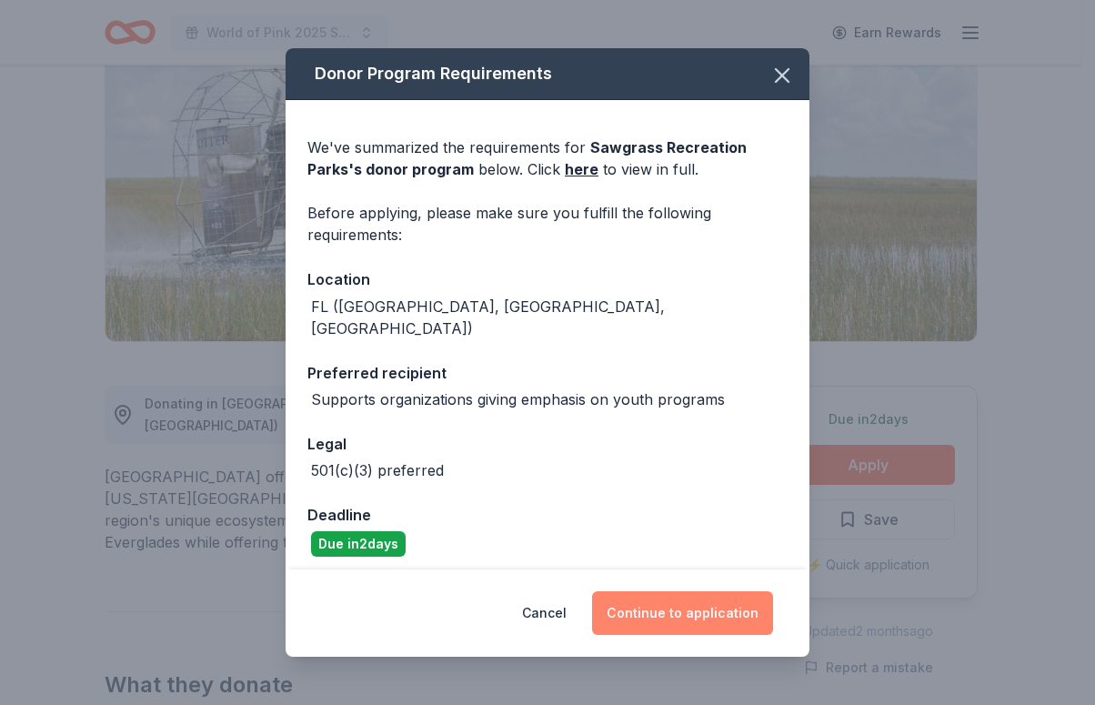
click at [704, 601] on button "Continue to application" at bounding box center [682, 613] width 181 height 44
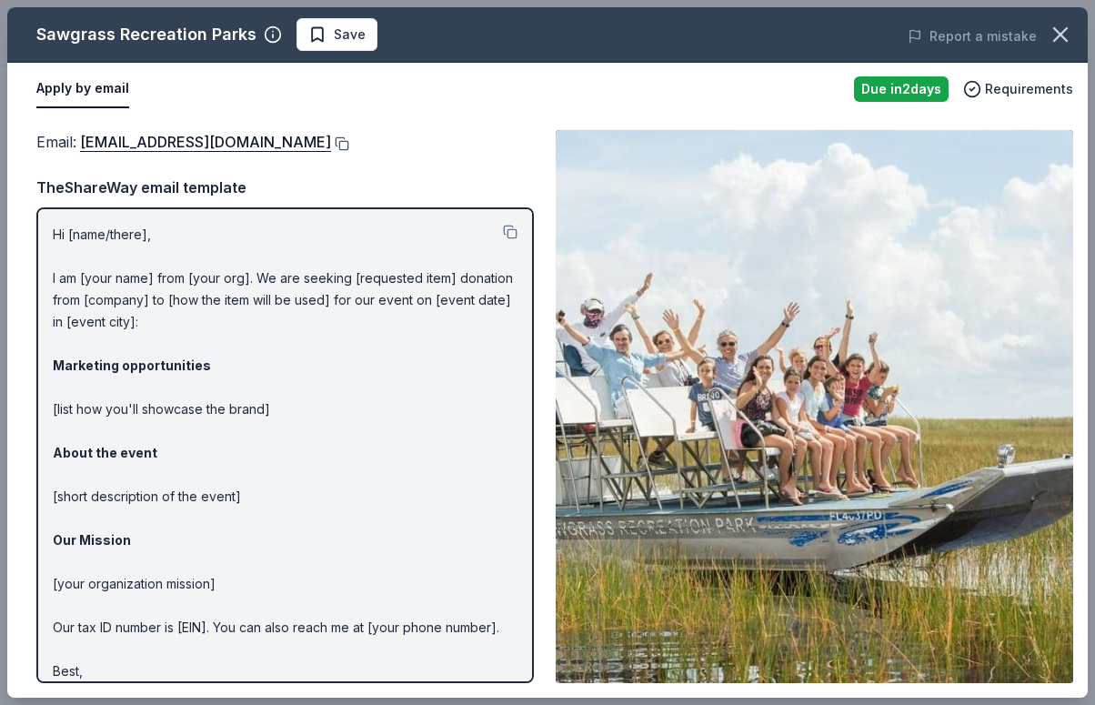
click at [349, 136] on button at bounding box center [340, 143] width 18 height 15
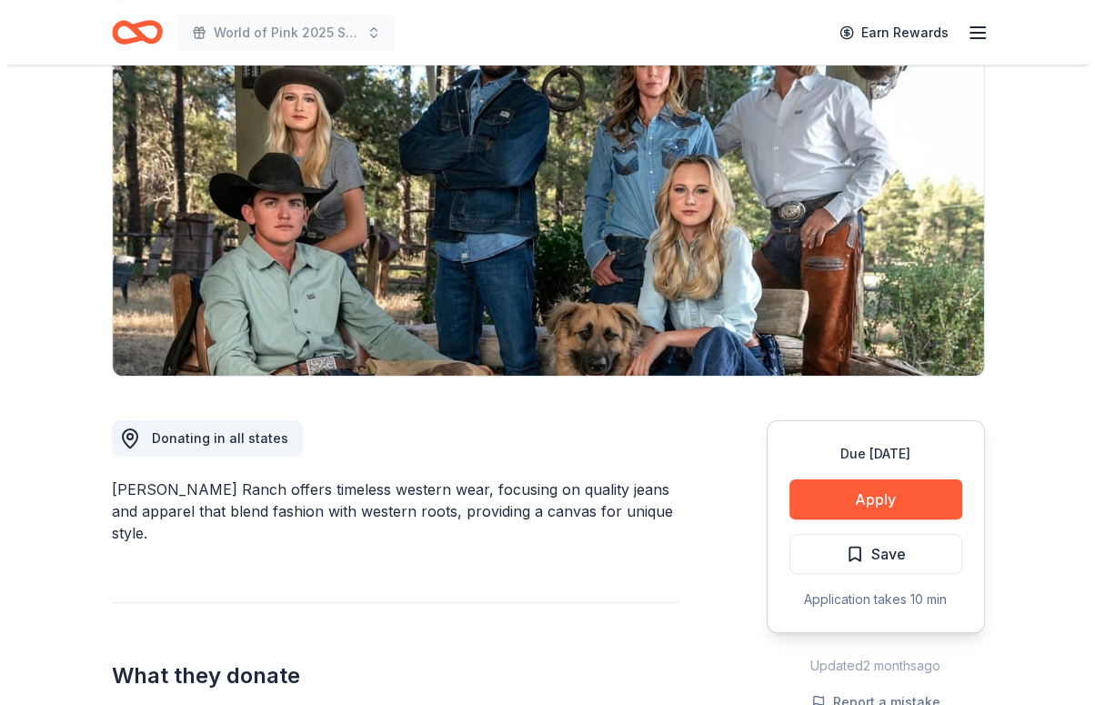
scroll to position [177, 0]
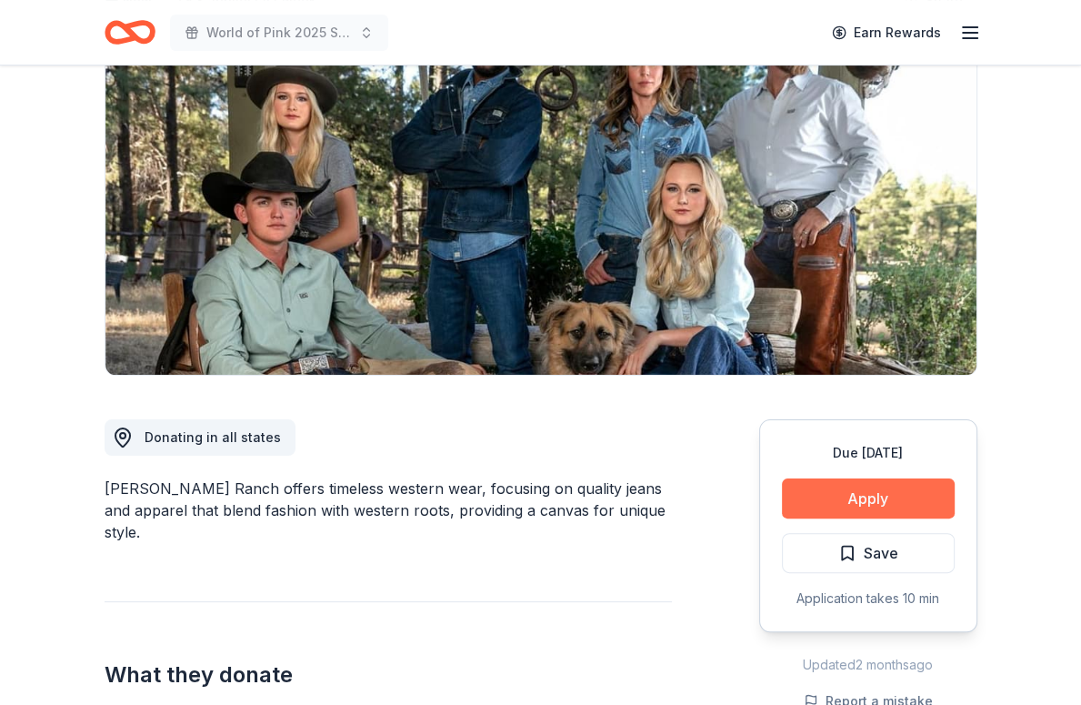
click at [868, 491] on button "Apply" at bounding box center [868, 498] width 173 height 40
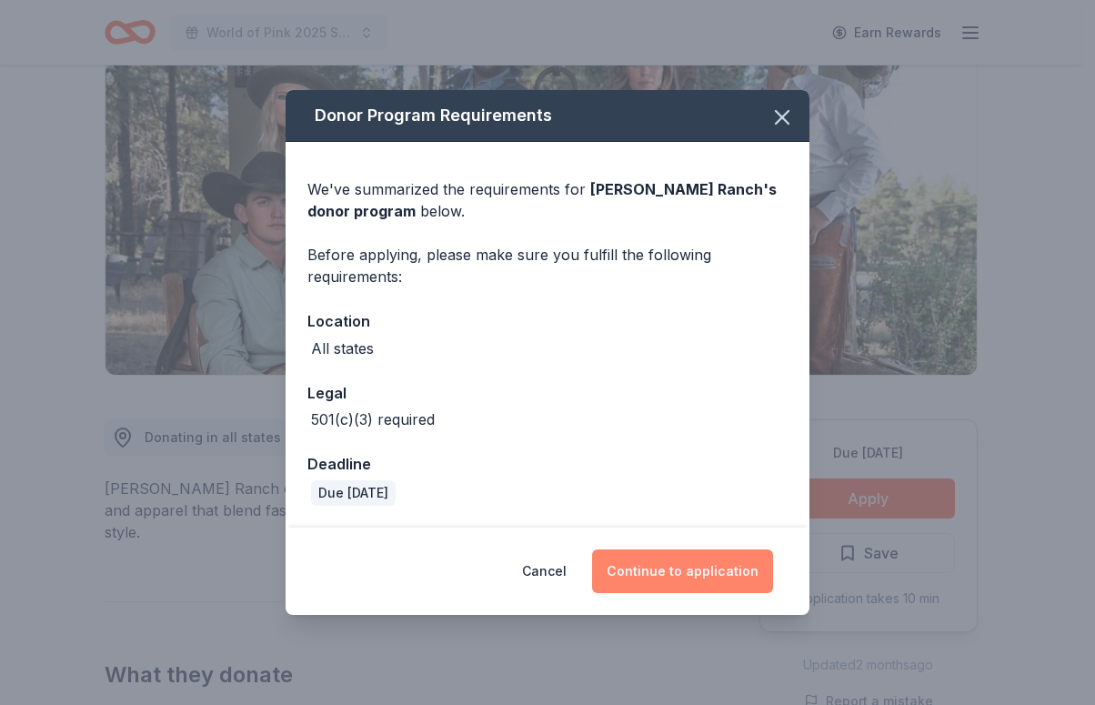
click at [662, 561] on button "Continue to application" at bounding box center [682, 571] width 181 height 44
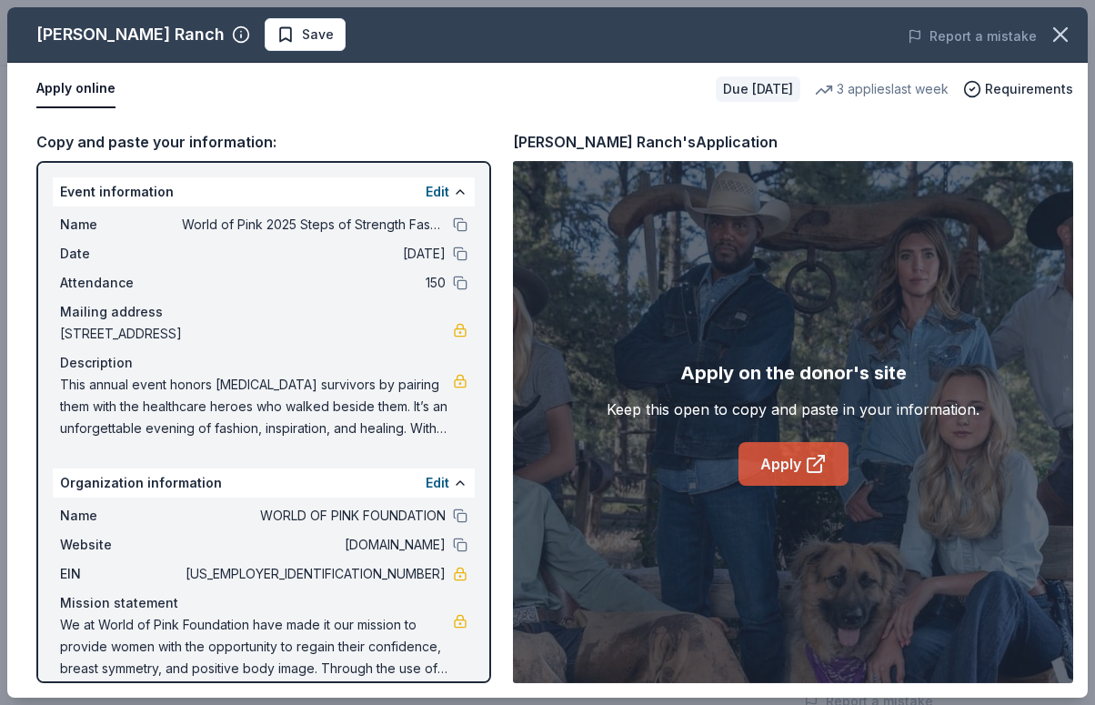
click at [783, 450] on link "Apply" at bounding box center [793, 464] width 110 height 44
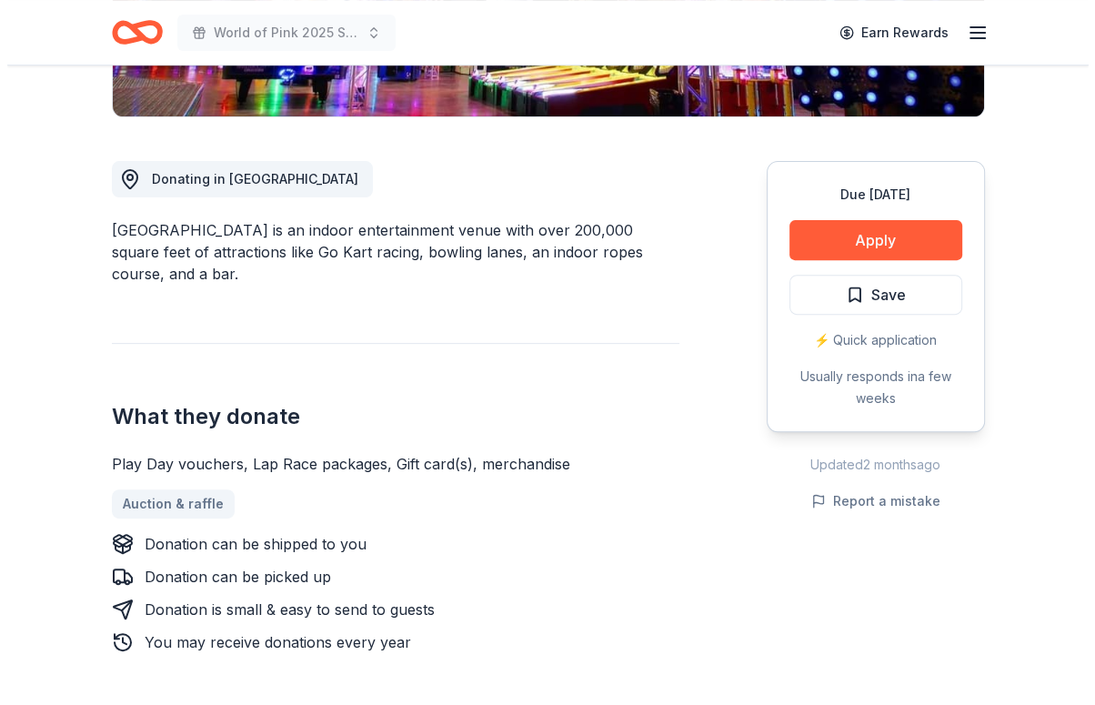
scroll to position [425, 0]
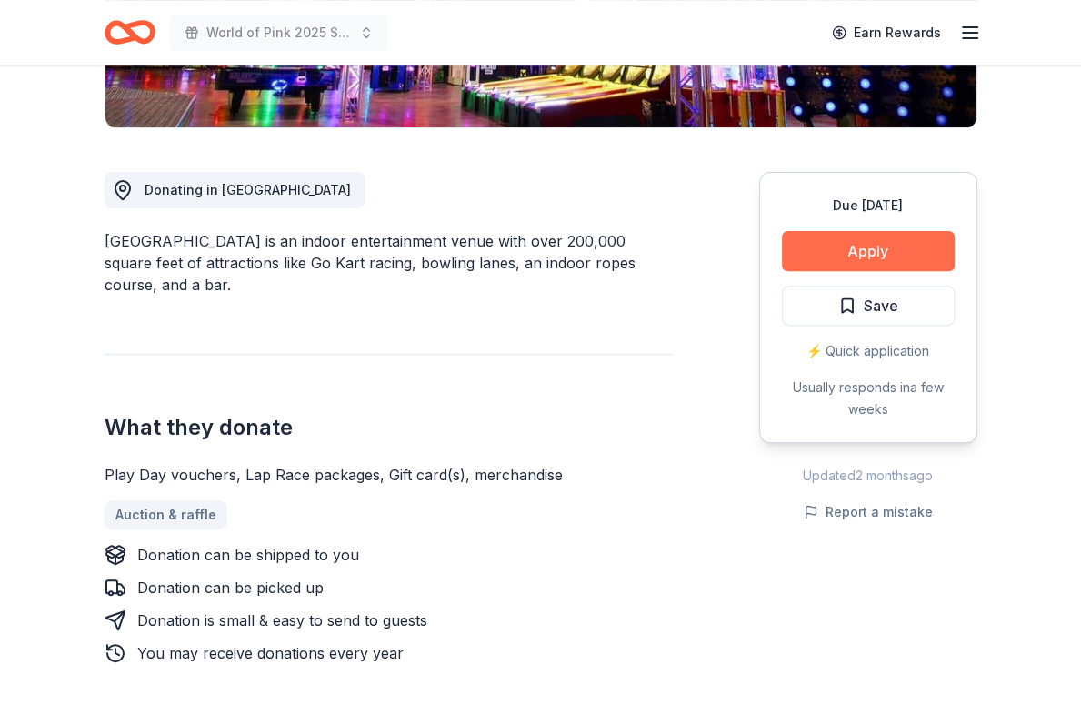
click at [796, 253] on button "Apply" at bounding box center [868, 251] width 173 height 40
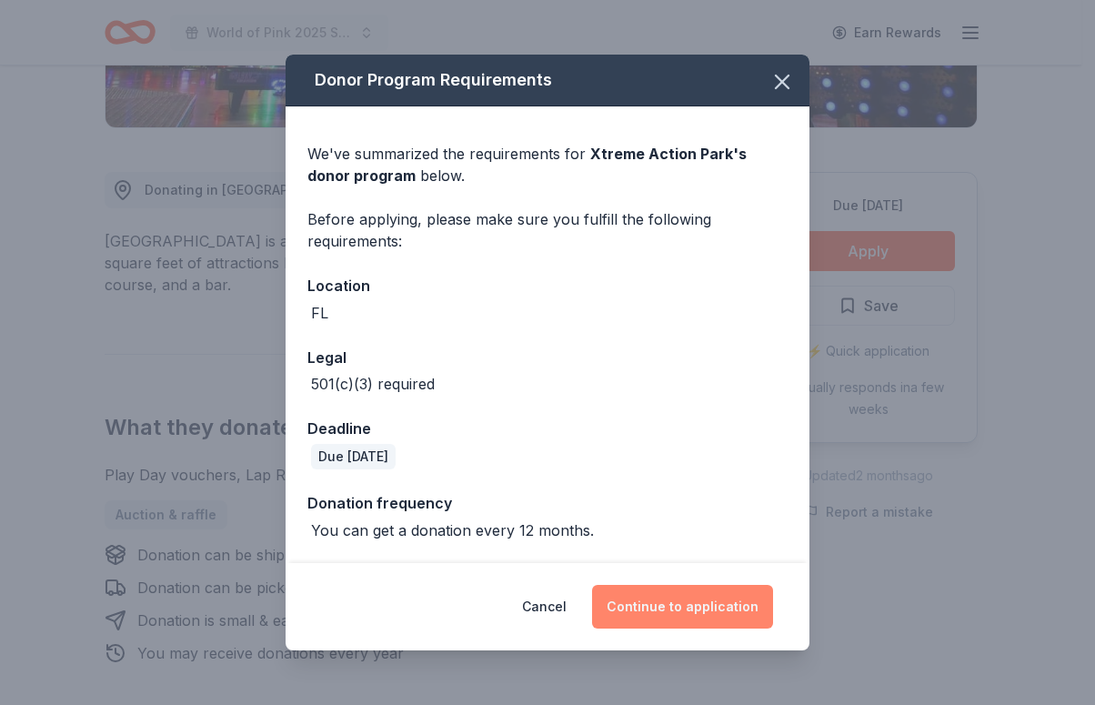
click at [712, 608] on button "Continue to application" at bounding box center [682, 607] width 181 height 44
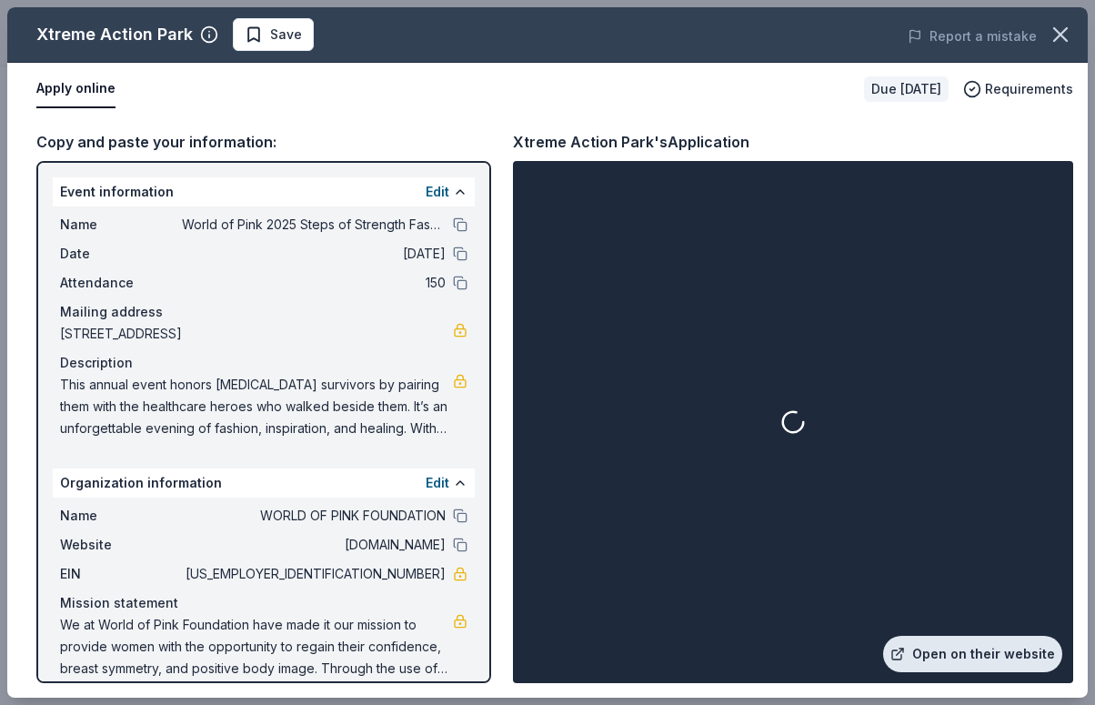
click at [956, 653] on link "Open on their website" at bounding box center [972, 654] width 179 height 36
